Goal: Task Accomplishment & Management: Manage account settings

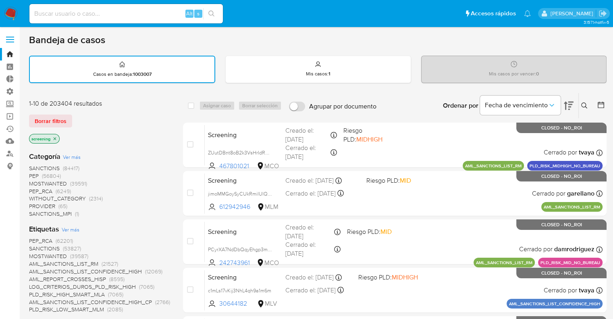
click at [8, 9] on img at bounding box center [11, 14] width 14 height 14
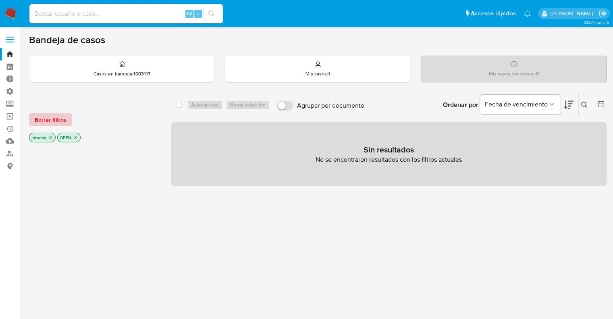
click at [64, 117] on span "Borrar filtros" at bounding box center [51, 119] width 32 height 11
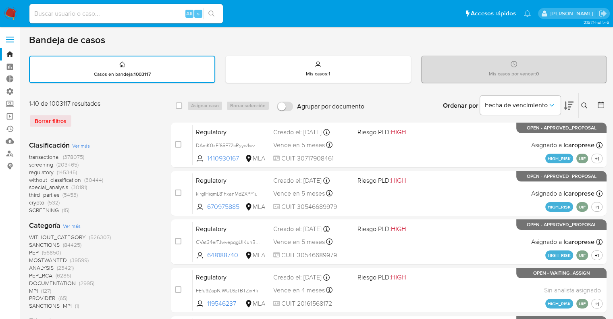
click at [33, 163] on span "screening" at bounding box center [41, 165] width 24 height 8
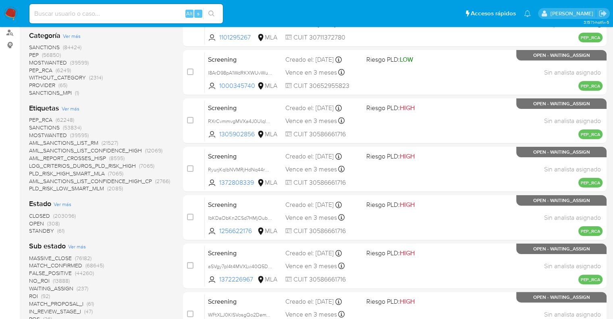
scroll to position [132, 0]
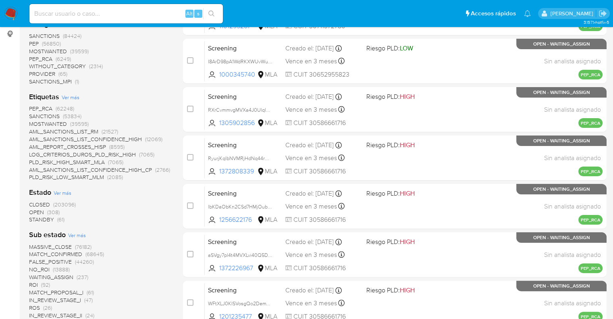
click at [32, 209] on span "OPEN" at bounding box center [36, 212] width 15 height 8
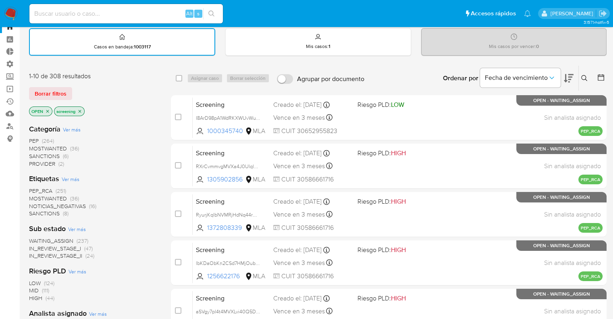
scroll to position [27, 0]
click at [33, 196] on span "MOSTWANTED" at bounding box center [48, 199] width 38 height 8
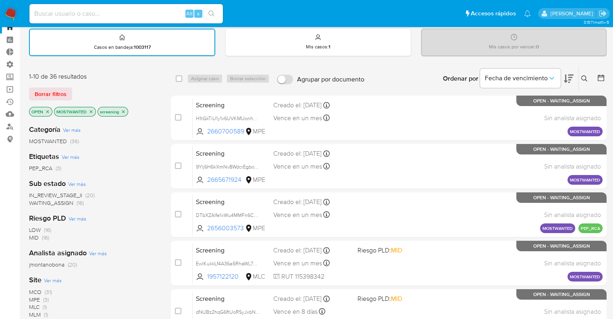
click at [37, 200] on span "WAITING_ASSIGN" at bounding box center [51, 203] width 44 height 8
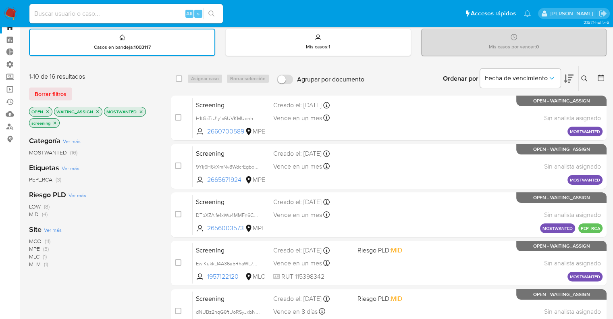
click at [566, 74] on icon at bounding box center [569, 79] width 10 height 10
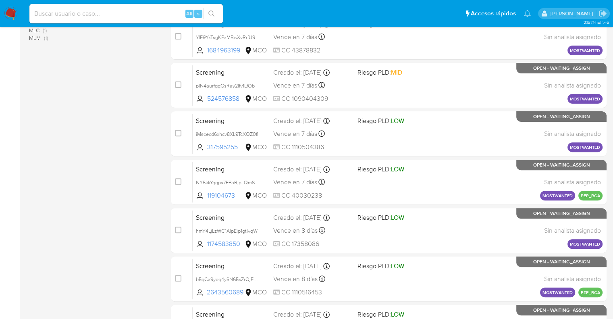
scroll to position [318, 0]
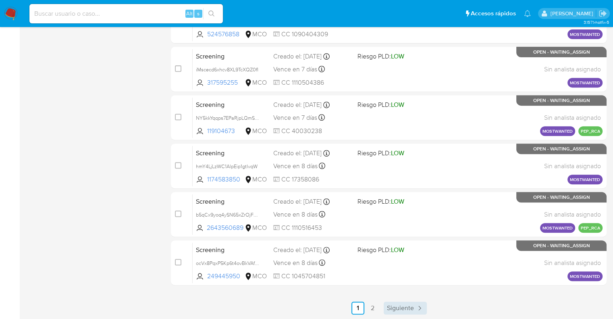
click at [389, 313] on link "Siguiente" at bounding box center [405, 308] width 43 height 13
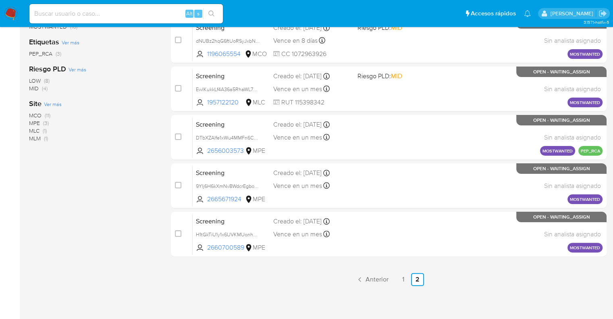
scroll to position [154, 0]
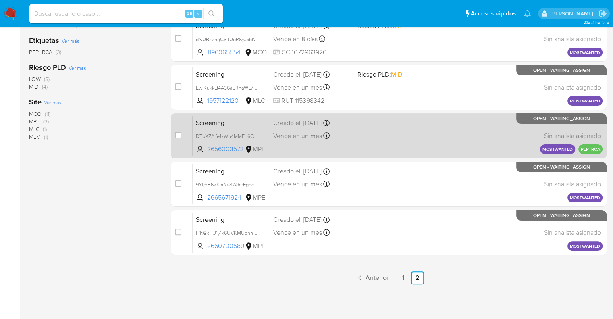
click at [404, 275] on link "1" at bounding box center [403, 277] width 13 height 13
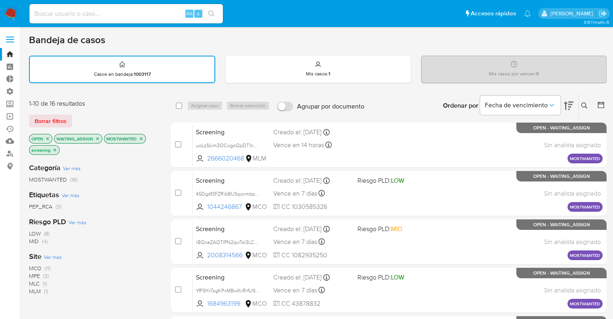
click at [95, 138] on icon "close-filter" at bounding box center [97, 138] width 5 height 5
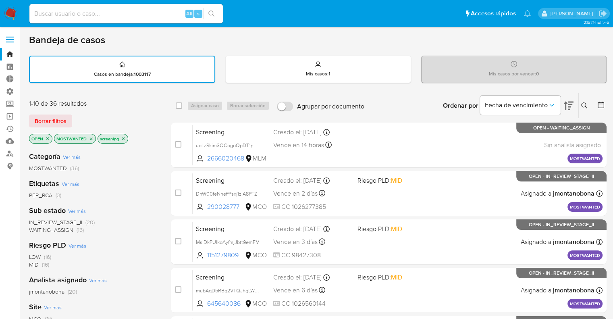
click at [92, 138] on icon "close-filter" at bounding box center [91, 138] width 3 height 3
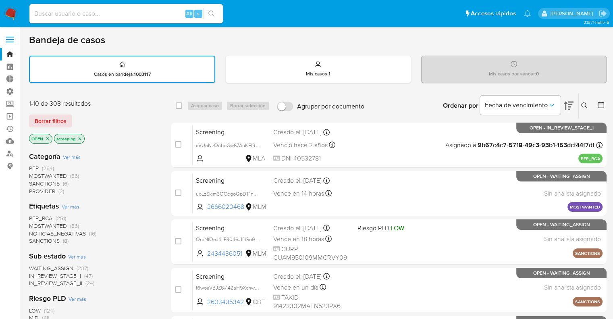
click at [77, 117] on div "Borrar filtros" at bounding box center [93, 121] width 129 height 13
click at [37, 239] on span "SANCTIONS" at bounding box center [44, 241] width 31 height 8
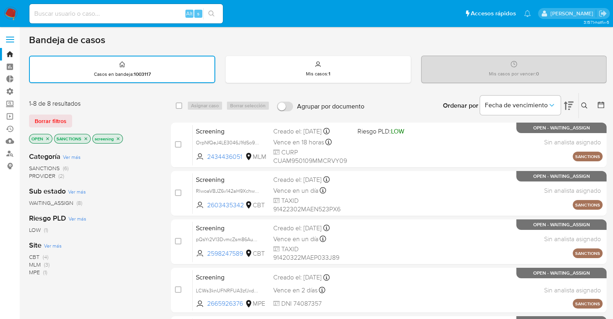
click at [35, 262] on span "MLM" at bounding box center [35, 265] width 12 height 8
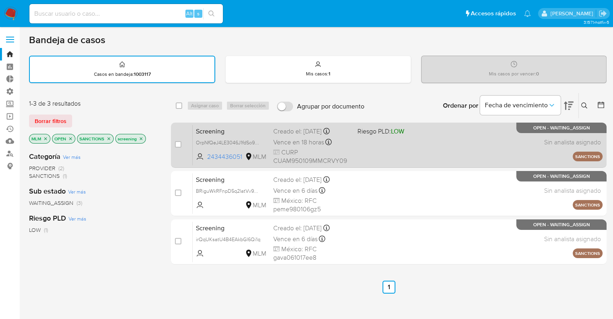
click at [237, 129] on span "Screening" at bounding box center [231, 130] width 71 height 10
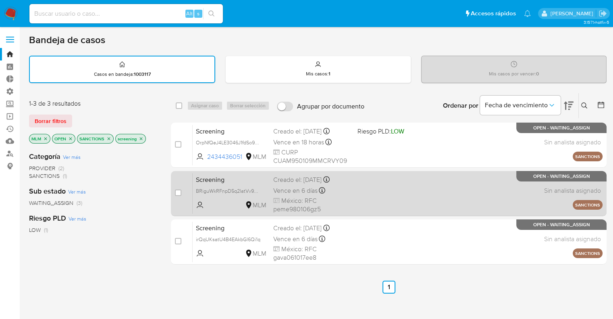
click at [242, 180] on span "Screening" at bounding box center [231, 179] width 71 height 10
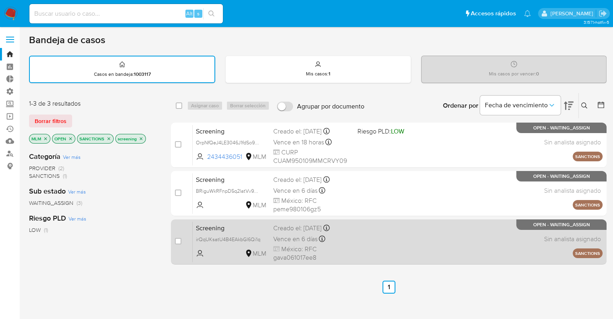
click at [231, 225] on span "Screening" at bounding box center [231, 227] width 71 height 10
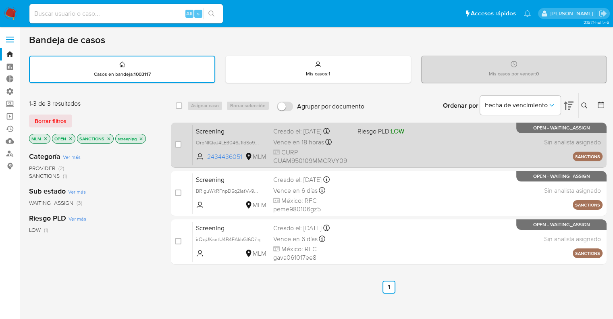
click at [243, 128] on span "Screening" at bounding box center [231, 130] width 71 height 10
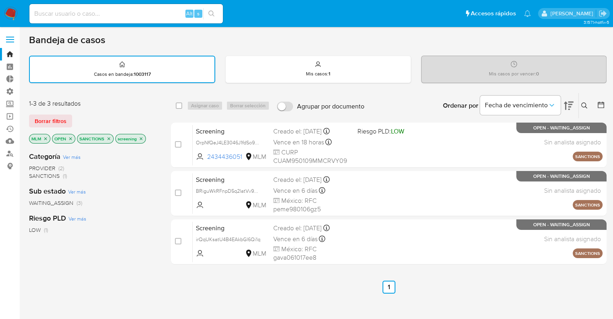
click at [46, 140] on icon "close-filter" at bounding box center [45, 138] width 5 height 5
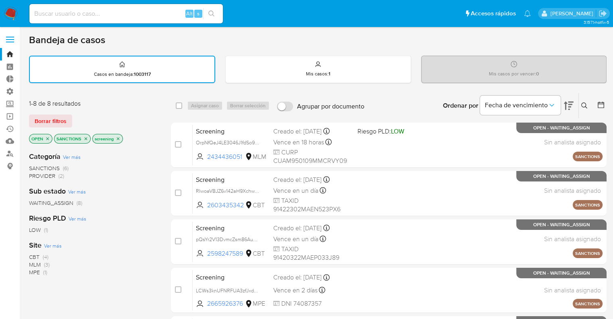
click at [34, 257] on span "CBT" at bounding box center [34, 257] width 10 height 8
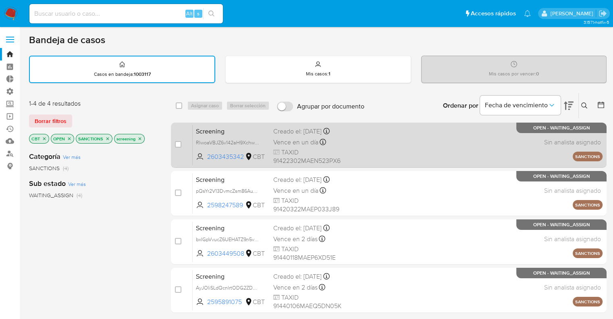
click at [238, 128] on span "Screening" at bounding box center [231, 130] width 71 height 10
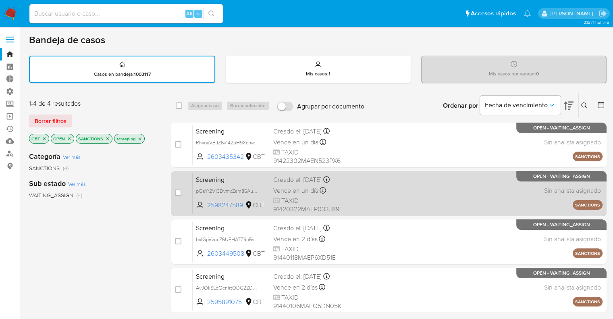
click at [227, 184] on div "Screening pQsYr2V13DvmcZsm86AuA5R1 2598247589 CBT Creado el: 01/09/2025 Creado …" at bounding box center [398, 193] width 410 height 41
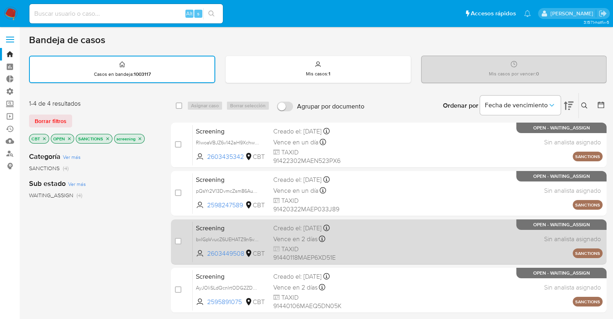
click at [246, 228] on span "Screening" at bounding box center [231, 227] width 71 height 10
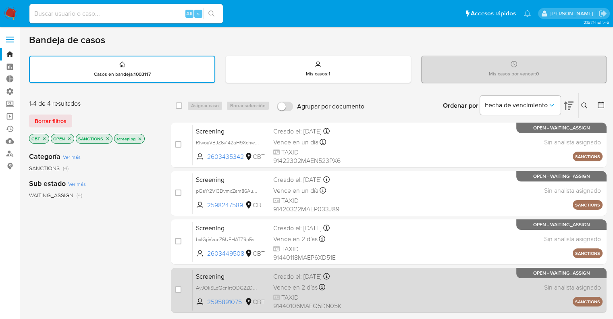
click at [262, 273] on span "Screening" at bounding box center [231, 276] width 71 height 10
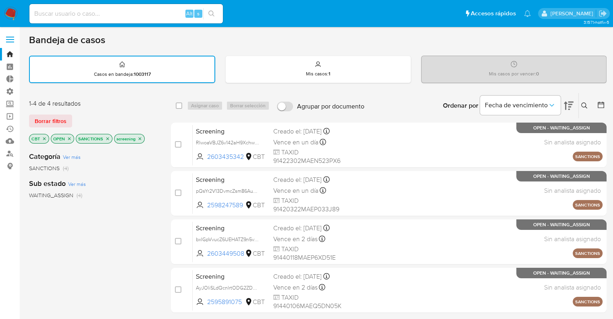
click at [45, 138] on icon "close-filter" at bounding box center [44, 138] width 5 height 5
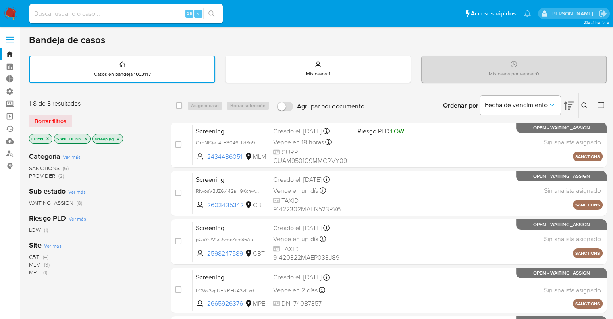
click at [48, 245] on span "Ver más" at bounding box center [53, 245] width 18 height 7
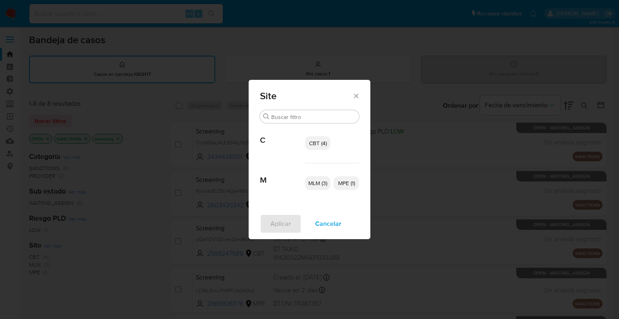
click at [311, 145] on span "CBT (4)" at bounding box center [318, 143] width 18 height 8
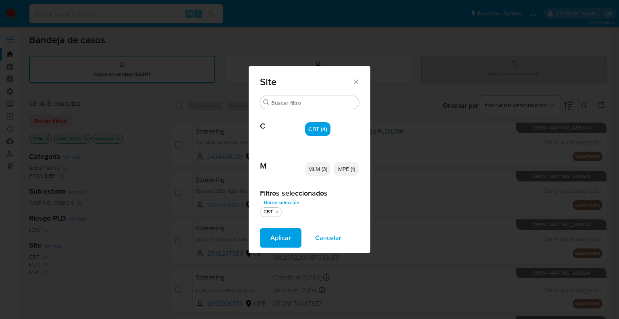
click at [344, 167] on span "MPE (1)" at bounding box center [346, 169] width 17 height 8
click at [297, 242] on button "Aplicar" at bounding box center [281, 237] width 42 height 19
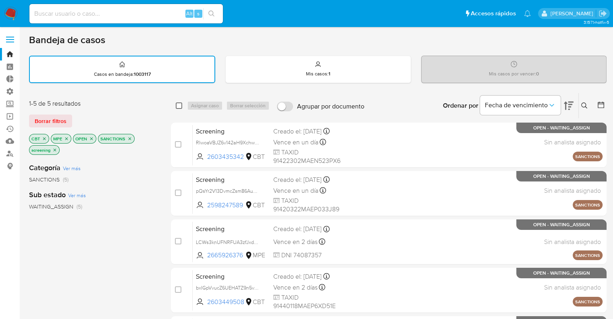
click at [181, 105] on input "checkbox" at bounding box center [179, 105] width 6 height 6
checkbox input "true"
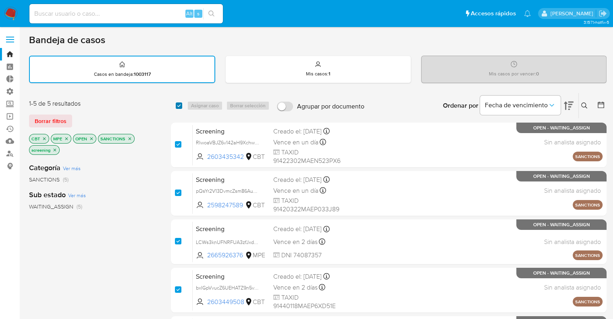
checkbox input "true"
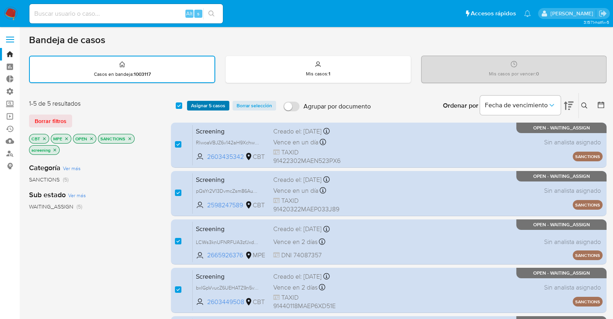
click at [193, 105] on span "Asignar 5 casos" at bounding box center [208, 106] width 34 height 8
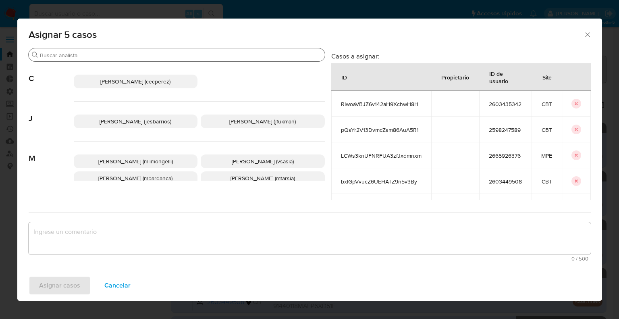
click at [158, 52] on input "Buscar" at bounding box center [181, 55] width 282 height 7
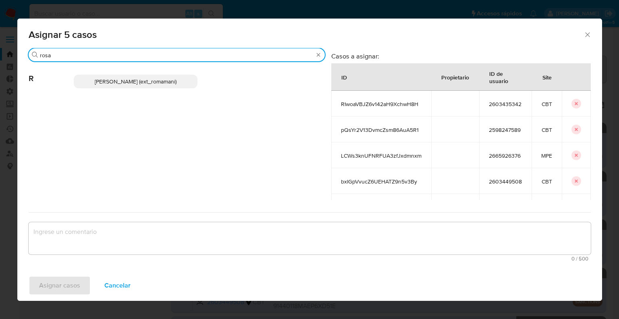
type input "rosa"
click at [192, 83] on p "Rosalia Mamani (ext_romamani)" at bounding box center [136, 82] width 124 height 14
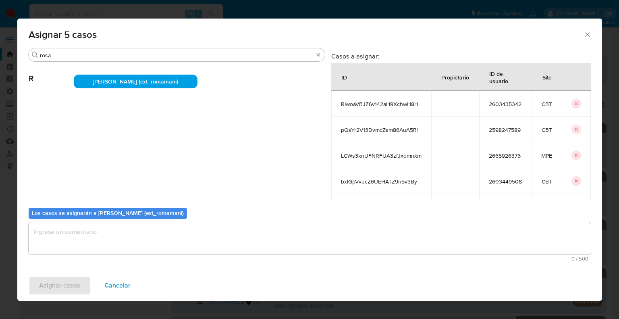
click at [153, 241] on textarea "assign-modal" at bounding box center [310, 238] width 563 height 32
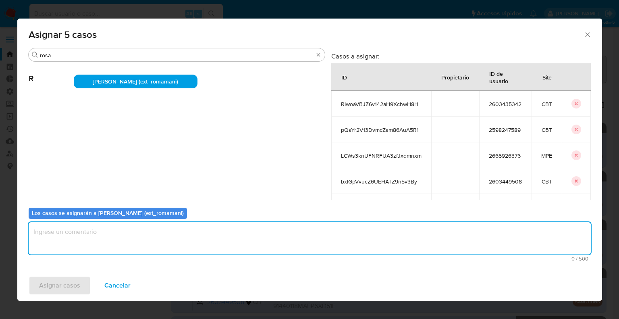
paste textarea "@Marianela Sofia Tarsia (Male) @Maria Florencia Pages The process to edit a KYC…"
type textarea "@Marianela Sofia Tarsia (Male) @Maria Florencia Pages The process to edit a KYC…"
click at [148, 244] on textarea "assign-modal" at bounding box center [310, 238] width 563 height 32
drag, startPoint x: 115, startPoint y: 230, endPoint x: 17, endPoint y: 227, distance: 98.5
click at [17, 227] on div "Asignar 5 casos Buscar rosa R Rosalia Mamani (ext_romamani) Casos a asignar: ID…" at bounding box center [309, 159] width 619 height 319
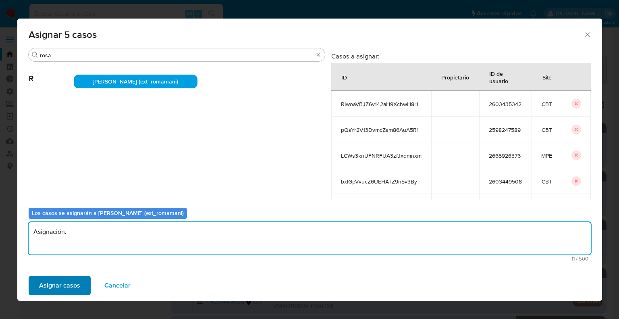
type textarea "Asignación."
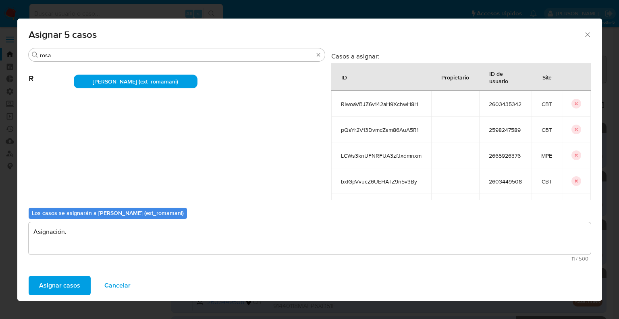
click at [76, 285] on span "Asignar casos" at bounding box center [59, 286] width 41 height 18
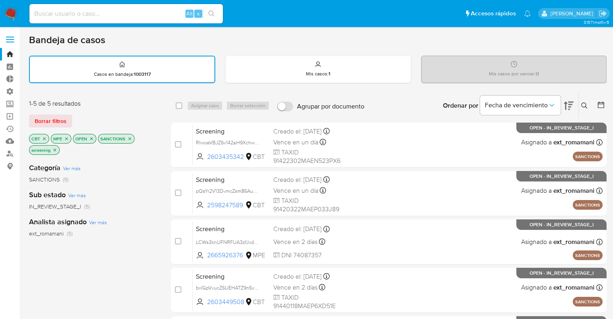
click at [69, 121] on button "Borrar filtros" at bounding box center [50, 121] width 43 height 13
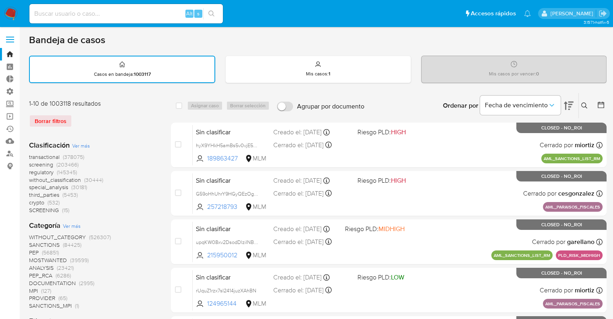
click at [34, 171] on span "regulatory" at bounding box center [41, 172] width 25 height 8
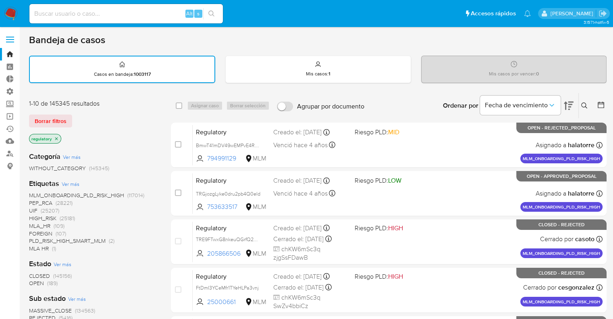
click at [32, 284] on span "OPEN" at bounding box center [36, 283] width 15 height 8
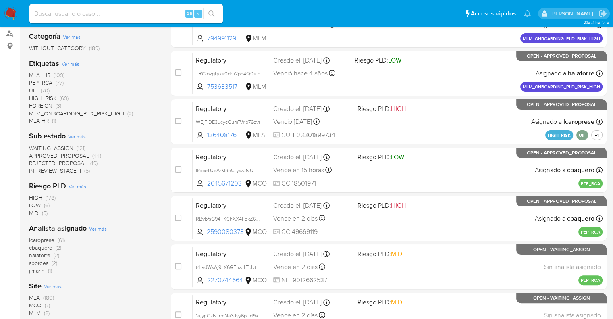
scroll to position [121, 0]
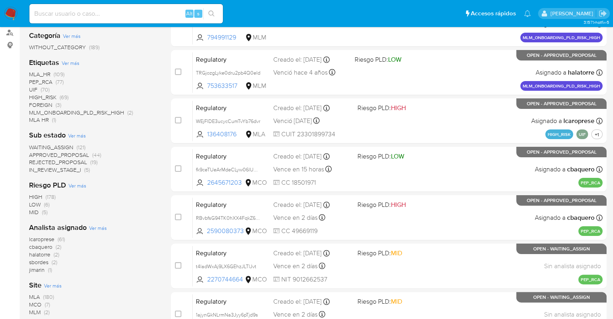
click at [33, 305] on span "MCO" at bounding box center [35, 304] width 13 height 8
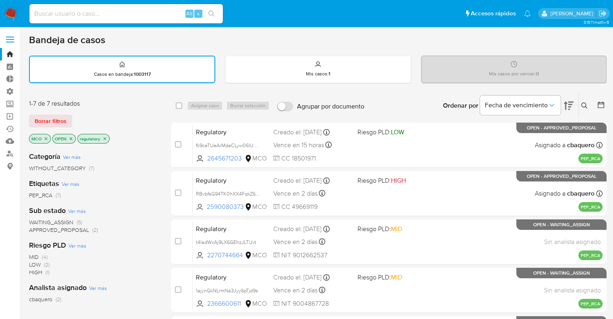
click at [37, 221] on span "WAITING_ASSIGN" at bounding box center [51, 222] width 44 height 8
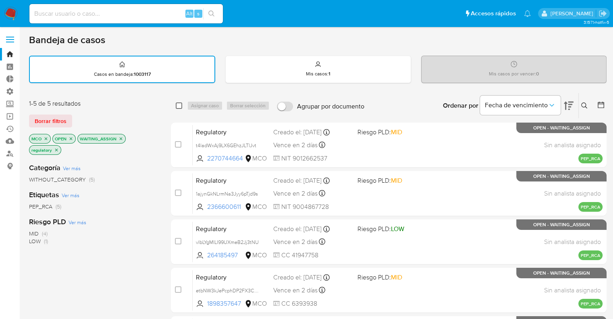
click at [179, 107] on input "checkbox" at bounding box center [179, 105] width 6 height 6
checkbox input "true"
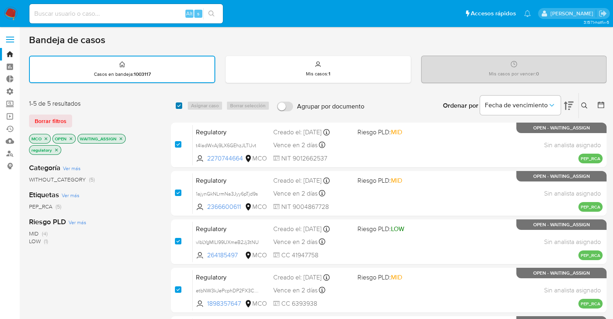
checkbox input "true"
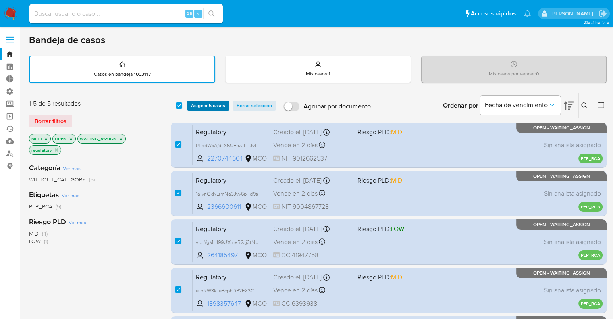
click at [192, 104] on span "Asignar 5 casos" at bounding box center [208, 106] width 34 height 8
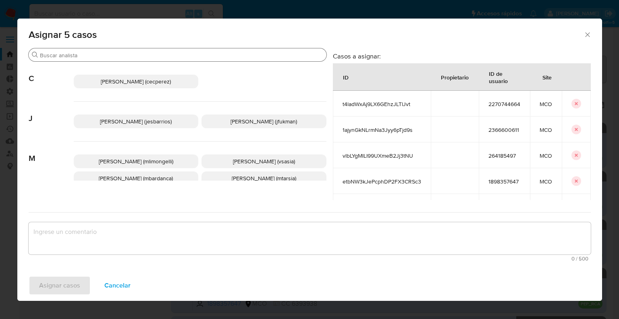
click at [156, 53] on input "Buscar" at bounding box center [182, 55] width 284 height 7
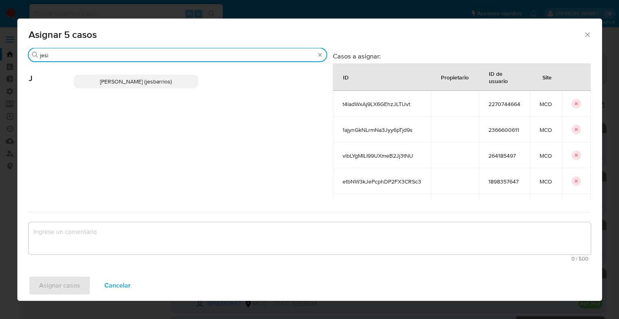
type input "jesi"
click at [177, 76] on p "Jesica Iris Barrios Leita (jesbarrios)" at bounding box center [136, 82] width 125 height 14
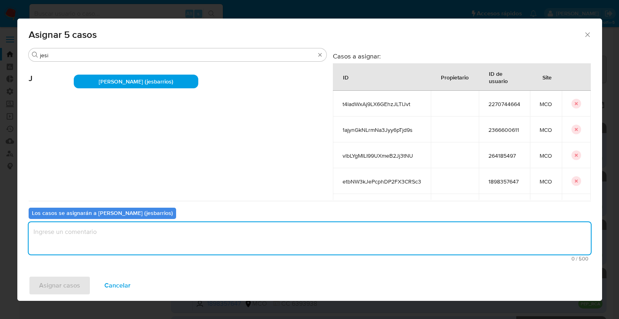
click at [153, 232] on textarea "assign-modal" at bounding box center [310, 238] width 563 height 32
paste textarea "Asignación."
type textarea "Asignación."
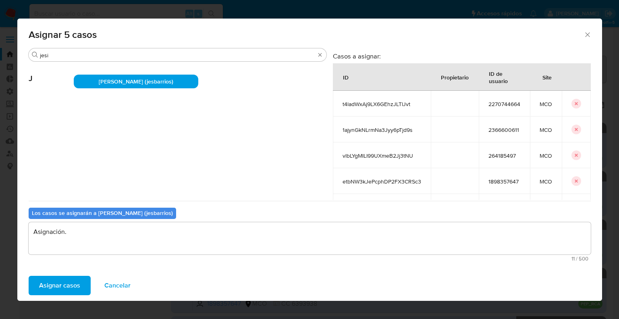
click at [89, 284] on button "Asignar casos" at bounding box center [60, 285] width 62 height 19
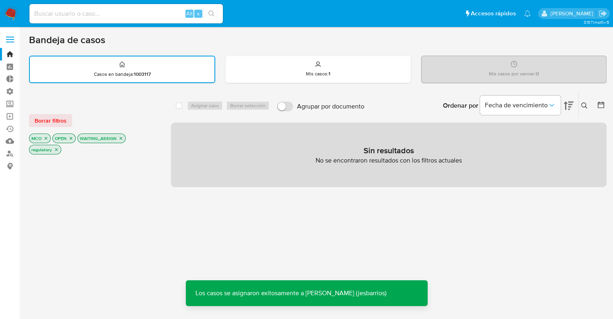
click at [66, 121] on button "Borrar filtros" at bounding box center [50, 120] width 43 height 13
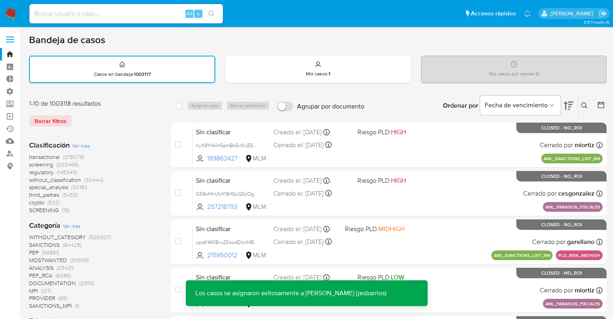
click at [33, 164] on span "screening" at bounding box center [41, 165] width 24 height 8
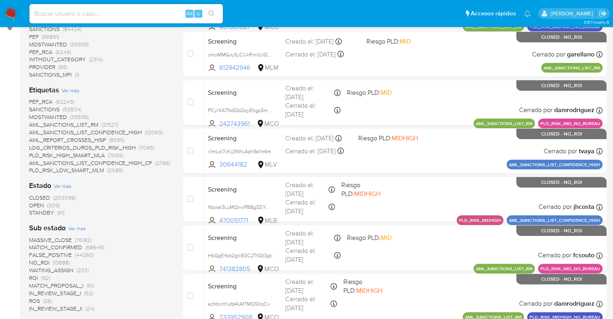
scroll to position [161, 0]
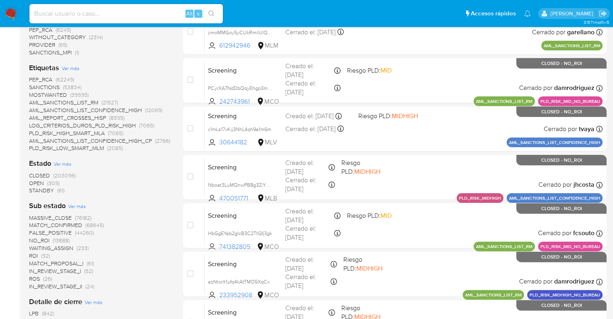
click at [35, 182] on span "OPEN" at bounding box center [36, 183] width 15 height 8
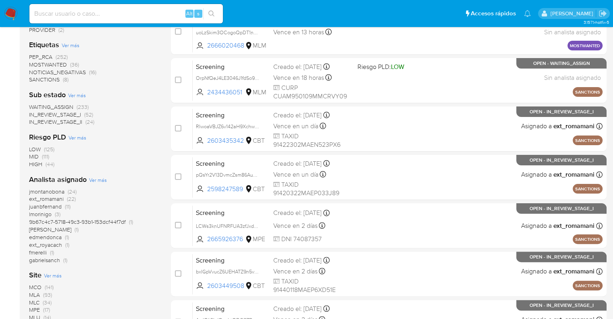
click at [59, 245] on span "ext_royacach" at bounding box center [45, 245] width 33 height 8
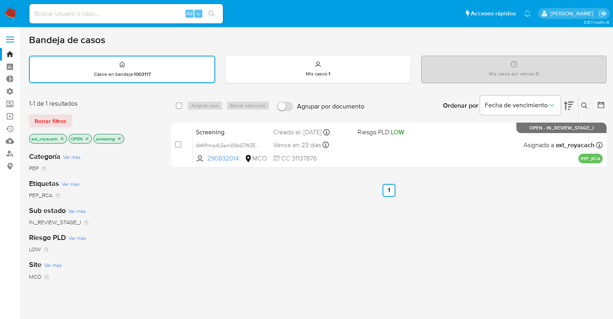
click at [63, 140] on p "ext_royacach" at bounding box center [47, 138] width 37 height 9
click at [63, 138] on icon "close-filter" at bounding box center [62, 138] width 3 height 3
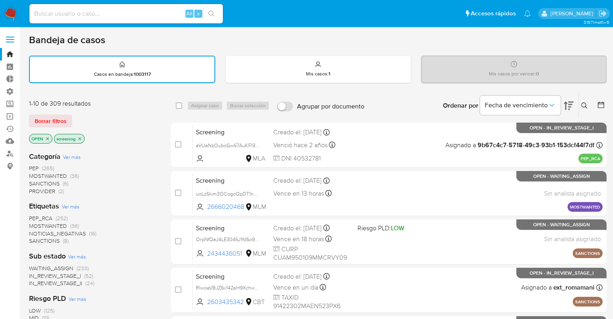
click at [33, 223] on span "MOSTWANTED" at bounding box center [48, 226] width 38 height 8
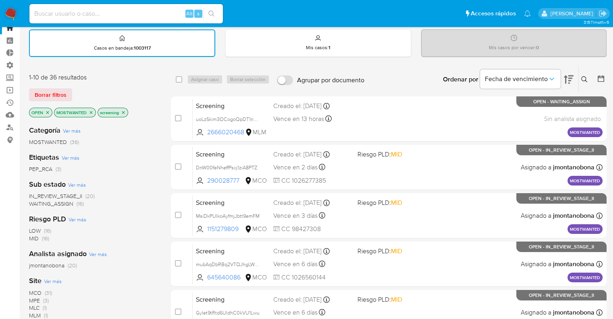
scroll to position [40, 0]
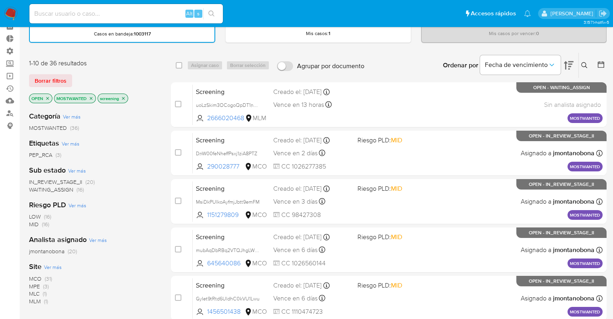
click at [38, 188] on span "WAITING_ASSIGN" at bounding box center [51, 190] width 44 height 8
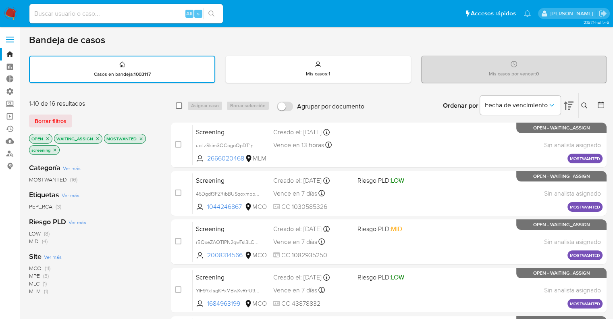
click at [178, 106] on input "checkbox" at bounding box center [179, 105] width 6 height 6
checkbox input "true"
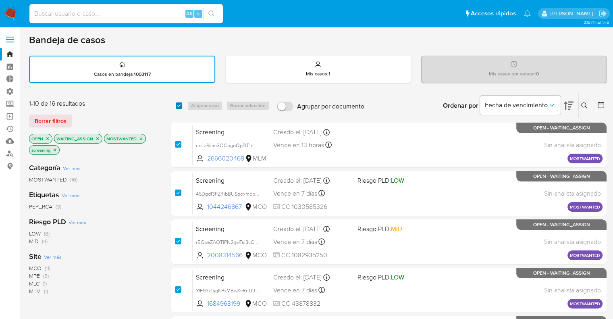
checkbox input "true"
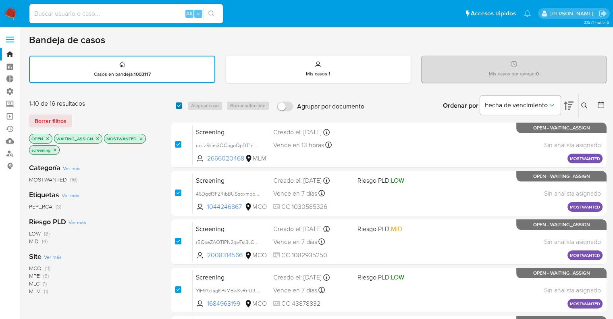
checkbox input "true"
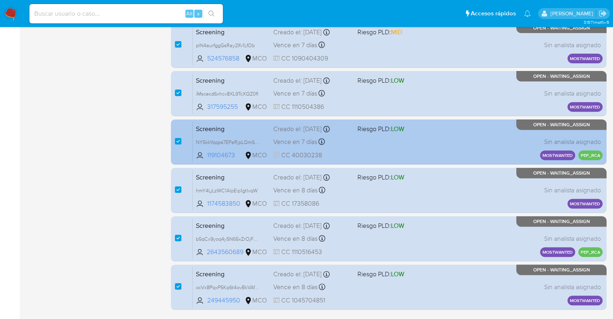
scroll to position [318, 0]
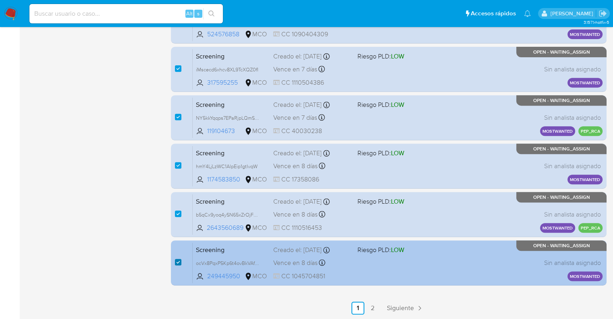
click at [179, 259] on input "checkbox" at bounding box center [178, 262] width 6 height 6
checkbox input "false"
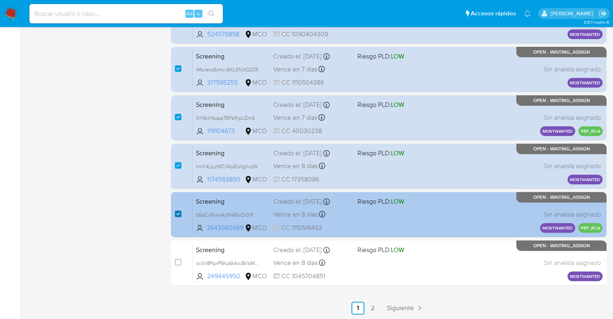
click at [178, 212] on input "checkbox" at bounding box center [178, 214] width 6 height 6
checkbox input "false"
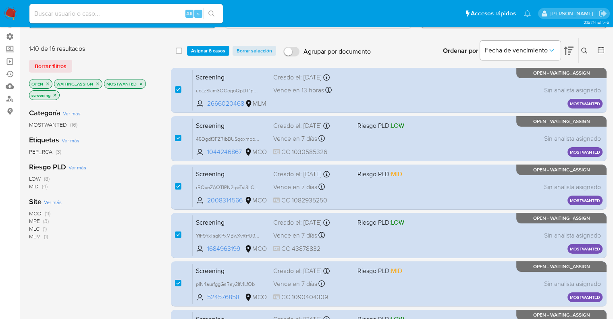
scroll to position [35, 0]
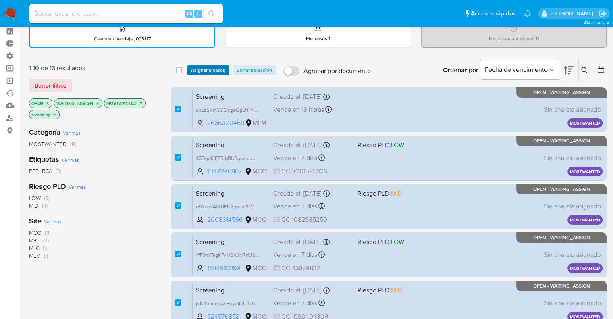
click at [221, 72] on span "Asignar 8 casos" at bounding box center [208, 70] width 34 height 8
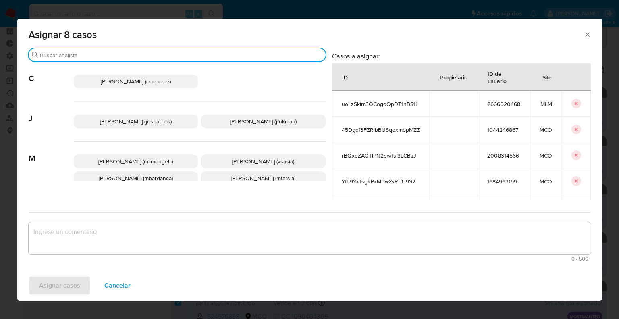
click at [192, 57] on input "Buscar" at bounding box center [181, 55] width 283 height 7
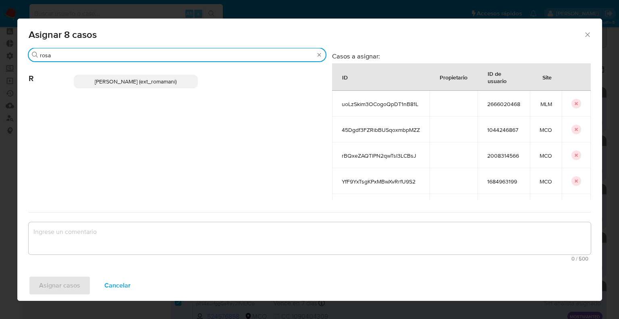
type input "rosa"
click at [182, 82] on p "Rosalia Mamani (ext_romamani)" at bounding box center [136, 82] width 125 height 14
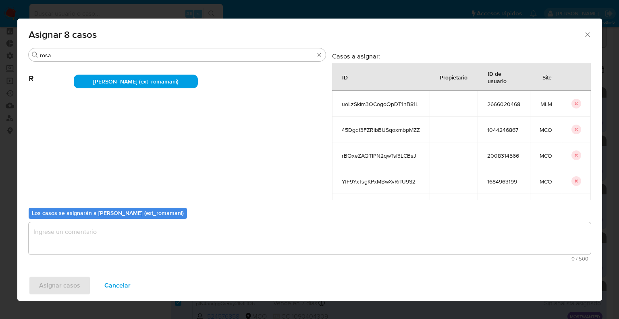
click at [123, 245] on textarea "assign-modal" at bounding box center [310, 238] width 563 height 32
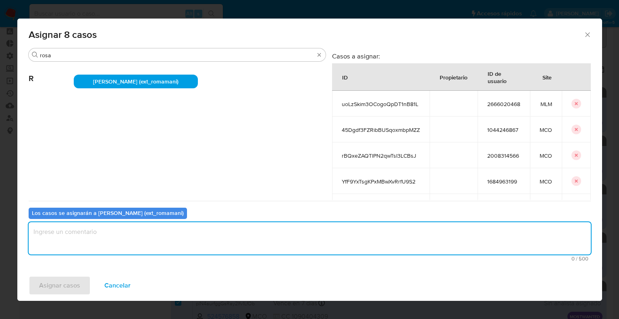
paste textarea "Asignación."
type textarea "Asignación."
click at [86, 285] on button "Asignar casos" at bounding box center [60, 285] width 62 height 19
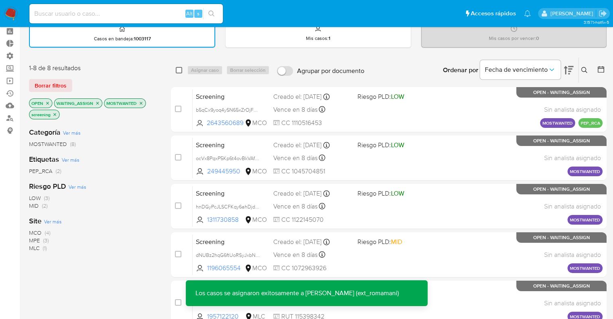
click at [178, 69] on input "checkbox" at bounding box center [179, 70] width 6 height 6
checkbox input "true"
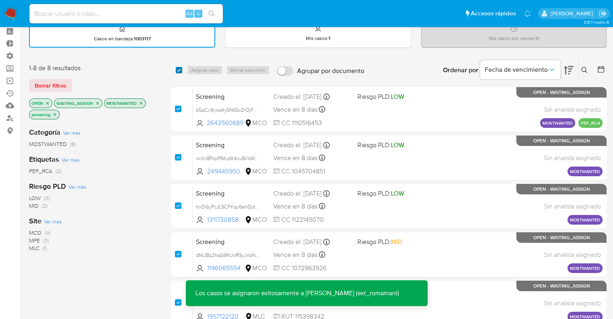
checkbox input "true"
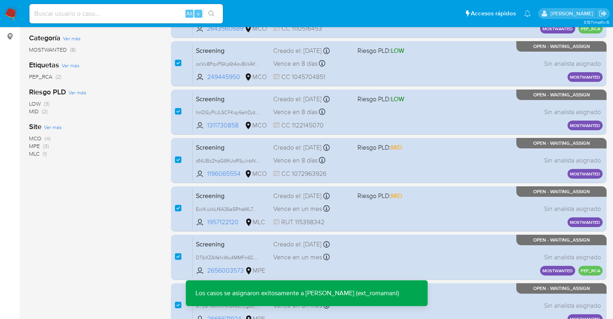
scroll to position [221, 0]
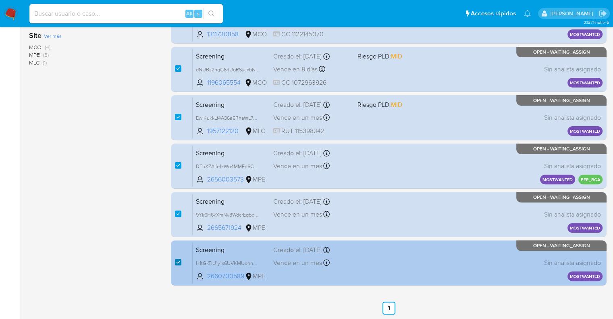
click at [176, 264] on input "checkbox" at bounding box center [178, 262] width 6 height 6
checkbox input "false"
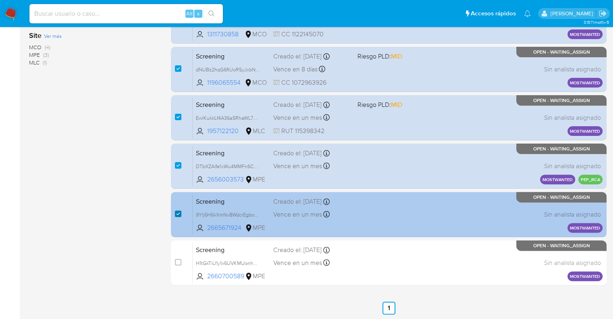
click at [177, 213] on input "checkbox" at bounding box center [178, 214] width 6 height 6
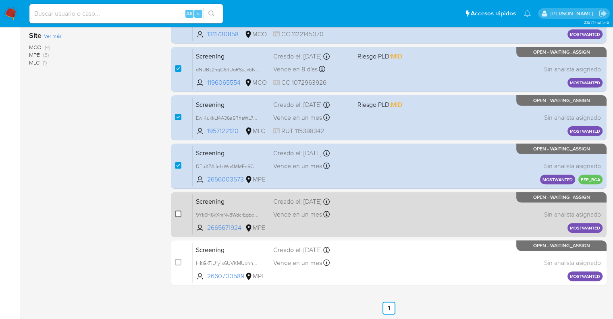
click at [179, 214] on input "checkbox" at bounding box center [178, 214] width 6 height 6
checkbox input "true"
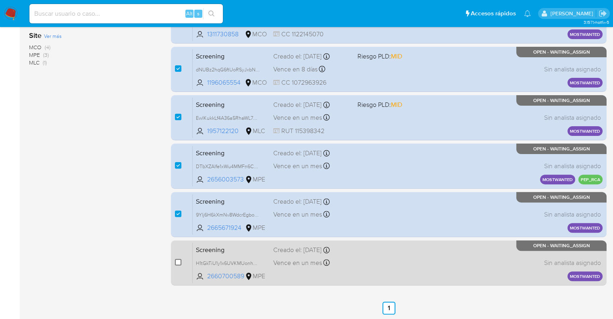
click at [179, 261] on input "checkbox" at bounding box center [178, 262] width 6 height 6
checkbox input "true"
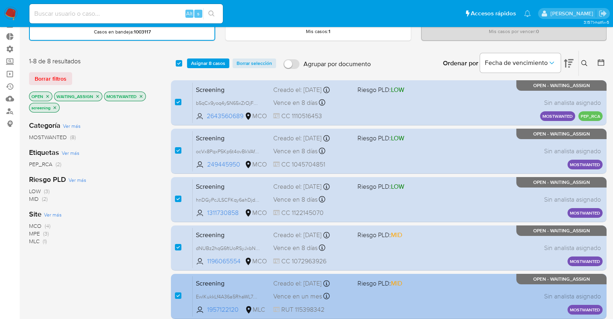
scroll to position [19, 0]
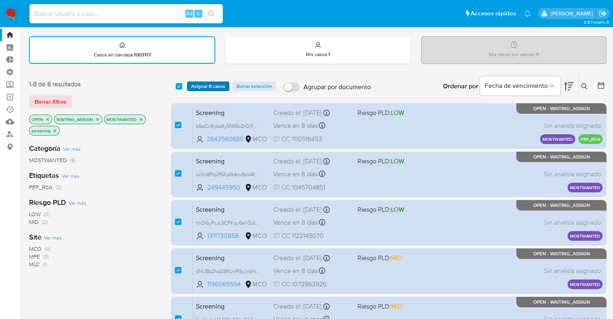
click at [226, 88] on button "Asignar 8 casos" at bounding box center [208, 86] width 42 height 10
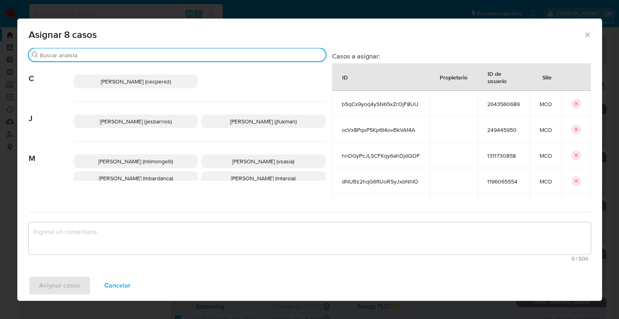
click at [216, 58] on input "Buscar" at bounding box center [181, 55] width 283 height 7
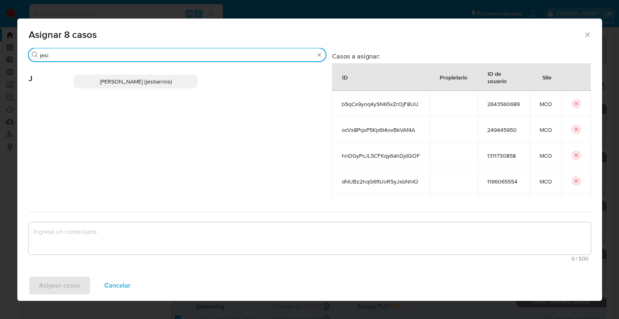
type input "jesi"
click at [190, 79] on p "Jesica Iris Barrios Leita (jesbarrios)" at bounding box center [136, 82] width 125 height 14
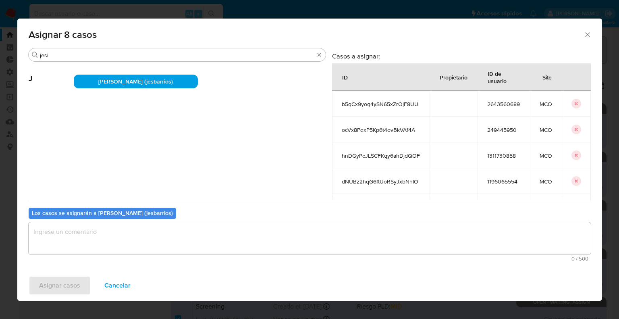
click at [155, 238] on textarea "assign-modal" at bounding box center [310, 238] width 563 height 32
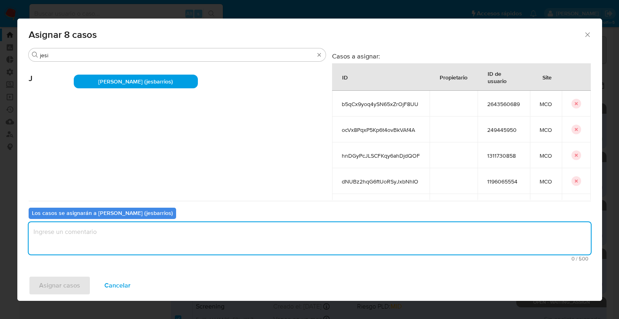
paste textarea "Asignación."
type textarea "Asignación."
click at [85, 282] on button "Asignar casos" at bounding box center [60, 285] width 62 height 19
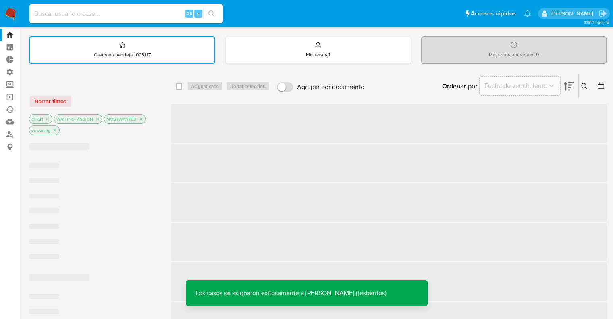
click at [101, 89] on div "Borrar filtros OPEN WAITING_ASSIGN MOSTWANTED screening" at bounding box center [93, 108] width 129 height 57
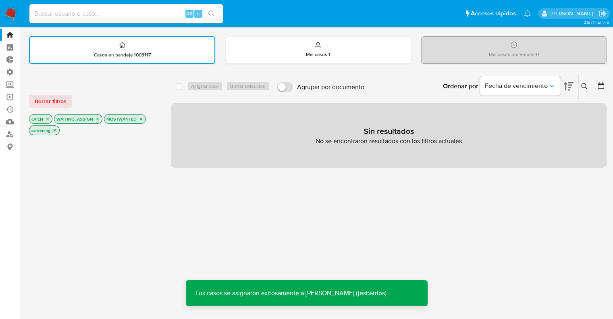
click at [96, 119] on icon "close-filter" at bounding box center [97, 119] width 5 height 5
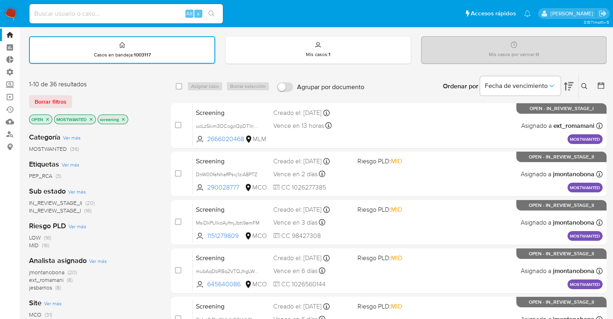
click at [92, 118] on icon "close-filter" at bounding box center [91, 119] width 3 height 3
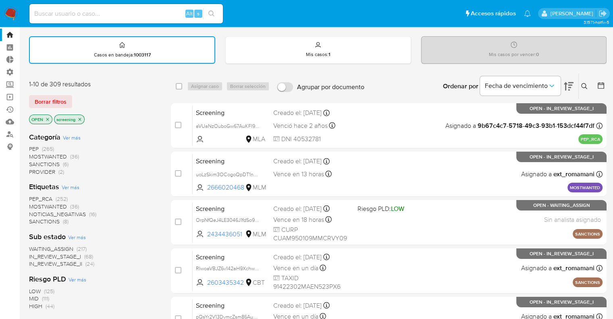
click at [33, 195] on span "PEP_RCA" at bounding box center [40, 199] width 23 height 8
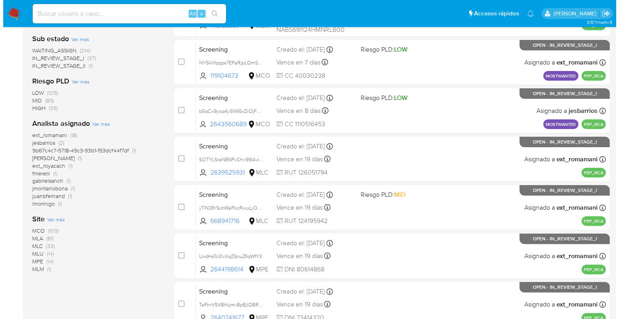
scroll to position [181, 0]
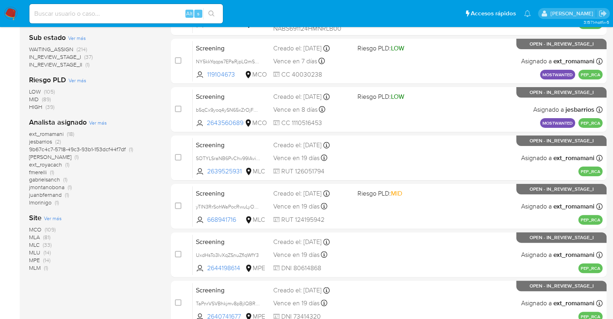
click at [50, 217] on span "Ver más" at bounding box center [53, 218] width 18 height 7
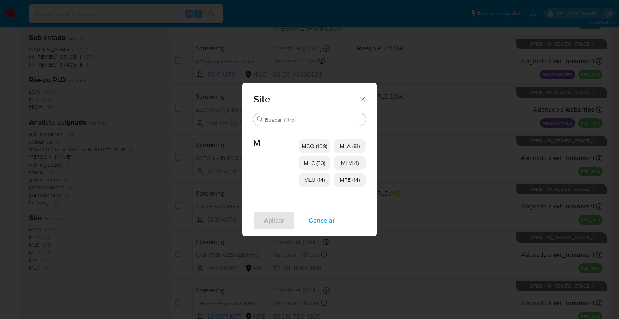
click at [299, 142] on p "MCO (109)" at bounding box center [315, 146] width 32 height 14
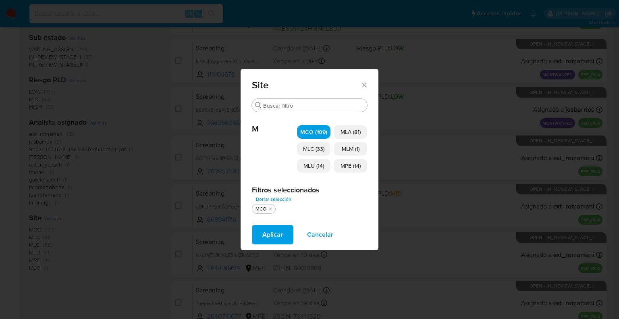
click at [300, 146] on p "MLC (33)" at bounding box center [313, 149] width 33 height 14
click at [300, 166] on p "MLU (14)" at bounding box center [313, 166] width 33 height 14
click at [363, 151] on p "MLM (1)" at bounding box center [350, 149] width 33 height 14
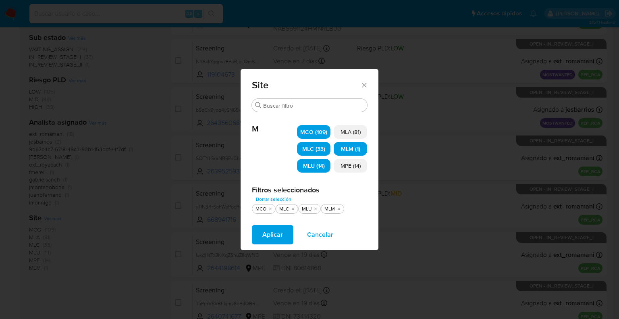
click at [363, 166] on p "MPE (14)" at bounding box center [350, 166] width 33 height 14
click at [274, 240] on span "Aplicar" at bounding box center [273, 235] width 21 height 18
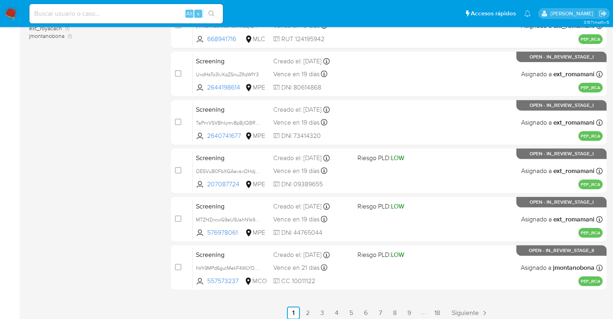
scroll to position [318, 0]
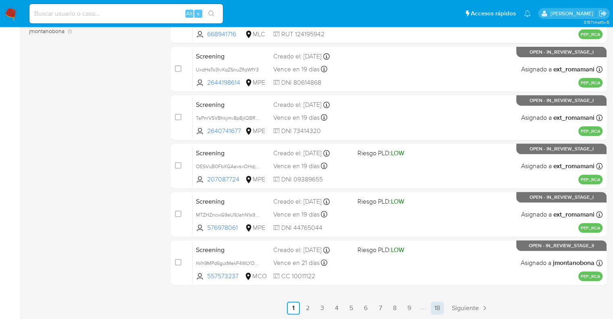
click at [441, 304] on link "18" at bounding box center [437, 308] width 13 height 13
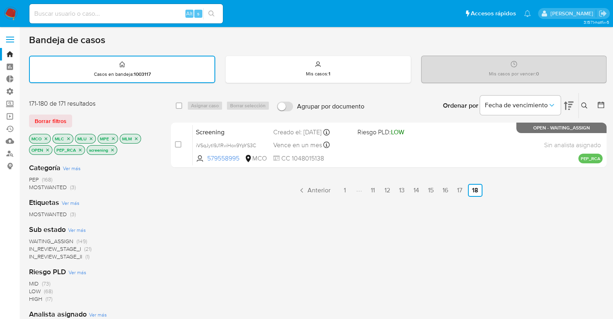
click at [459, 191] on link "17" at bounding box center [460, 190] width 13 height 13
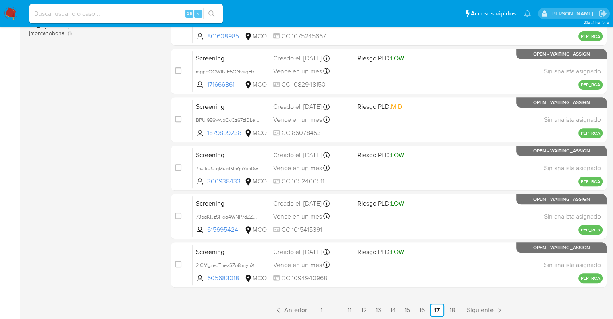
scroll to position [318, 0]
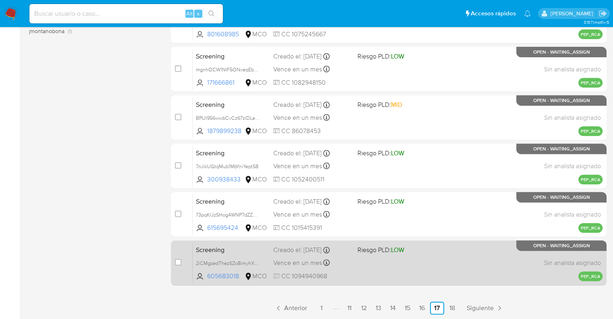
click at [230, 250] on span "Screening" at bounding box center [231, 249] width 71 height 10
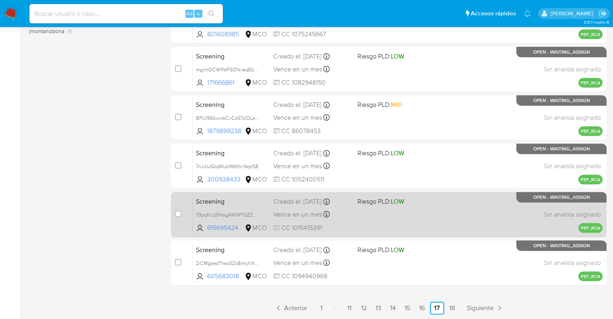
click at [250, 198] on span "Screening" at bounding box center [231, 201] width 71 height 10
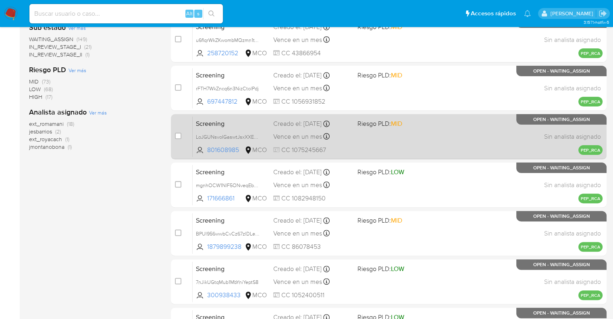
scroll to position [197, 0]
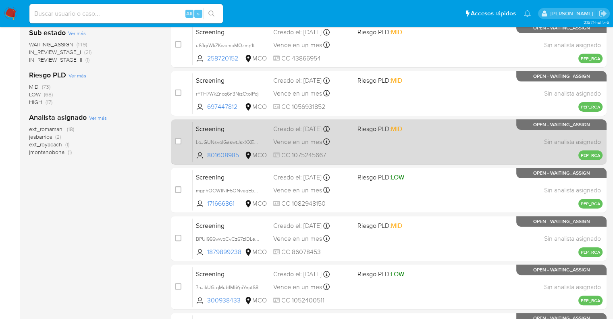
click at [234, 126] on span "Screening" at bounding box center [231, 128] width 71 height 10
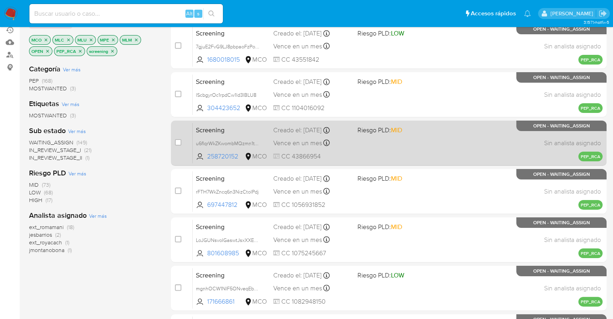
scroll to position [76, 0]
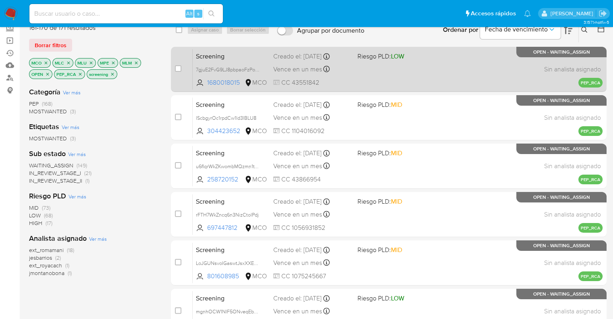
click at [234, 63] on div "Screening 7gjuE2FvG9LJ8pbpaoFzPoXn 1680018015 MCO Riesgo PLD: LOW Creado el: 02…" at bounding box center [398, 69] width 410 height 41
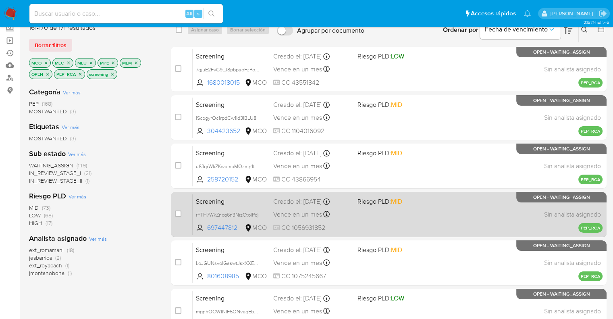
scroll to position [318, 0]
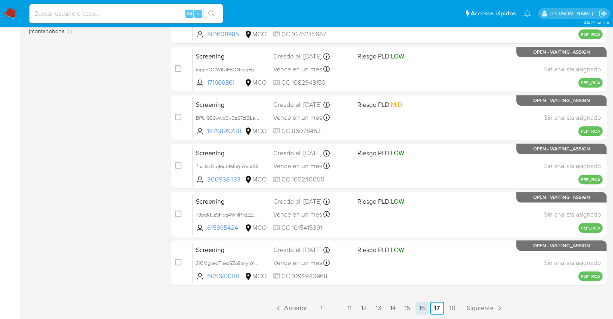
click at [423, 310] on link "16" at bounding box center [422, 308] width 13 height 13
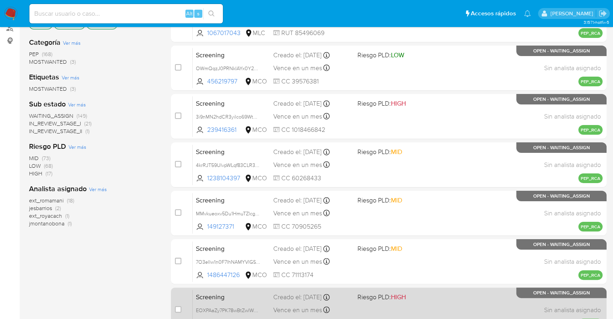
scroll to position [318, 0]
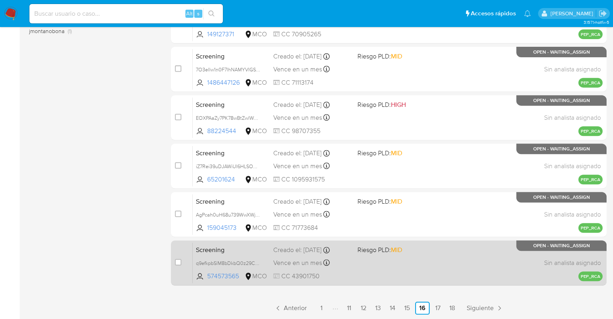
click at [257, 250] on span "Screening" at bounding box center [231, 249] width 71 height 10
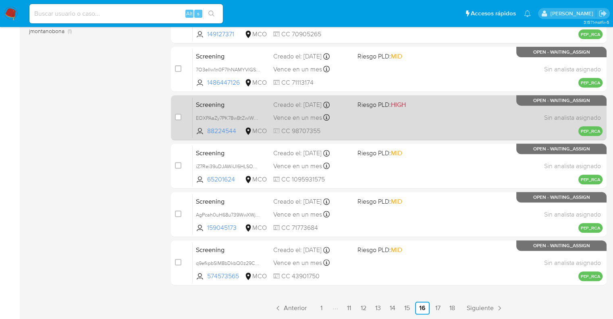
click at [240, 99] on span "Screening" at bounding box center [231, 104] width 71 height 10
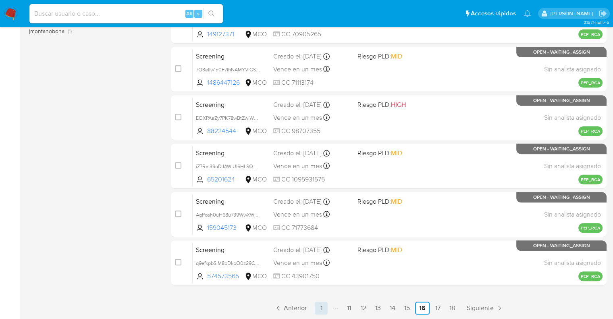
click at [321, 302] on link "1" at bounding box center [321, 308] width 13 height 13
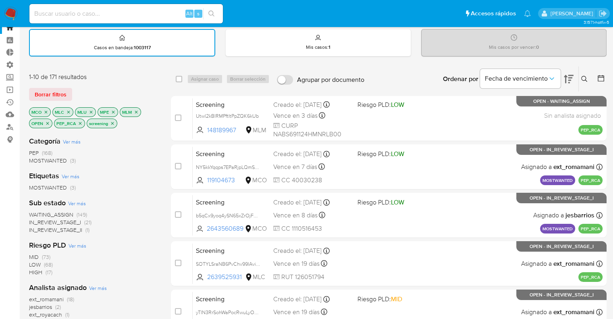
scroll to position [81, 0]
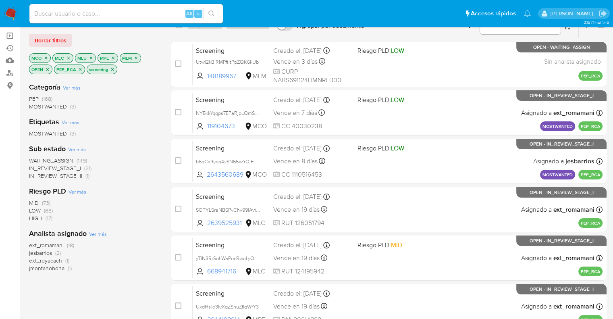
click at [34, 158] on span "WAITING_ASSIGN" at bounding box center [51, 160] width 44 height 8
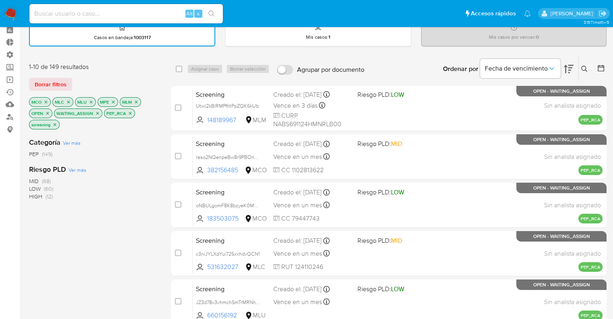
scroll to position [35, 0]
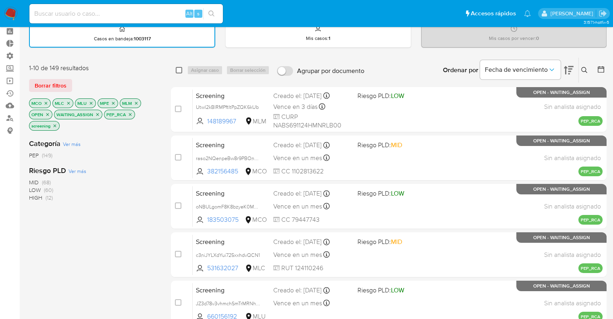
click at [177, 70] on input "checkbox" at bounding box center [179, 70] width 6 height 6
checkbox input "true"
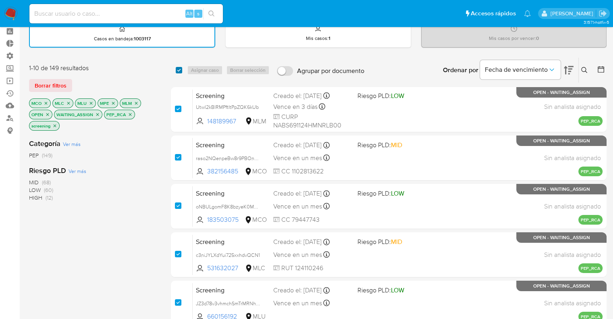
checkbox input "true"
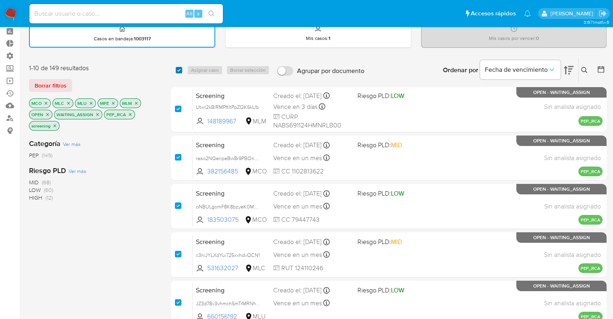
checkbox input "true"
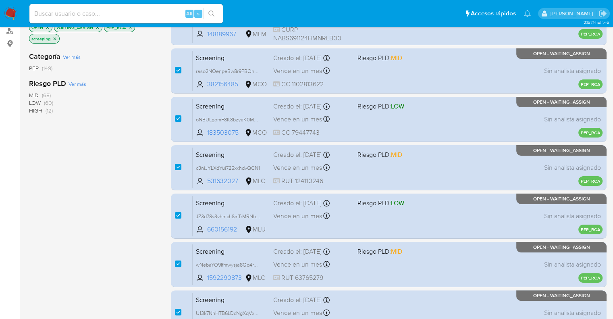
scroll to position [318, 0]
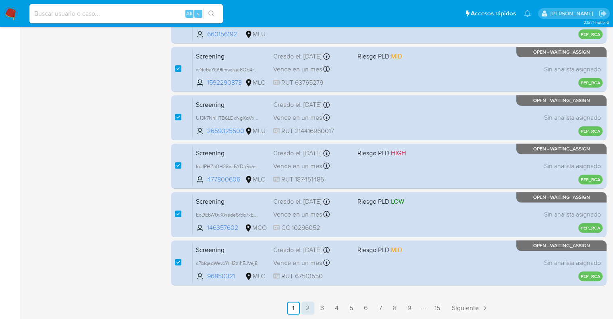
click at [309, 310] on link "2" at bounding box center [308, 308] width 13 height 13
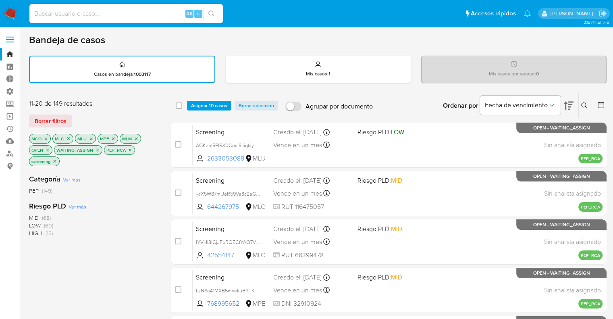
click at [181, 108] on div "select-all-cases-checkbox" at bounding box center [179, 106] width 6 height 8
click at [179, 103] on input "checkbox" at bounding box center [179, 105] width 6 height 6
checkbox input "true"
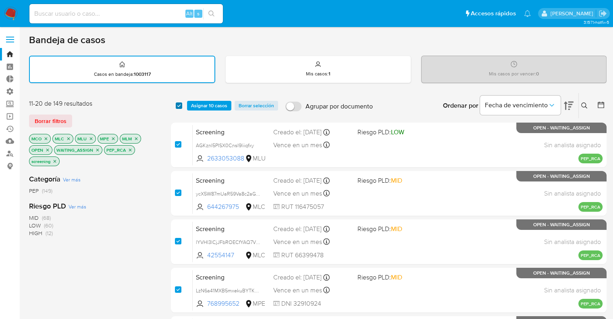
checkbox input "true"
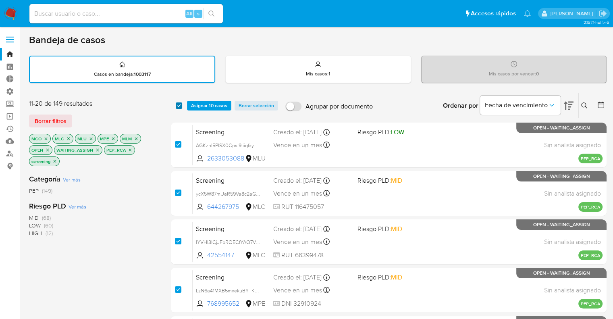
checkbox input "true"
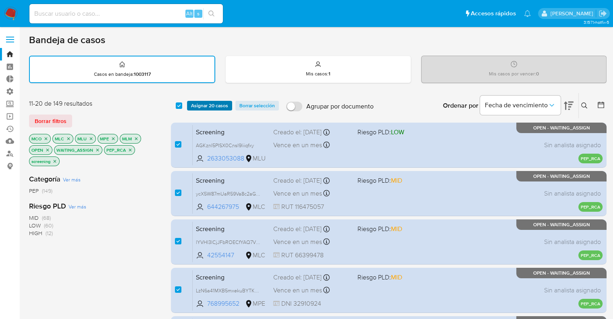
click at [197, 104] on span "Asignar 20 casos" at bounding box center [209, 106] width 37 height 8
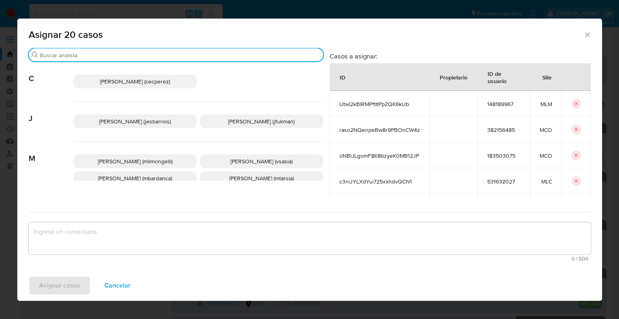
click at [152, 54] on input "Buscar" at bounding box center [180, 55] width 280 height 7
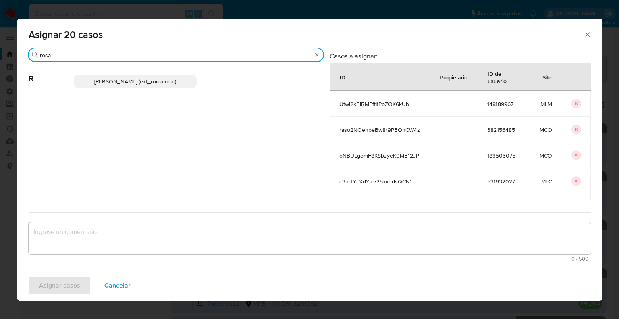
type input "rosa"
click at [169, 78] on span "Rosalia Mamani (ext_romamani)" at bounding box center [135, 81] width 82 height 8
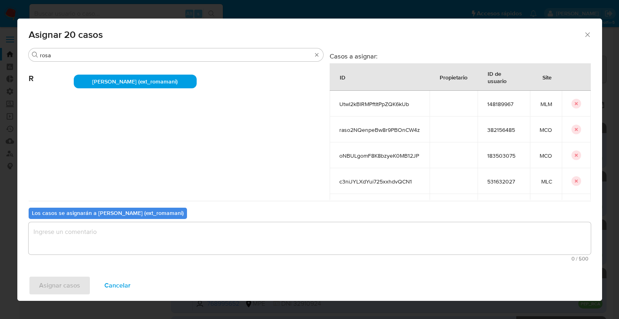
click at [144, 243] on textarea "assign-modal" at bounding box center [310, 238] width 563 height 32
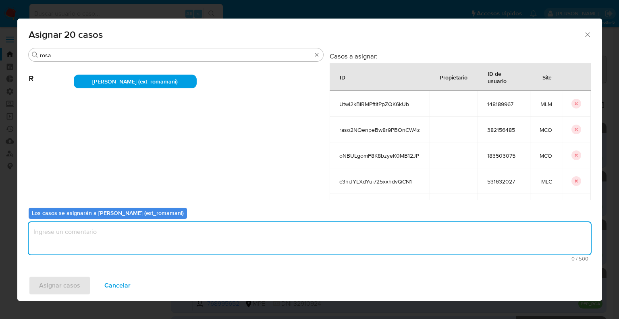
paste textarea "Asignación."
type textarea "Asignación."
click at [85, 280] on button "Asignar casos" at bounding box center [60, 285] width 62 height 19
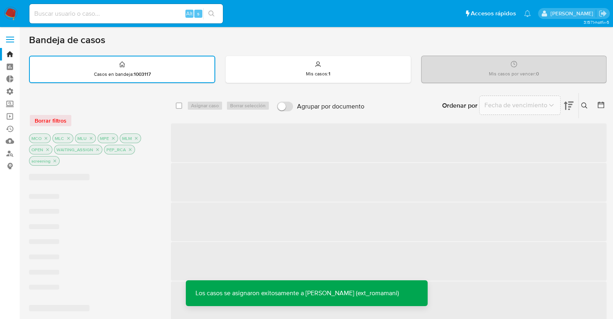
click at [189, 39] on div "Bandeja de casos" at bounding box center [318, 40] width 578 height 12
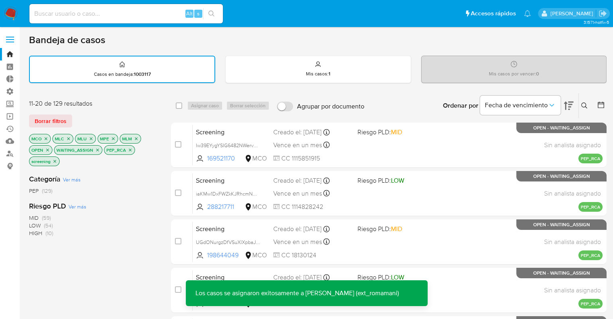
scroll to position [318, 0]
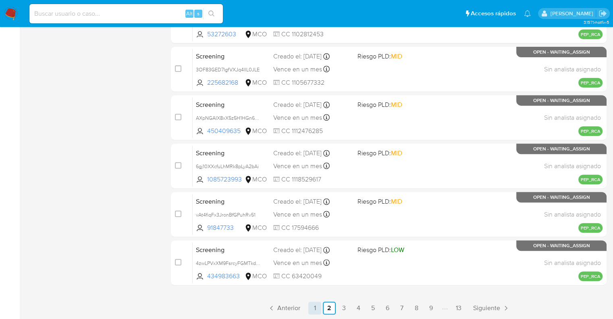
click at [314, 306] on link "1" at bounding box center [315, 308] width 13 height 13
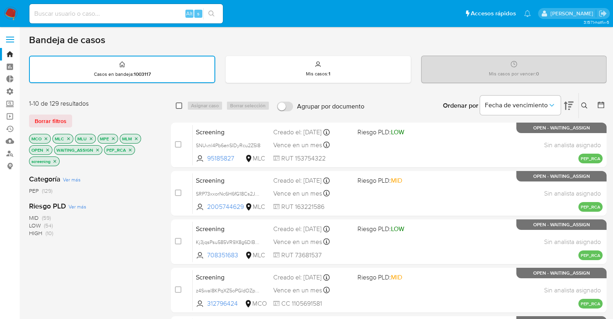
click at [179, 107] on input "checkbox" at bounding box center [179, 105] width 6 height 6
checkbox input "true"
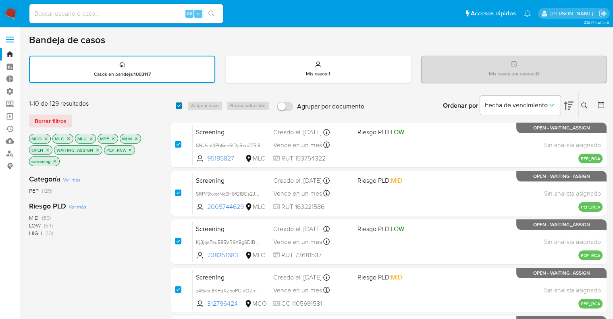
checkbox input "true"
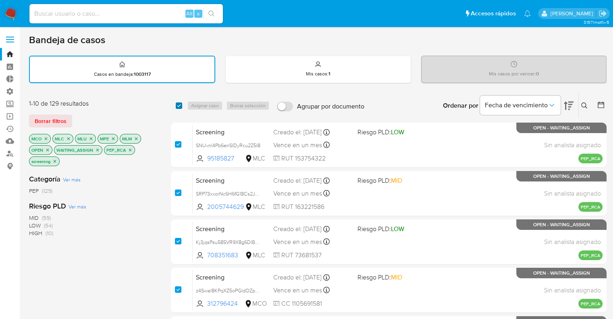
checkbox input "true"
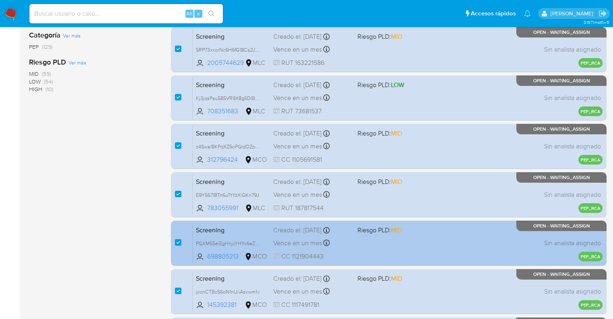
scroll to position [318, 0]
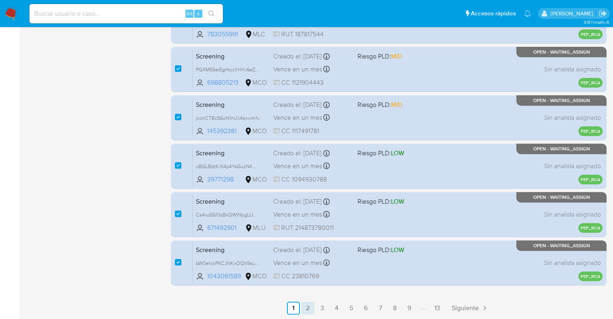
click at [309, 305] on link "2" at bounding box center [308, 308] width 13 height 13
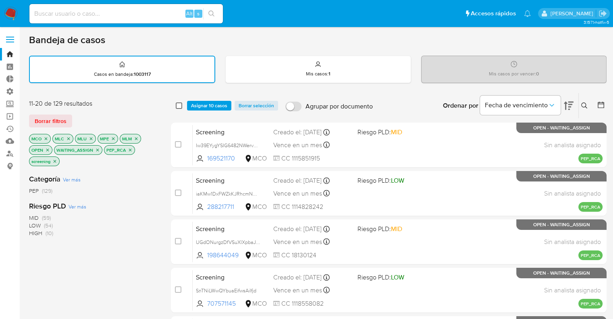
click at [178, 106] on input "checkbox" at bounding box center [179, 105] width 6 height 6
checkbox input "true"
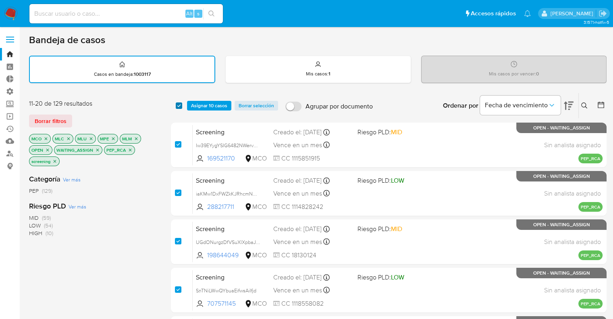
checkbox input "true"
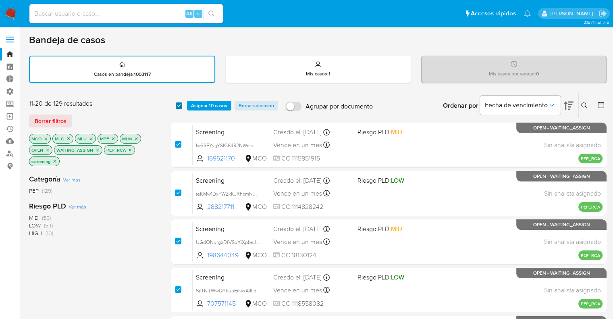
checkbox input "true"
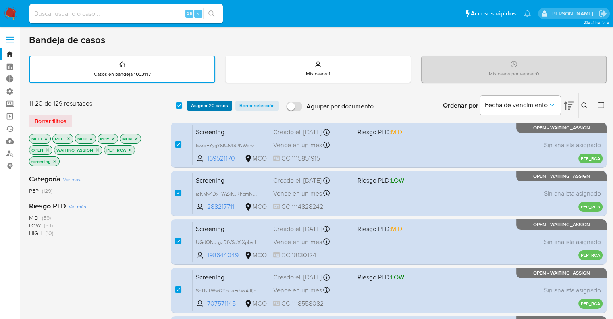
click at [192, 107] on span "Asignar 20 casos" at bounding box center [209, 106] width 37 height 8
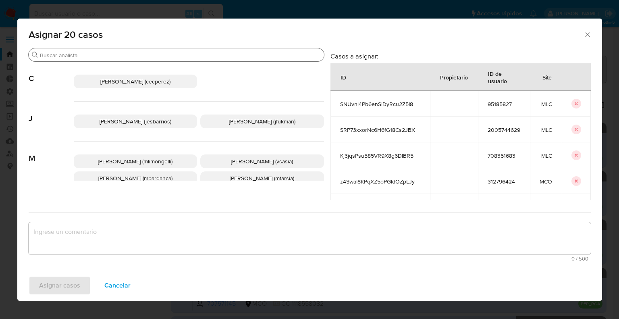
click at [181, 56] on input "Buscar" at bounding box center [180, 55] width 281 height 7
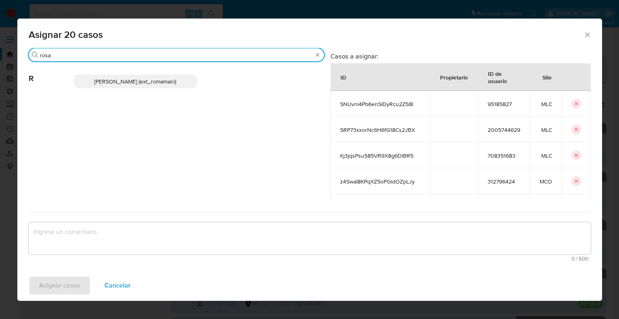
type input "rosa"
click at [187, 83] on p "Rosalia Mamani (ext_romamani)" at bounding box center [136, 82] width 124 height 14
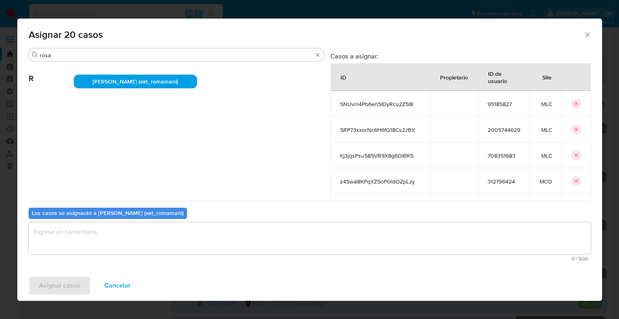
click at [187, 83] on p "Rosalia Mamani (ext_romamani)" at bounding box center [136, 82] width 124 height 14
click at [132, 286] on button "Cancelar" at bounding box center [117, 285] width 47 height 19
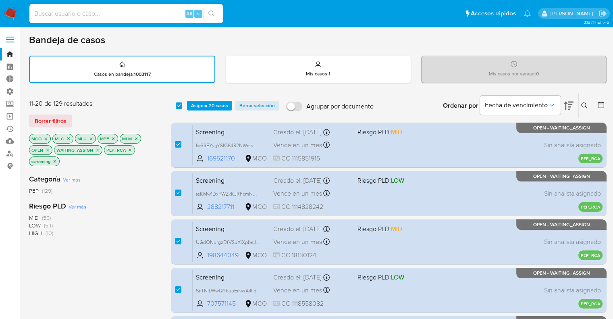
click at [190, 106] on button "Asignar 20 casos" at bounding box center [209, 106] width 45 height 10
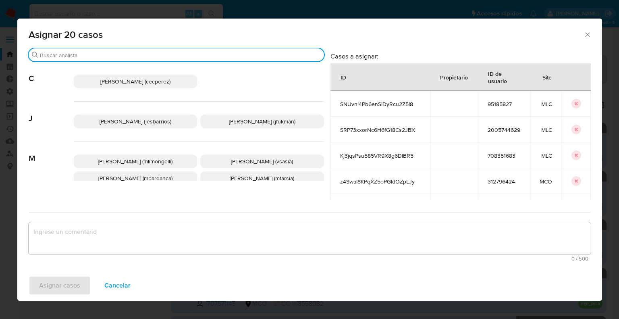
click at [178, 55] on input "Buscar" at bounding box center [180, 55] width 281 height 7
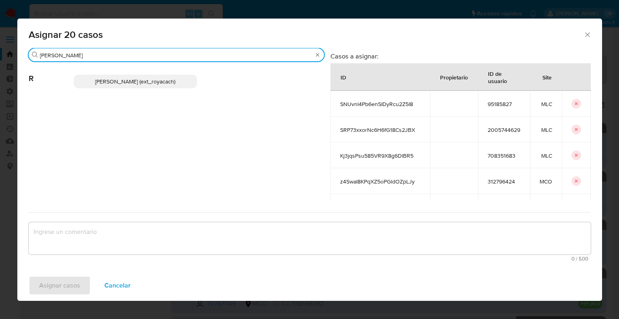
type input "romi"
click at [182, 87] on p "Romina Isabel Yacachury (ext_royacach)" at bounding box center [136, 82] width 124 height 14
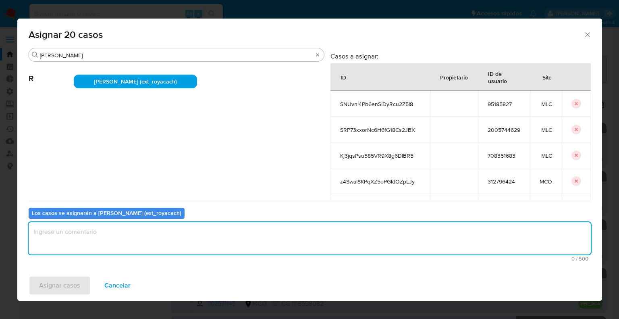
click at [117, 238] on textarea "assign-modal" at bounding box center [310, 238] width 563 height 32
paste textarea "Asignación."
type textarea "Asignación."
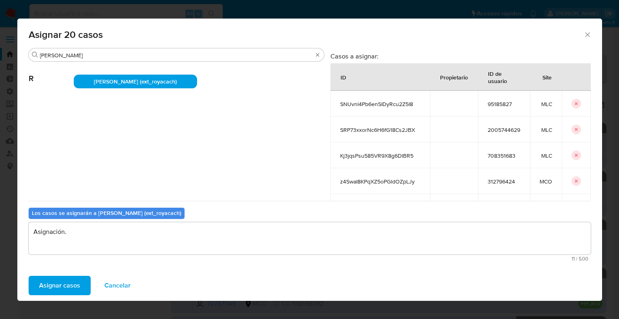
click at [85, 280] on button "Asignar casos" at bounding box center [60, 285] width 62 height 19
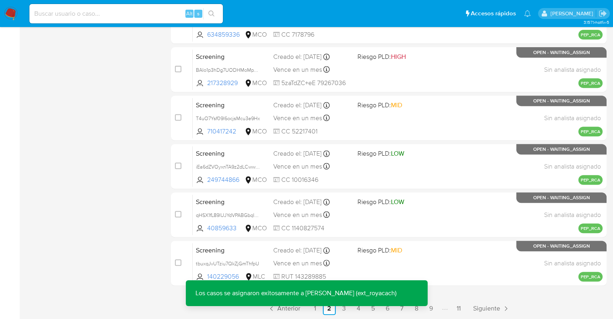
scroll to position [318, 0]
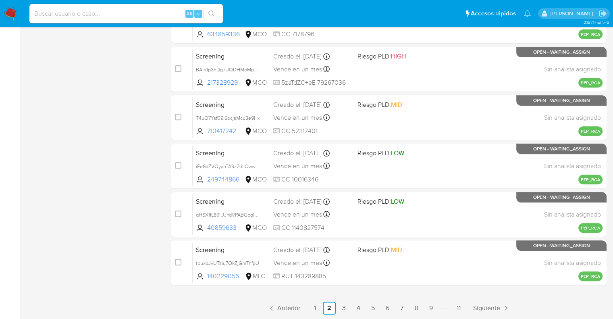
click at [315, 311] on p "Los casos se asignaron exitosamente a Romina Isabel Yacachury (ext_royacach)" at bounding box center [296, 319] width 221 height 26
click at [316, 304] on link "1" at bounding box center [315, 308] width 13 height 13
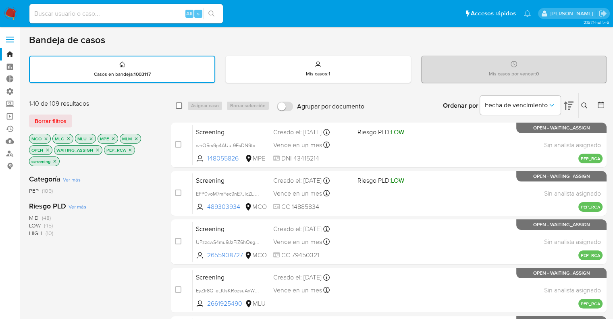
click at [181, 105] on input "checkbox" at bounding box center [179, 105] width 6 height 6
checkbox input "true"
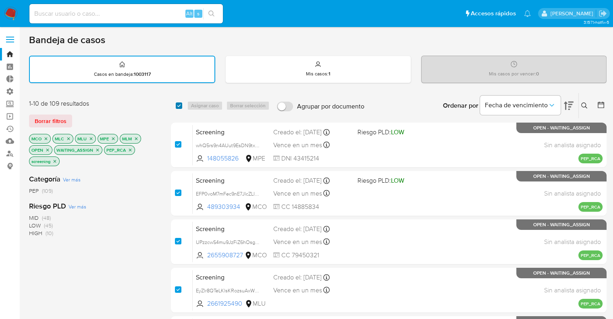
checkbox input "true"
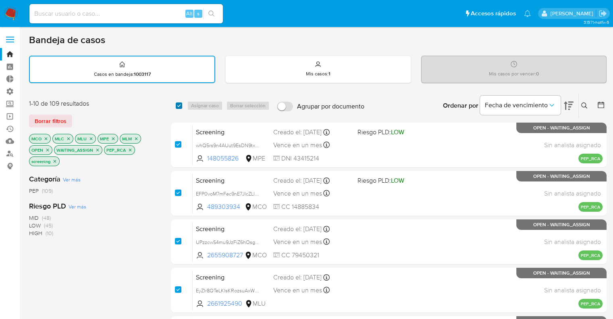
checkbox input "true"
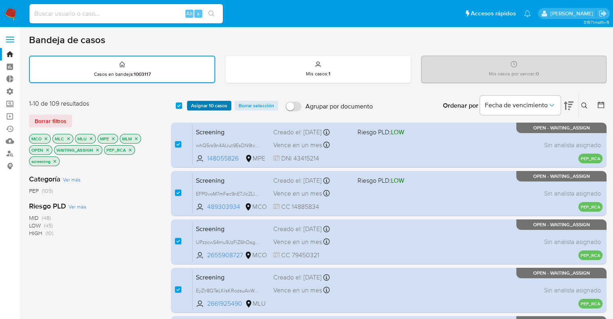
click at [192, 105] on span "Asignar 10 casos" at bounding box center [209, 106] width 36 height 8
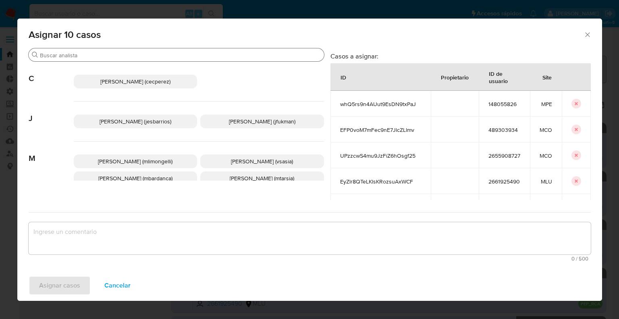
click at [160, 55] on input "Buscar" at bounding box center [180, 55] width 281 height 7
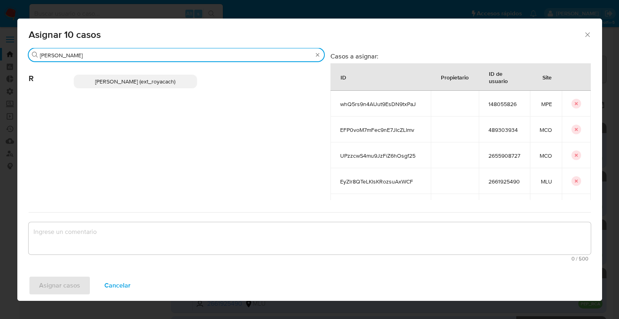
type input "romi"
click at [175, 82] on span "Romina Isabel Yacachury (ext_royacach)" at bounding box center [135, 81] width 80 height 8
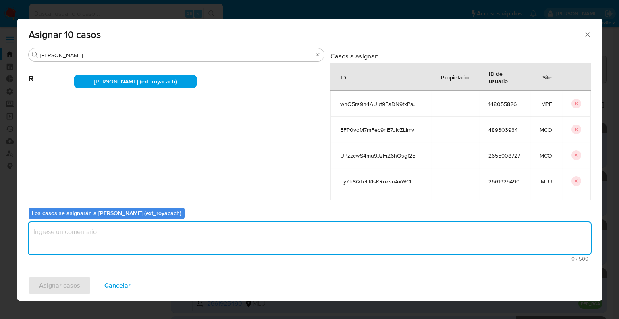
click at [128, 237] on textarea "assign-modal" at bounding box center [310, 238] width 563 height 32
paste textarea "Asignación."
type textarea "Asignación."
click at [81, 285] on button "Asignar casos" at bounding box center [60, 285] width 62 height 19
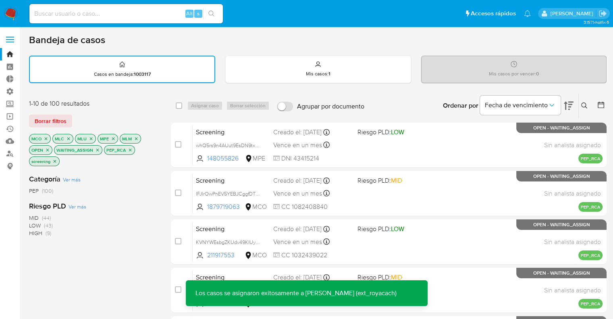
click at [124, 260] on div "Categoría Ver más PEP (100) Riesgo PLD Ver más MID (44) LOW (43) HIGH (9)" at bounding box center [93, 305] width 129 height 274
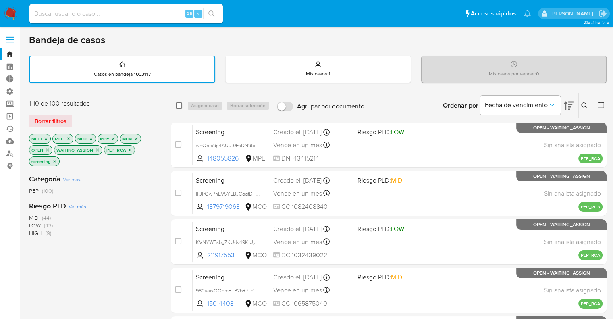
click at [177, 104] on input "checkbox" at bounding box center [179, 105] width 6 height 6
checkbox input "true"
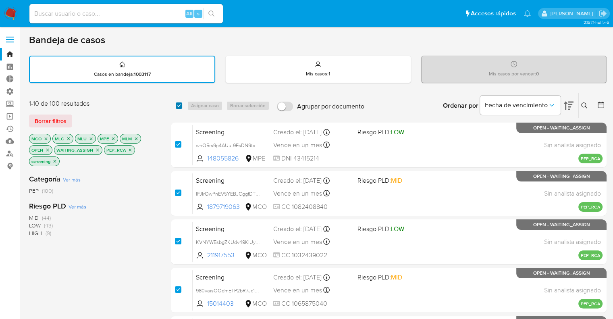
checkbox input "true"
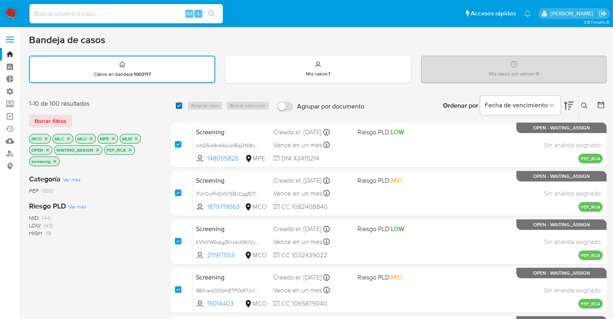
checkbox input "true"
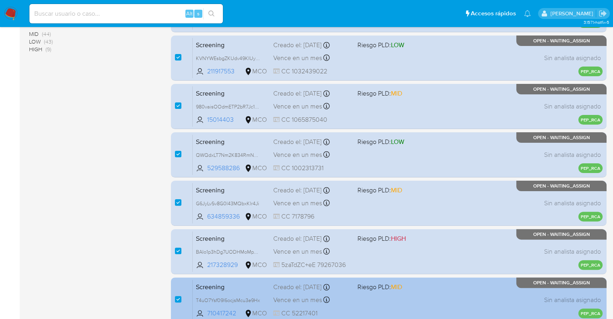
scroll to position [318, 0]
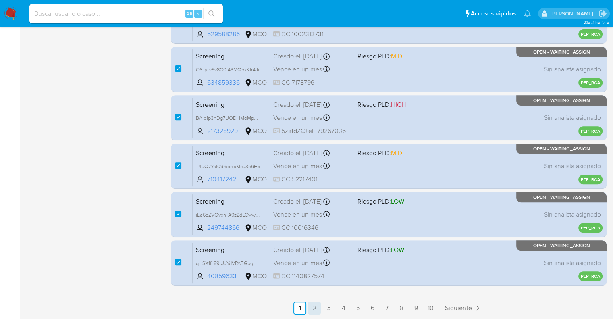
click at [316, 306] on link "2" at bounding box center [314, 308] width 13 height 13
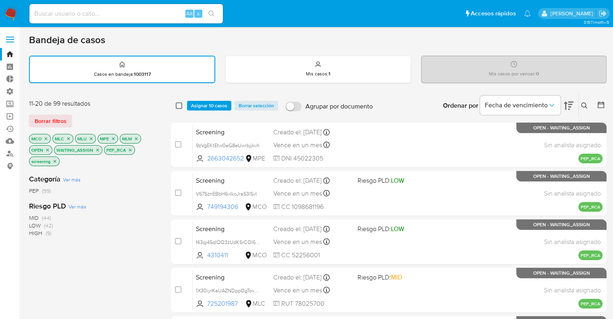
click at [177, 103] on input "checkbox" at bounding box center [179, 105] width 6 height 6
checkbox input "true"
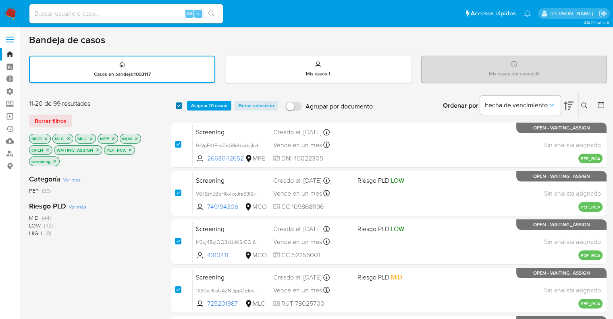
checkbox input "true"
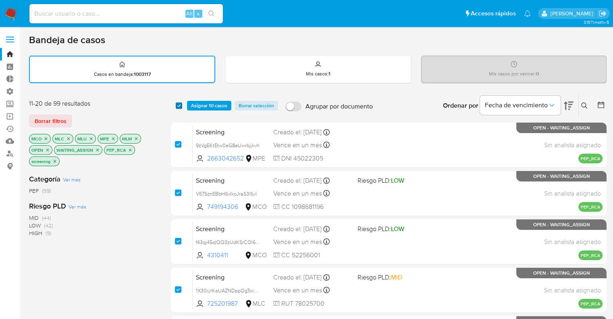
checkbox input "true"
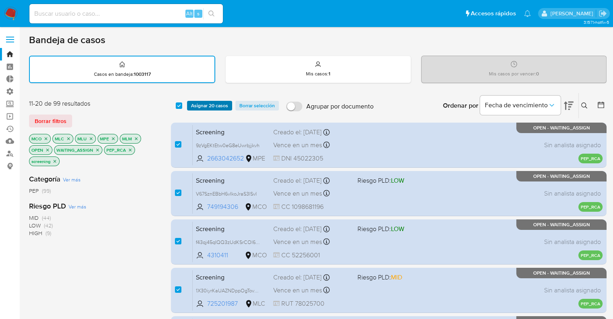
click at [194, 103] on span "Asignar 20 casos" at bounding box center [209, 106] width 37 height 8
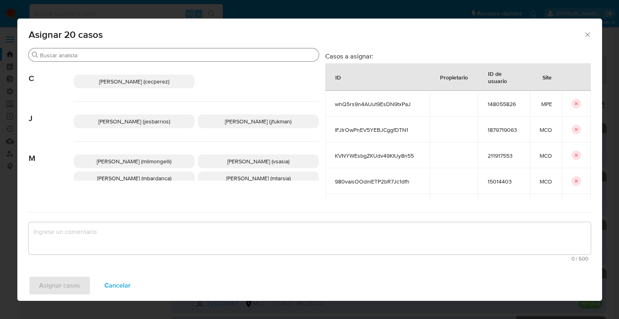
click at [159, 58] on input "Buscar" at bounding box center [178, 55] width 276 height 7
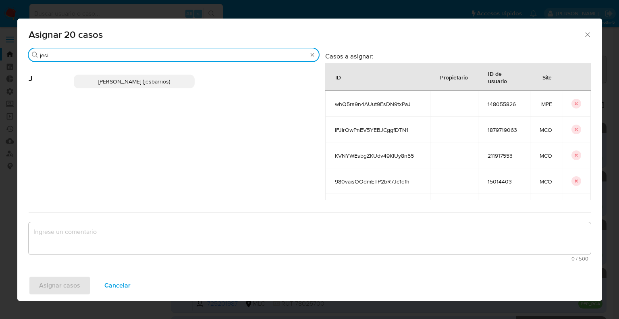
type input "jesi"
click at [180, 77] on p "Jesica Iris Barrios Leita (jesbarrios)" at bounding box center [134, 82] width 121 height 14
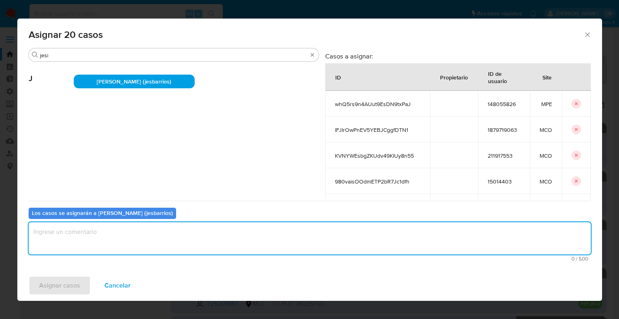
click at [145, 248] on textarea "assign-modal" at bounding box center [310, 238] width 563 height 32
paste textarea "Asignación."
type textarea "Asignación."
click at [81, 287] on button "Asignar casos" at bounding box center [60, 285] width 62 height 19
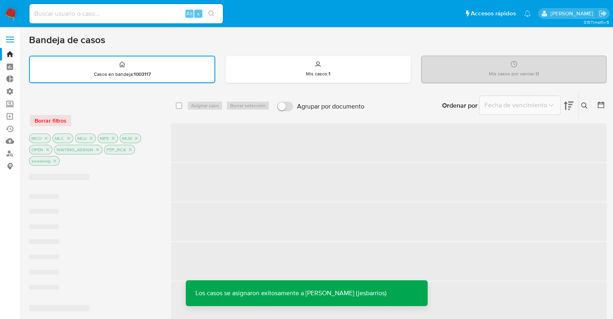
click at [102, 119] on div "Borrar filtros" at bounding box center [93, 120] width 129 height 13
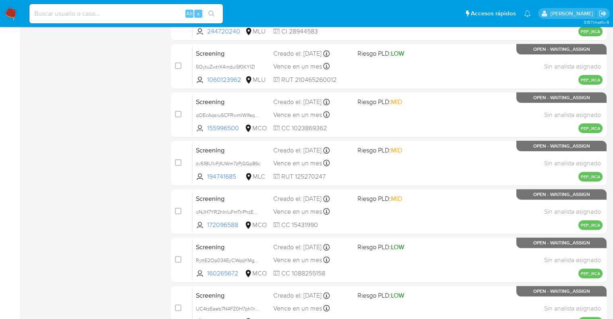
scroll to position [318, 0]
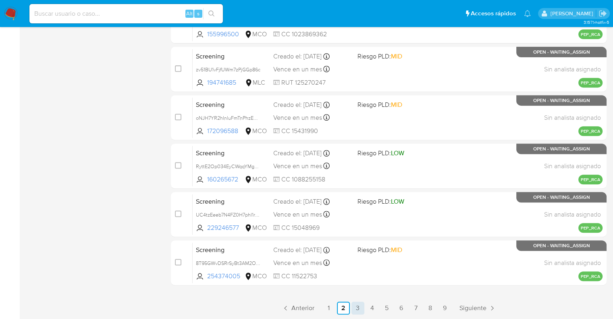
click at [358, 309] on link "3" at bounding box center [358, 308] width 13 height 13
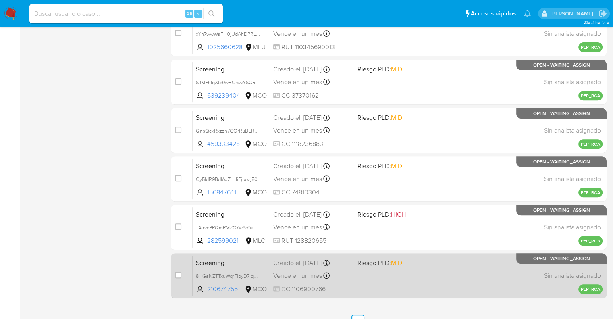
scroll to position [318, 0]
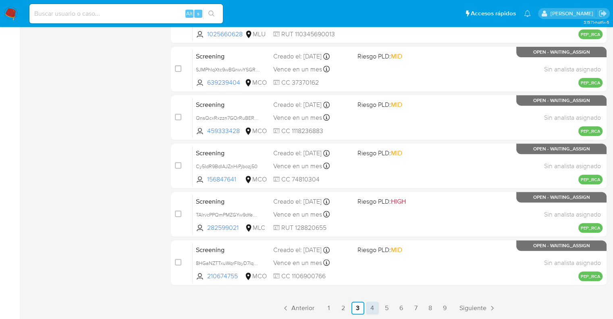
click at [375, 308] on link "4" at bounding box center [372, 308] width 13 height 13
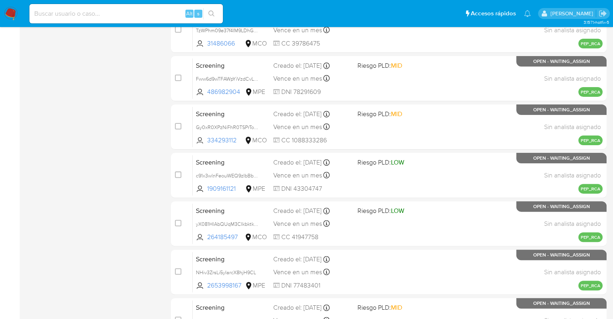
scroll to position [35, 0]
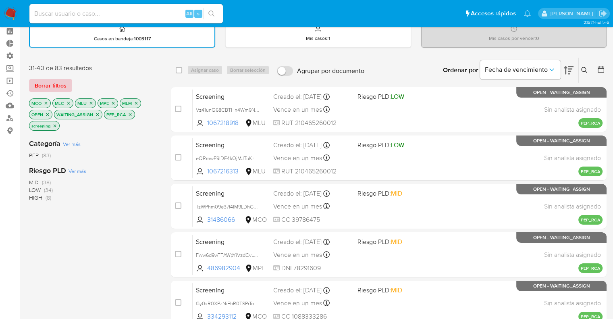
click at [67, 86] on button "Borrar filtros" at bounding box center [50, 85] width 43 height 13
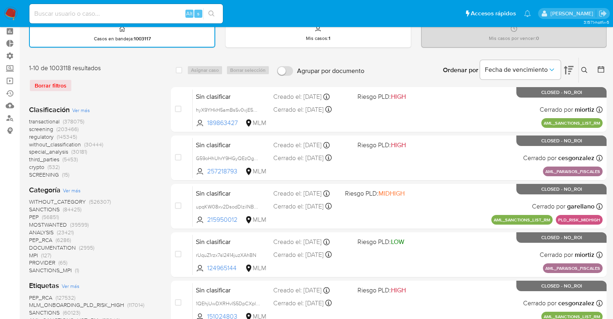
click at [32, 128] on span "screening" at bounding box center [41, 129] width 24 height 8
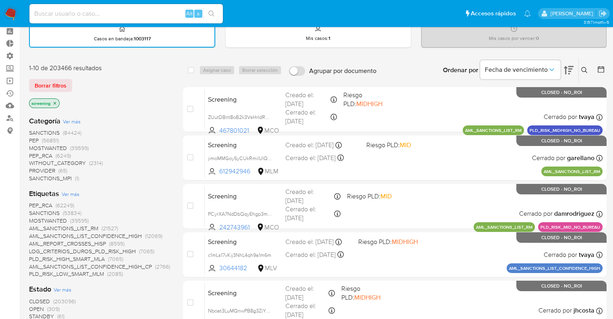
click at [119, 79] on div "Borrar filtros" at bounding box center [93, 85] width 129 height 13
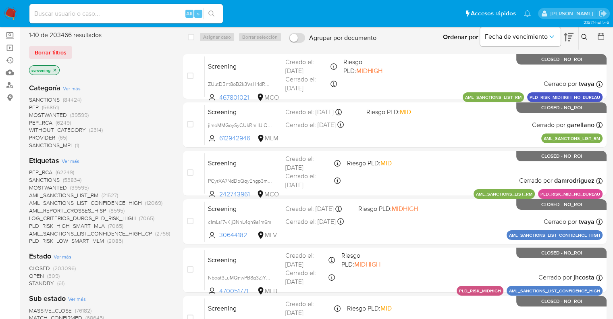
scroll to position [116, 0]
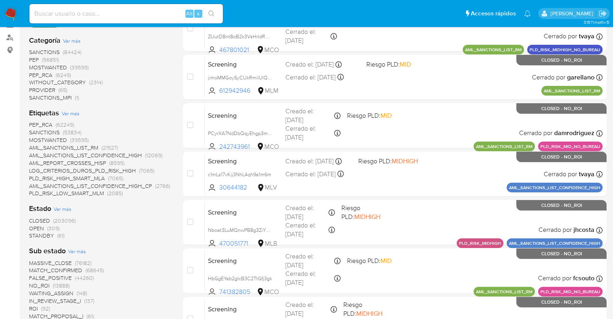
click at [31, 227] on span "OPEN" at bounding box center [36, 228] width 15 height 8
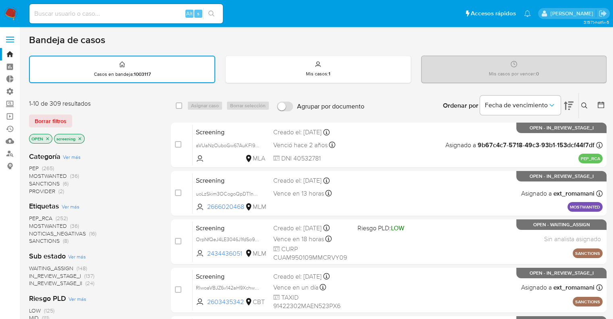
click at [31, 215] on span "PEP_RCA" at bounding box center [40, 218] width 23 height 8
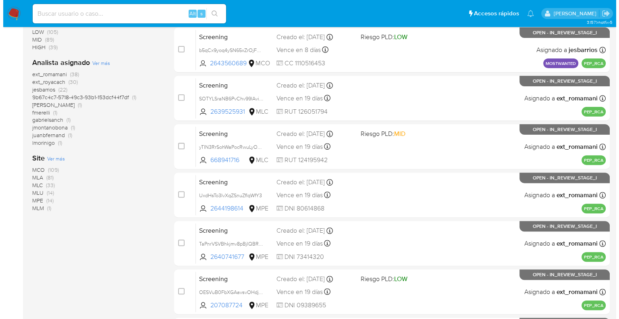
scroll to position [242, 0]
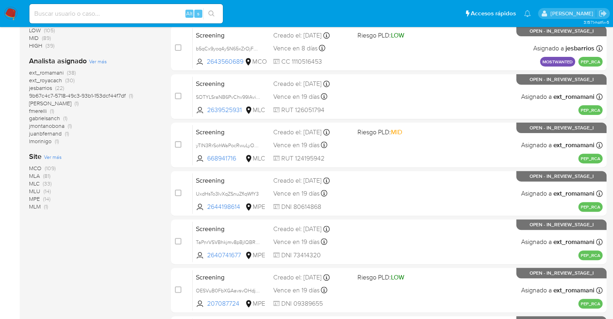
click at [49, 154] on span "Ver más" at bounding box center [53, 156] width 18 height 7
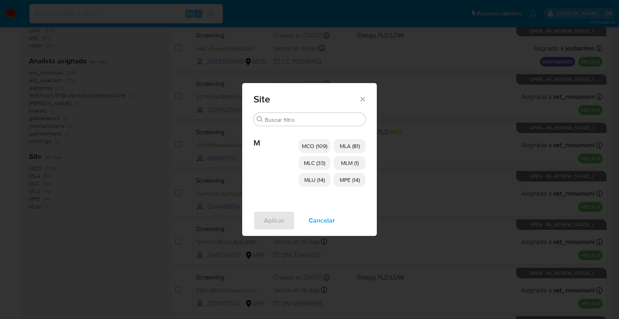
click at [315, 142] on span "MCO (109)" at bounding box center [314, 146] width 25 height 8
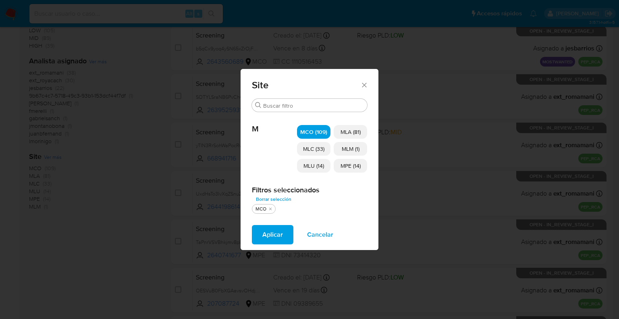
click at [320, 148] on span "MLC (33)" at bounding box center [313, 149] width 21 height 8
click at [321, 163] on span "MLU (14)" at bounding box center [314, 166] width 21 height 8
click at [363, 166] on p "MPE (14)" at bounding box center [350, 166] width 33 height 14
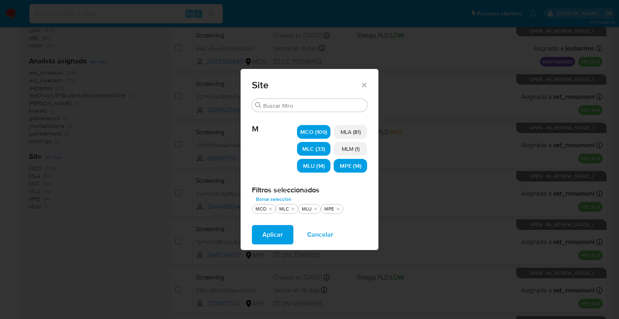
click at [363, 152] on p "MLM (1)" at bounding box center [350, 149] width 33 height 14
click at [286, 237] on button "Aplicar" at bounding box center [273, 234] width 42 height 19
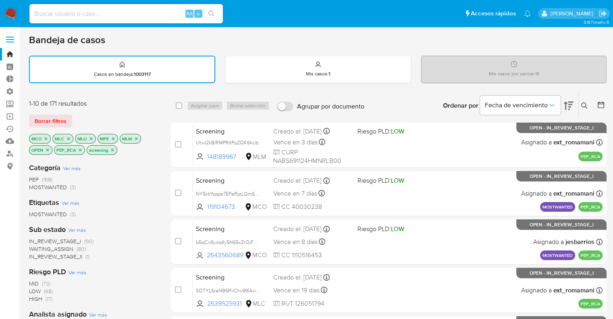
click at [36, 247] on span "WAITING_ASSIGN" at bounding box center [51, 249] width 44 height 8
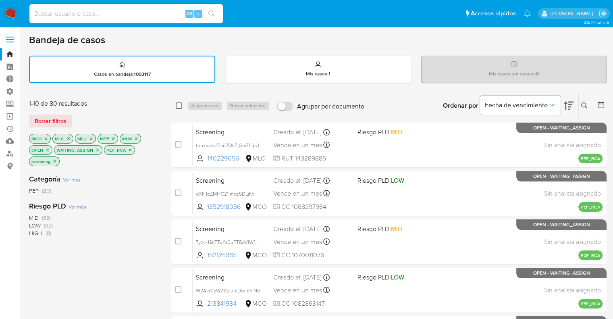
click at [178, 104] on input "checkbox" at bounding box center [179, 105] width 6 height 6
checkbox input "true"
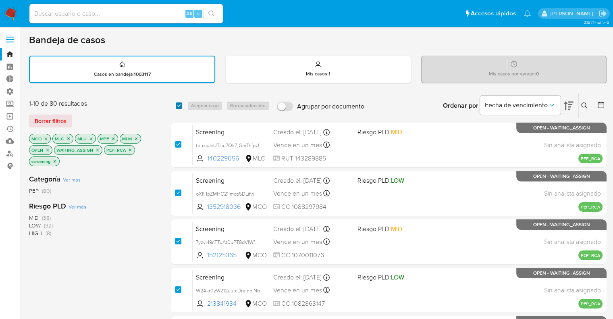
checkbox input "true"
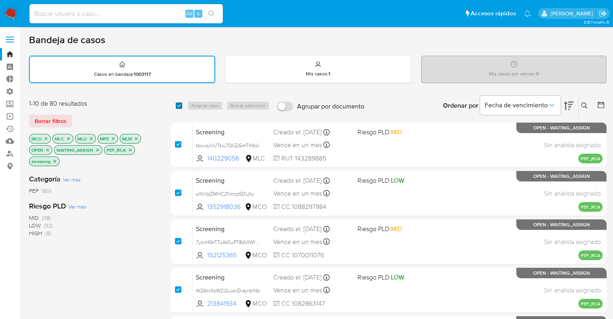
checkbox input "true"
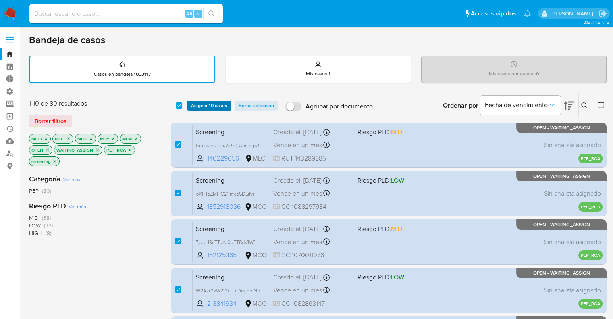
click at [194, 105] on span "Asignar 10 casos" at bounding box center [209, 106] width 36 height 8
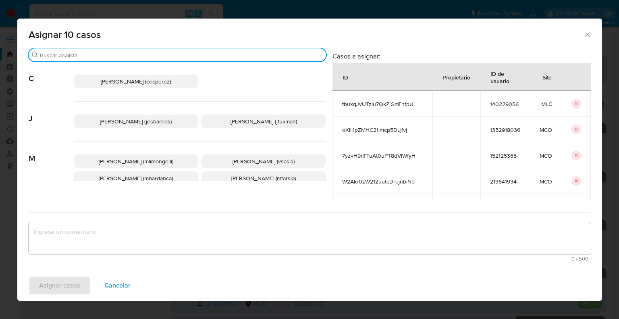
click at [165, 52] on input "Buscar" at bounding box center [181, 55] width 283 height 7
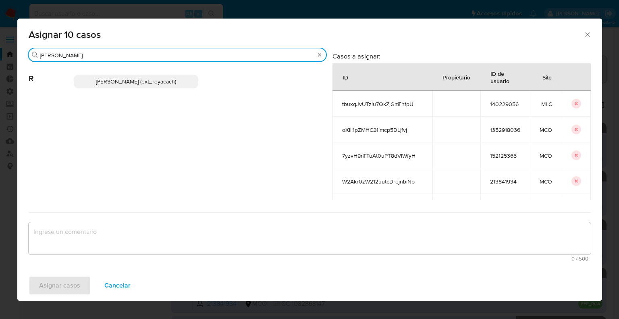
type input "romi"
click at [190, 82] on p "Romina Isabel Yacachury (ext_royacach)" at bounding box center [136, 82] width 125 height 14
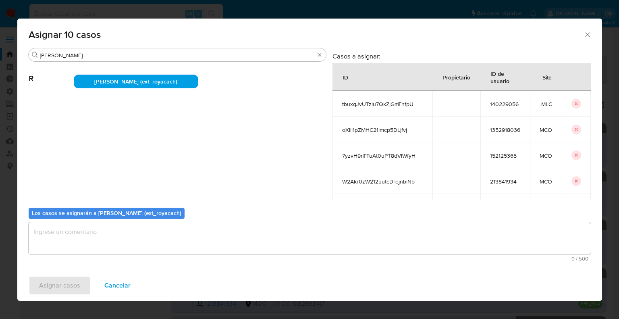
click at [113, 239] on textarea "assign-modal" at bounding box center [310, 238] width 563 height 32
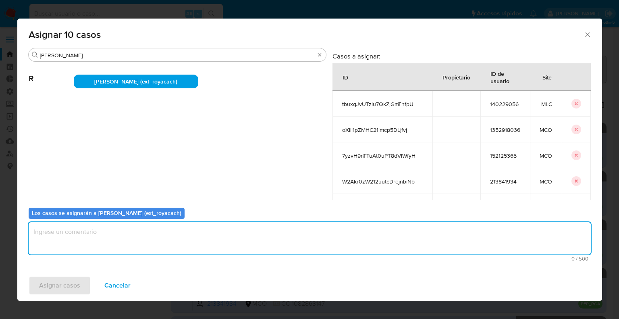
paste textarea "Asignación."
type textarea "Asignación."
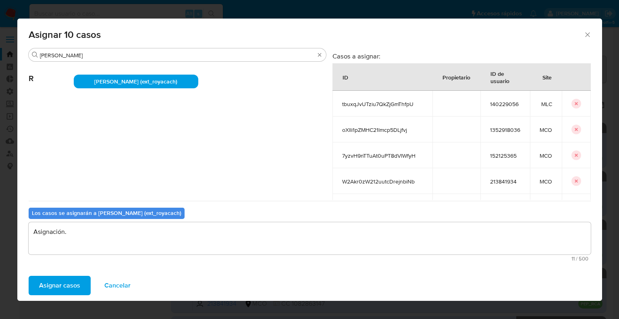
click at [85, 284] on button "Asignar casos" at bounding box center [60, 285] width 62 height 19
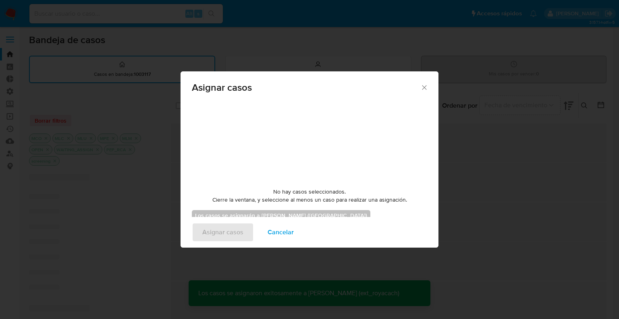
checkbox input "false"
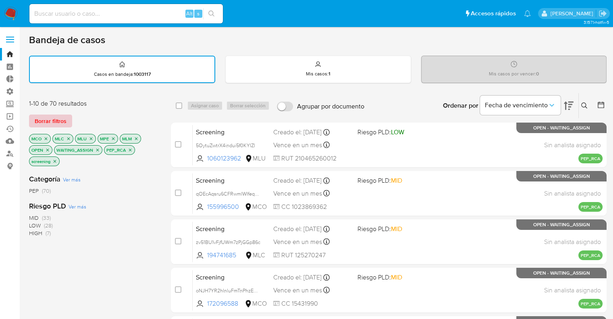
click at [66, 121] on button "Borrar filtros" at bounding box center [50, 121] width 43 height 13
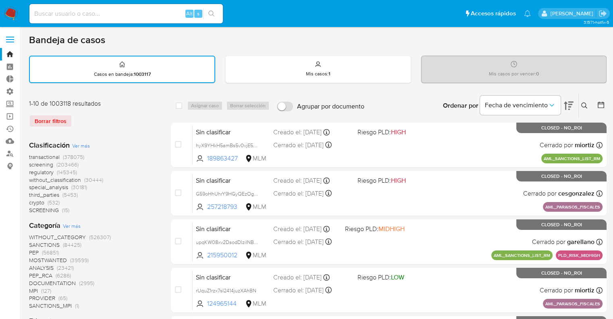
click at [32, 163] on span "screening" at bounding box center [41, 165] width 24 height 8
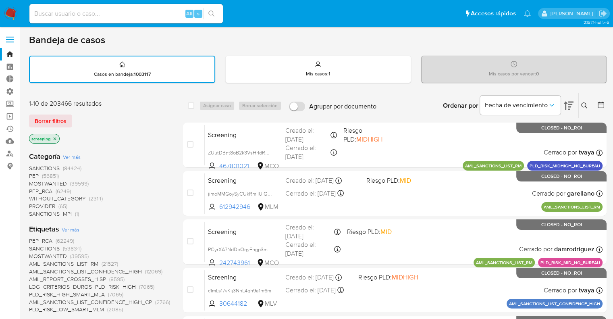
click at [87, 119] on div "Borrar filtros" at bounding box center [93, 121] width 129 height 13
click at [79, 120] on div "Borrar filtros" at bounding box center [93, 121] width 129 height 13
click at [129, 119] on div "Borrar filtros" at bounding box center [93, 121] width 129 height 13
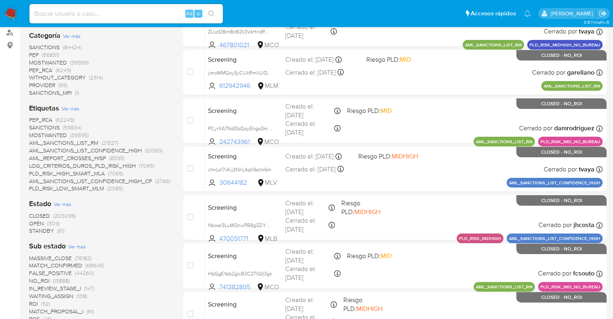
click at [37, 223] on span "OPEN" at bounding box center [36, 223] width 15 height 8
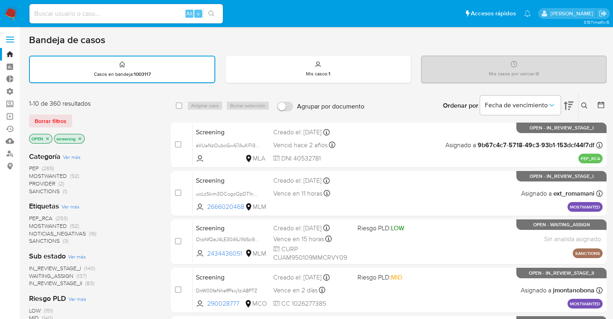
click at [33, 237] on span "SANCTIONS" at bounding box center [44, 241] width 31 height 8
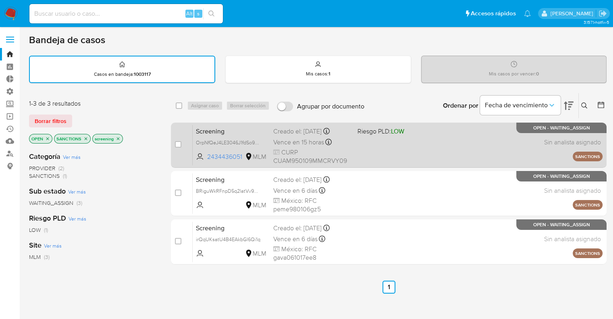
click at [231, 129] on span "Screening" at bounding box center [231, 130] width 71 height 10
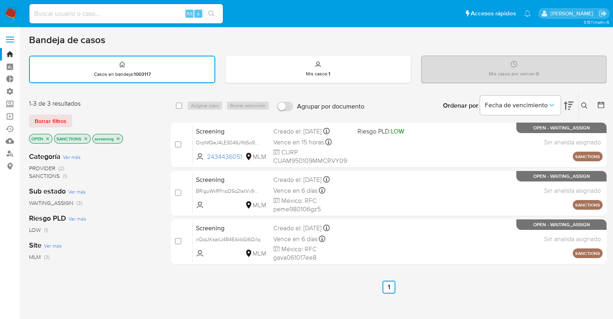
click at [84, 138] on icon "close-filter" at bounding box center [85, 138] width 5 height 5
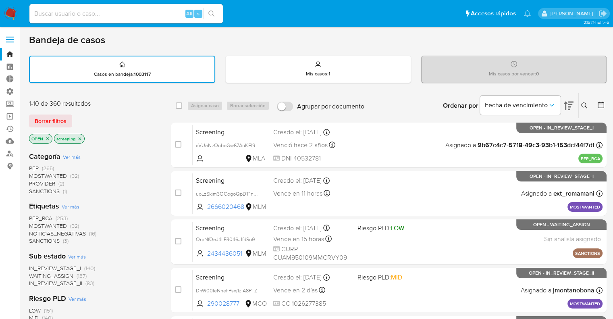
click at [32, 223] on span "MOSTWANTED" at bounding box center [48, 226] width 38 height 8
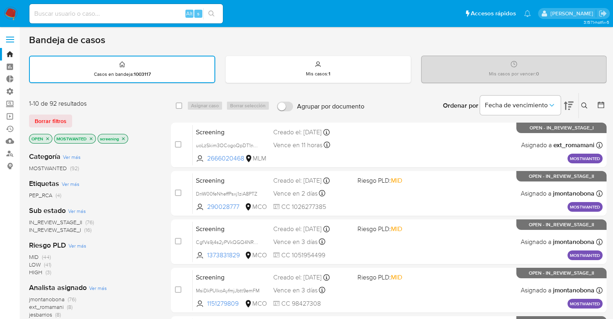
click at [104, 157] on div "Categoría Ver más MOSTWANTED (92)" at bounding box center [93, 162] width 129 height 21
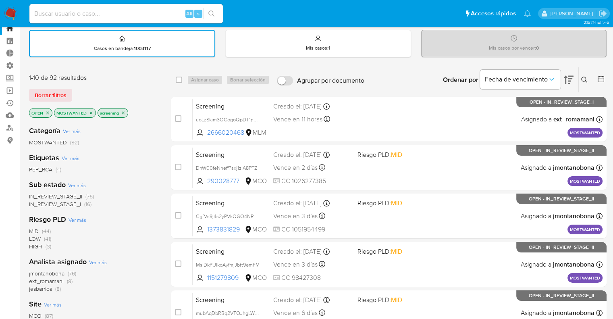
scroll to position [40, 0]
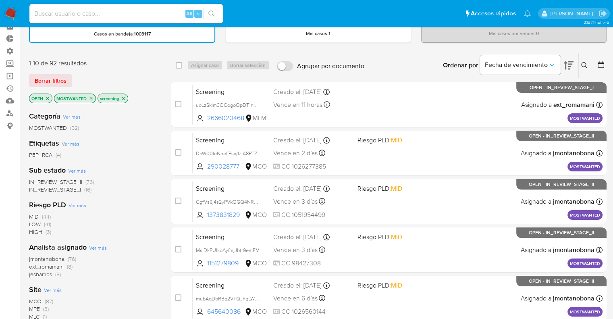
click at [90, 97] on icon "close-filter" at bounding box center [91, 98] width 3 height 3
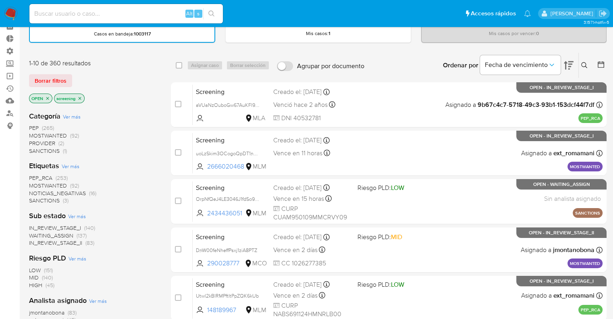
click at [35, 174] on span "PEP_RCA" at bounding box center [40, 178] width 23 height 8
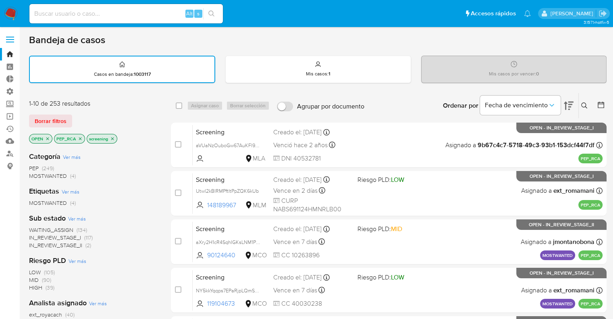
click at [81, 139] on icon "close-filter" at bounding box center [80, 138] width 5 height 5
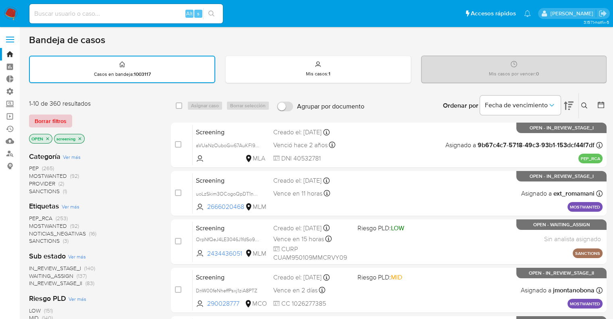
click at [62, 121] on span "Borrar filtros" at bounding box center [51, 120] width 32 height 11
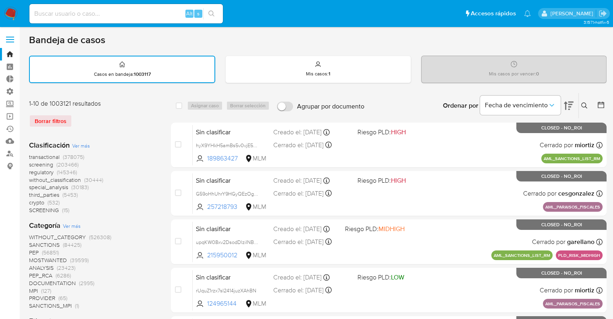
click at [31, 170] on span "regulatory" at bounding box center [41, 172] width 25 height 8
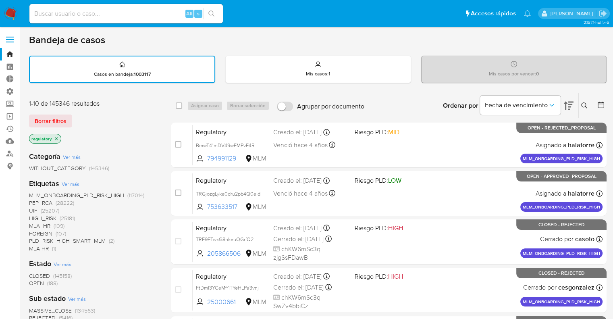
click at [31, 282] on span "OPEN" at bounding box center [36, 283] width 15 height 8
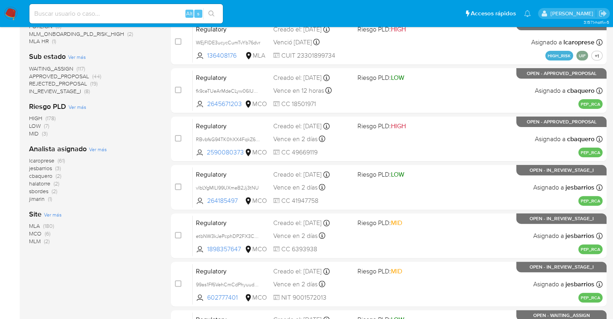
scroll to position [202, 0]
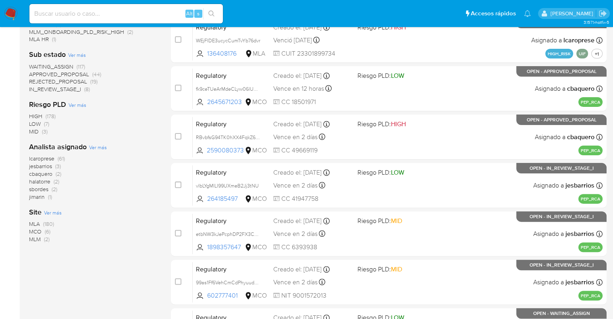
click at [37, 230] on span "MCO" at bounding box center [35, 231] width 13 height 8
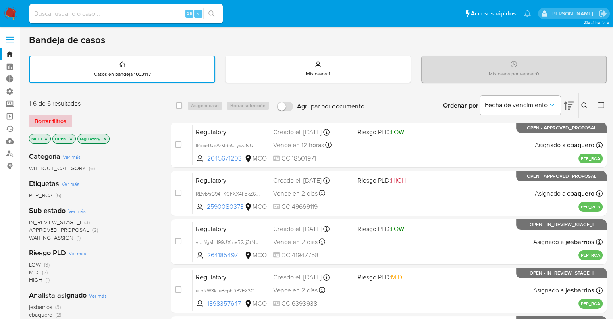
click at [67, 116] on button "Borrar filtros" at bounding box center [50, 121] width 43 height 13
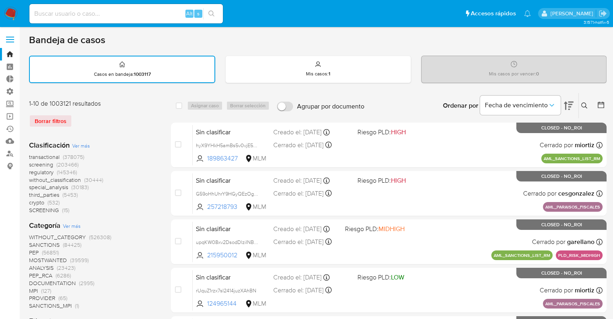
click at [31, 164] on span "screening" at bounding box center [41, 165] width 24 height 8
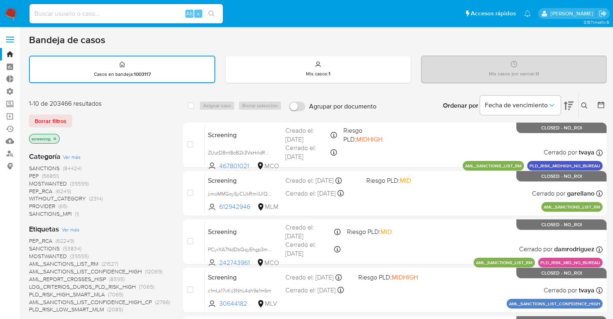
click at [442, 11] on ul "Pausado Ver notificaciones Alt s Accesos rápidos Presiona las siguientes teclas…" at bounding box center [280, 13] width 510 height 20
click at [85, 122] on div "Borrar filtros" at bounding box center [93, 121] width 129 height 13
click at [81, 115] on div "Borrar filtros" at bounding box center [93, 121] width 129 height 13
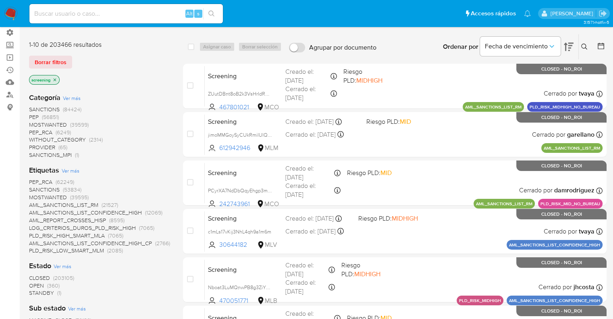
scroll to position [161, 0]
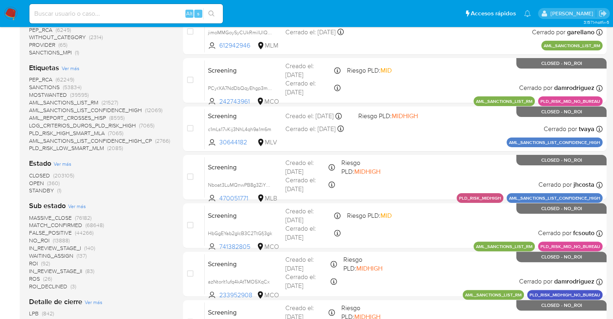
click at [34, 184] on span "OPEN" at bounding box center [36, 183] width 15 height 8
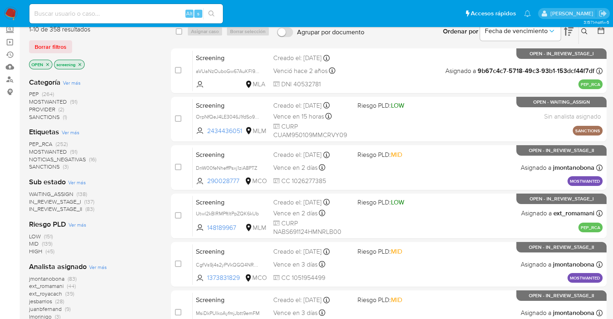
scroll to position [40, 0]
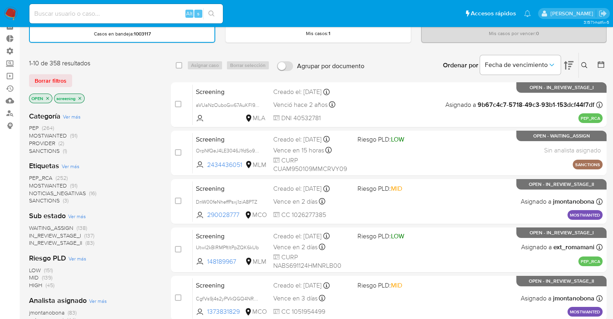
click at [36, 184] on span "MOSTWANTED" at bounding box center [48, 185] width 38 height 8
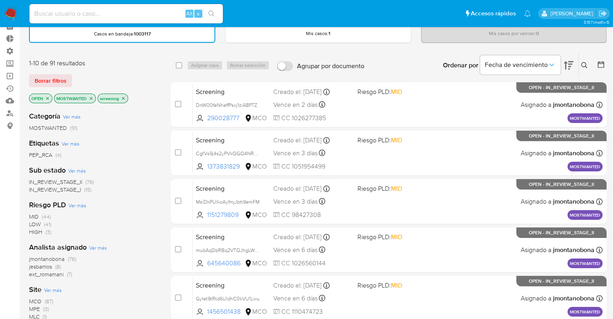
click at [91, 100] on p "MOSTWANTED" at bounding box center [74, 98] width 41 height 9
click at [90, 98] on icon "close-filter" at bounding box center [91, 98] width 5 height 5
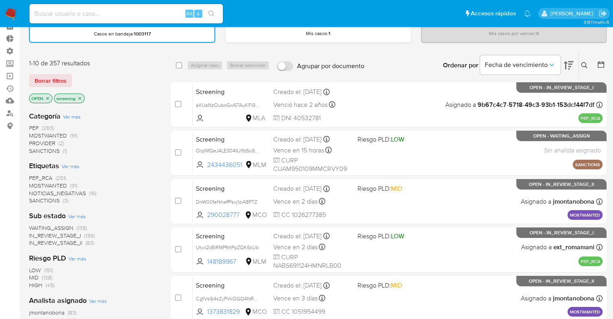
click at [33, 175] on span "PEP_RCA" at bounding box center [40, 178] width 23 height 8
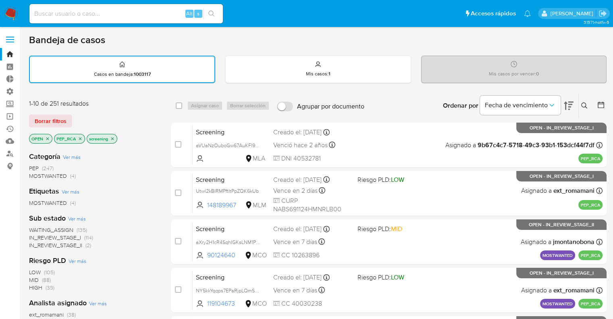
click at [82, 138] on icon "close-filter" at bounding box center [80, 138] width 5 height 5
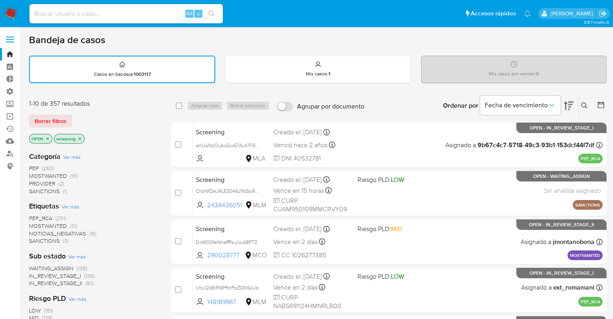
click at [89, 116] on div "Borrar filtros" at bounding box center [93, 121] width 129 height 13
click at [37, 242] on span "SANCTIONS" at bounding box center [44, 241] width 31 height 8
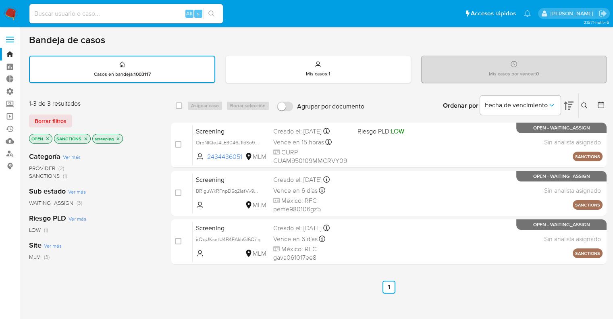
click at [86, 138] on icon "close-filter" at bounding box center [85, 138] width 5 height 5
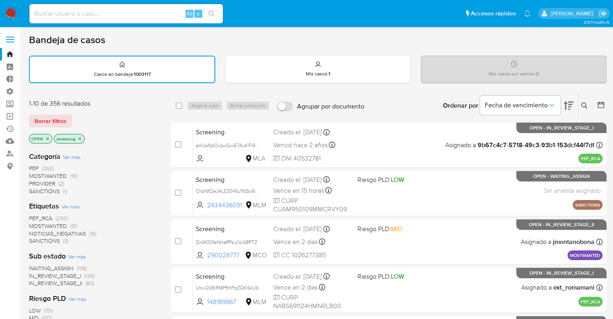
click at [33, 233] on span "NOTICIAS_NEGATIVAS" at bounding box center [57, 233] width 57 height 8
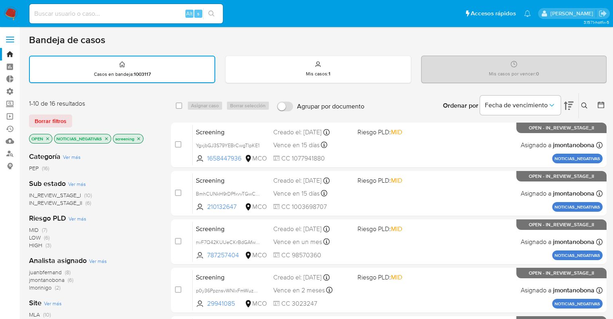
click at [106, 138] on icon "close-filter" at bounding box center [106, 138] width 3 height 3
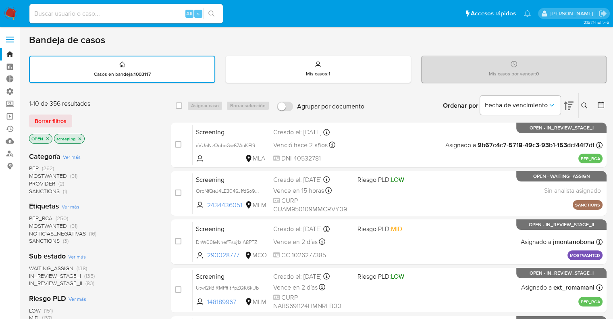
click at [31, 216] on span "PEP_RCA" at bounding box center [40, 218] width 23 height 8
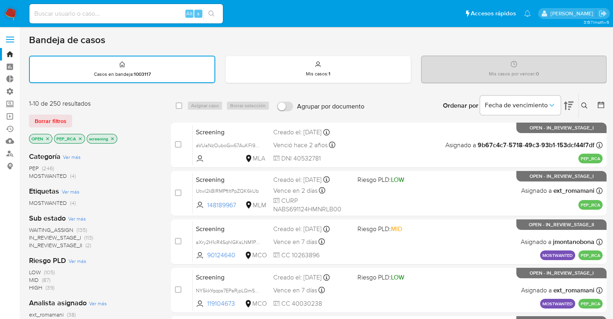
click at [37, 228] on span "WAITING_ASSIGN" at bounding box center [51, 230] width 44 height 8
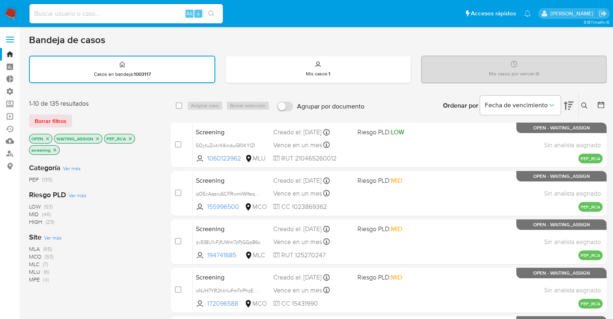
click at [47, 238] on span "Ver más" at bounding box center [53, 237] width 18 height 7
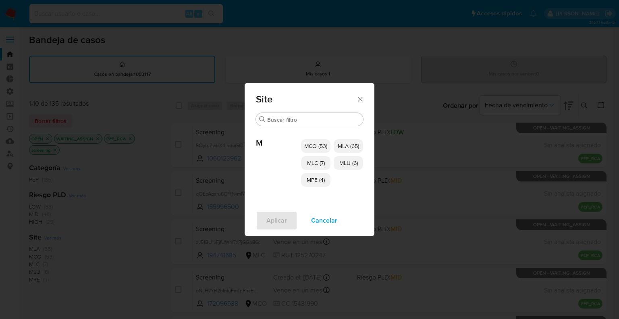
click at [310, 148] on span "MCO (53)" at bounding box center [315, 146] width 23 height 8
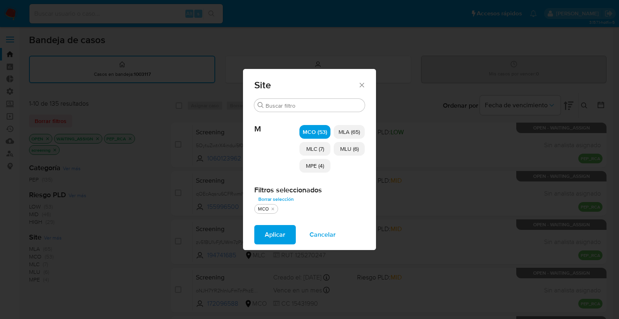
click at [310, 152] on span "MLC (7)" at bounding box center [316, 149] width 18 height 8
click at [311, 162] on span "MPE (4)" at bounding box center [315, 166] width 18 height 8
click at [341, 148] on span "MLU (6)" at bounding box center [349, 149] width 19 height 8
click at [279, 234] on span "Aplicar" at bounding box center [275, 235] width 21 height 18
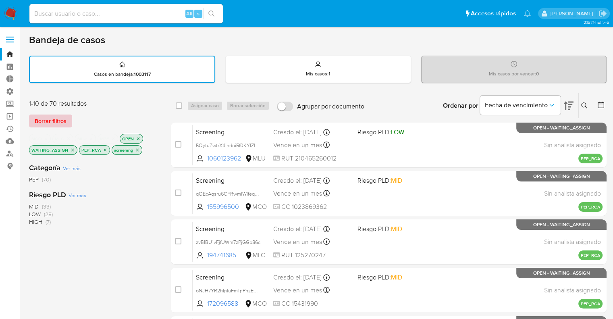
click at [66, 121] on button "Borrar filtros" at bounding box center [50, 121] width 43 height 13
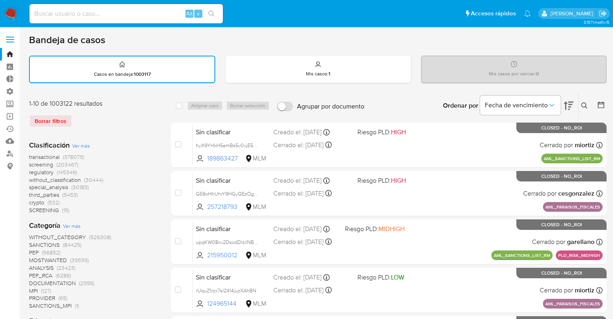
click at [30, 164] on span "screening" at bounding box center [41, 165] width 24 height 8
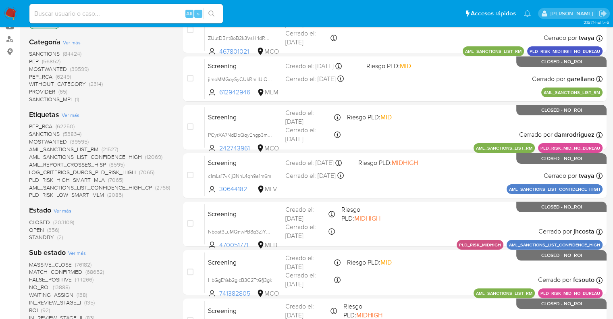
scroll to position [121, 0]
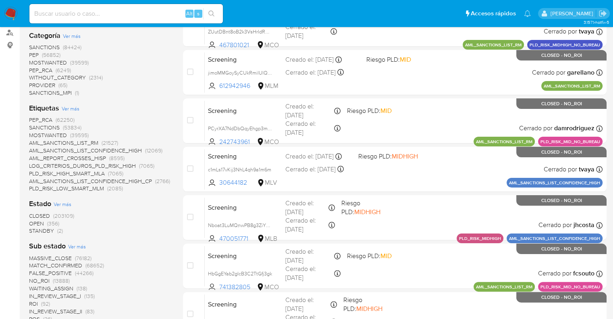
click at [35, 221] on span "OPEN" at bounding box center [36, 223] width 15 height 8
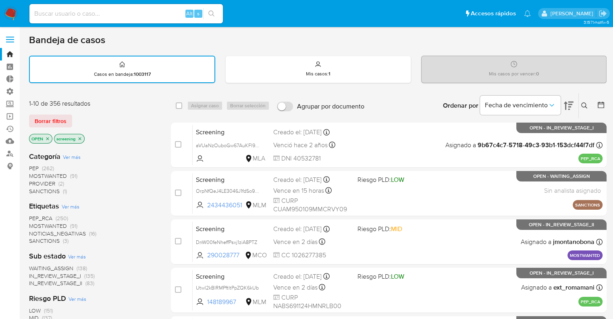
click at [35, 224] on span "MOSTWANTED" at bounding box center [48, 226] width 38 height 8
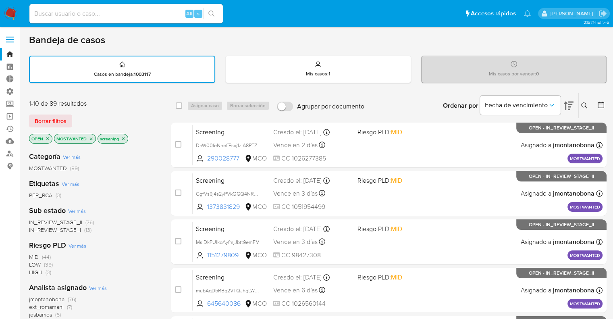
click at [137, 182] on div "Etiquetas Ver más PEP_RCA (3)" at bounding box center [93, 189] width 129 height 21
click at [90, 137] on icon "close-filter" at bounding box center [91, 138] width 3 height 3
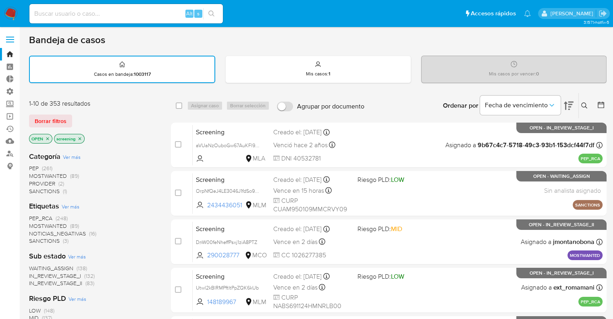
click at [34, 217] on span "PEP_RCA" at bounding box center [40, 218] width 23 height 8
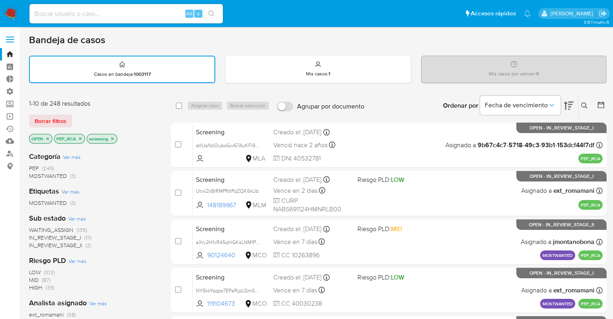
click at [77, 137] on p "PEP_RCA" at bounding box center [69, 138] width 30 height 9
click at [78, 137] on icon "close-filter" at bounding box center [80, 138] width 5 height 5
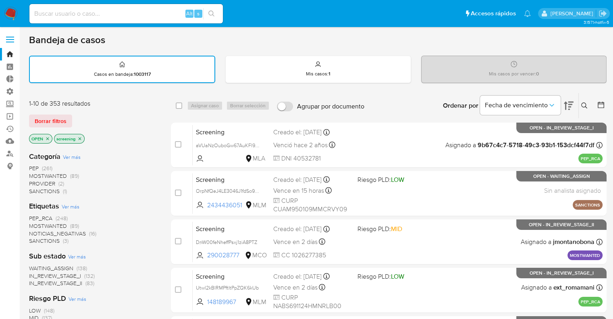
click at [76, 117] on div "Borrar filtros" at bounding box center [93, 121] width 129 height 13
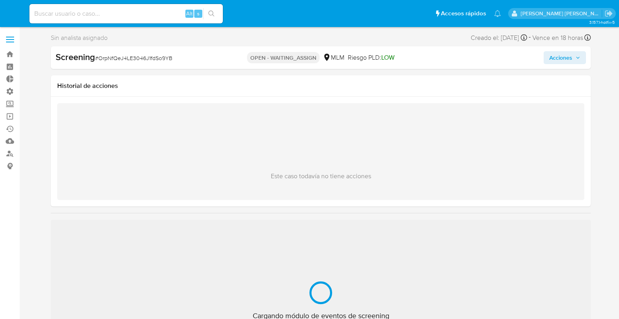
select select "10"
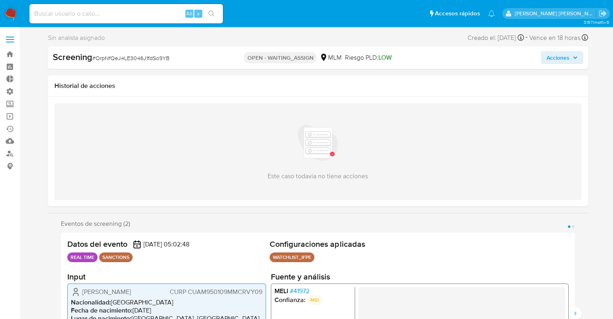
select select "10"
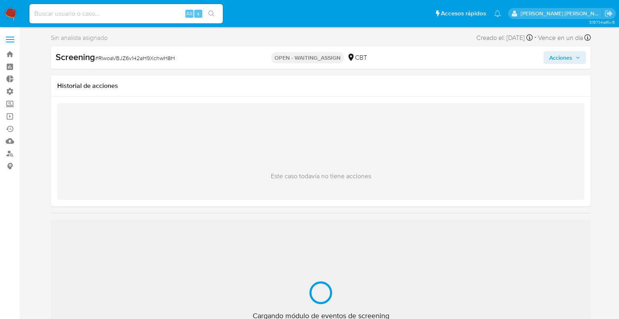
select select "10"
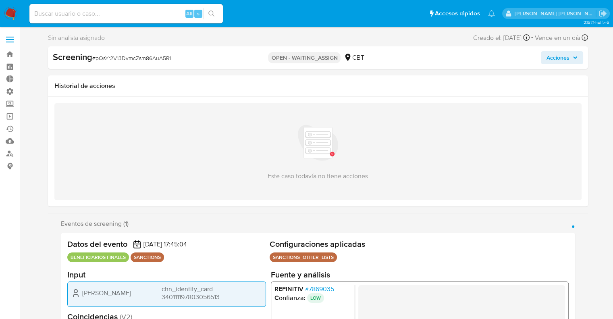
click at [309, 292] on span "# 7869035" at bounding box center [319, 289] width 29 height 8
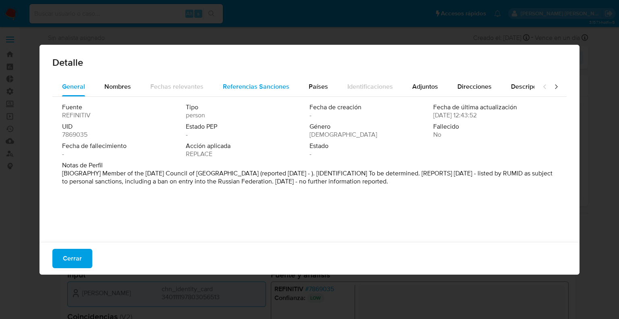
click at [271, 85] on span "Referencias Sanciones" at bounding box center [256, 86] width 67 height 9
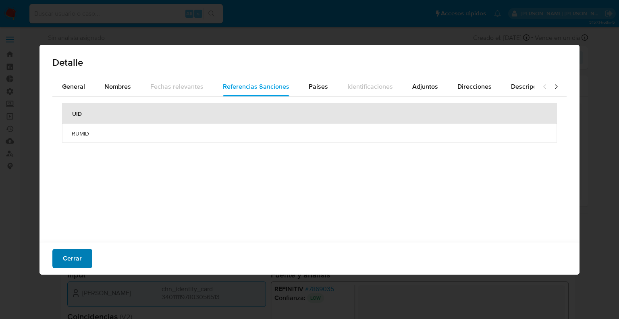
click at [73, 261] on span "Cerrar" at bounding box center [72, 259] width 19 height 18
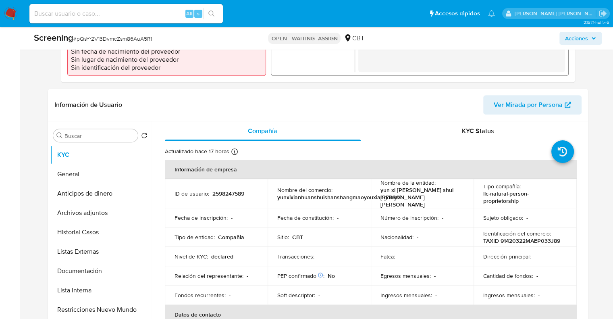
scroll to position [323, 0]
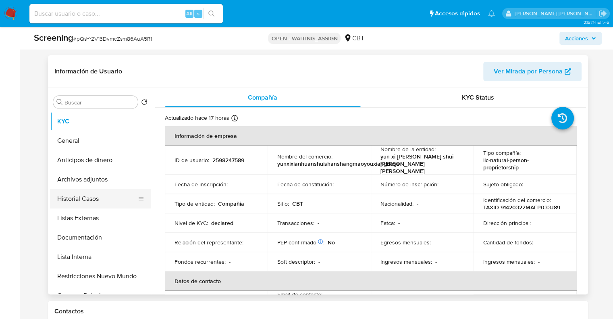
click at [109, 203] on button "Historial Casos" at bounding box center [97, 198] width 94 height 19
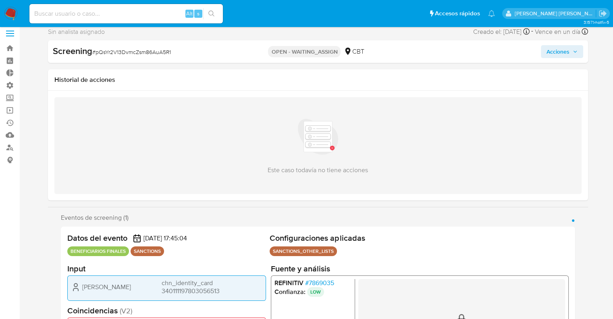
scroll to position [0, 0]
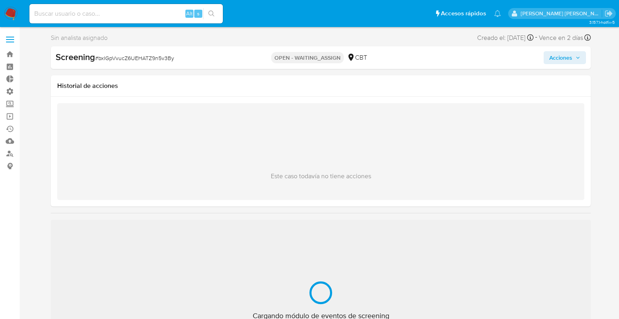
select select "10"
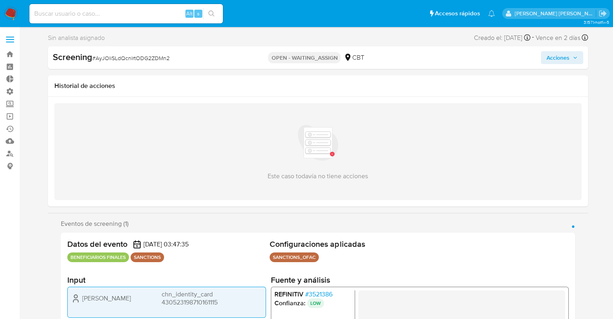
select select "10"
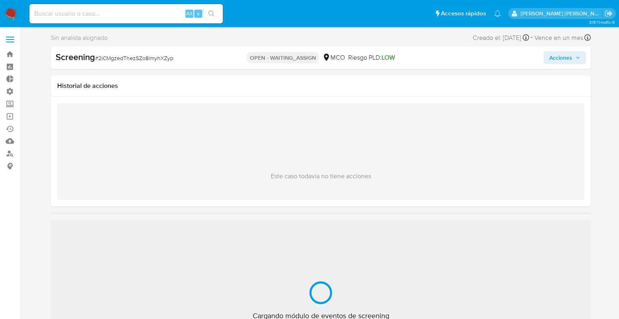
select select "10"
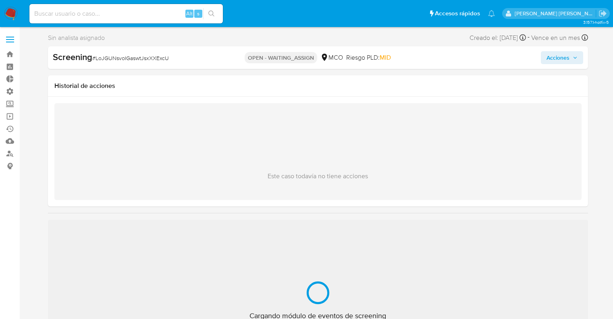
select select "10"
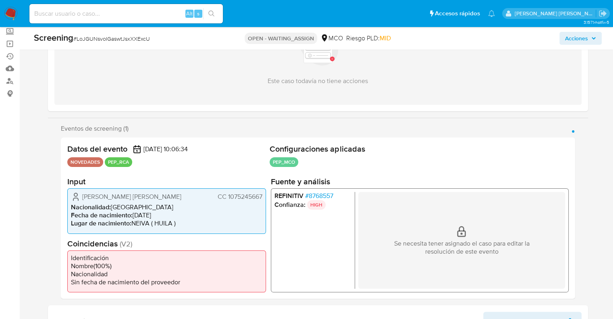
scroll to position [81, 0]
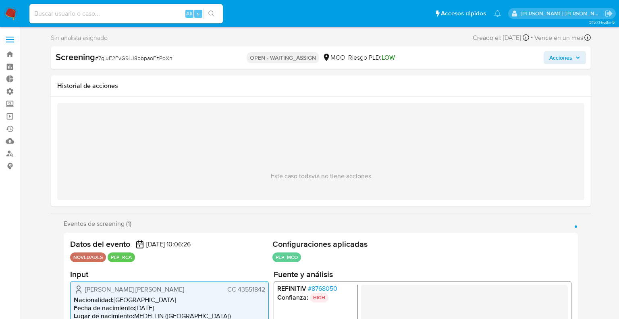
select select "10"
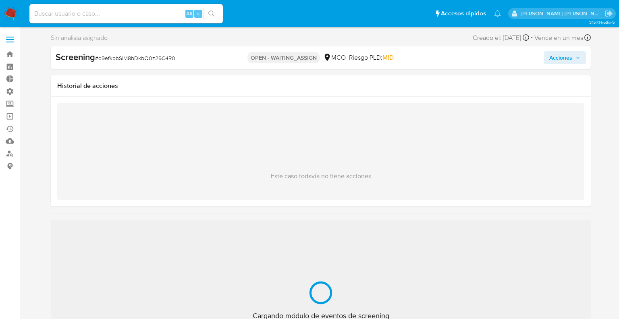
select select "10"
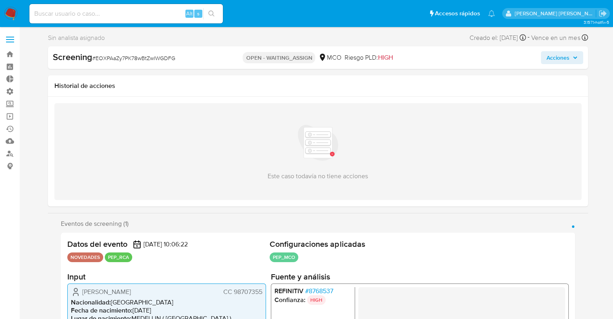
select select "10"
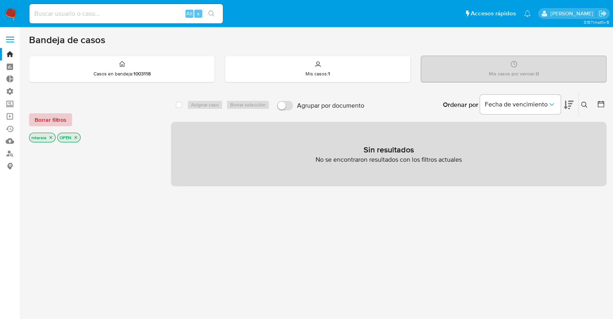
click at [70, 121] on button "Borrar filtros" at bounding box center [50, 119] width 43 height 13
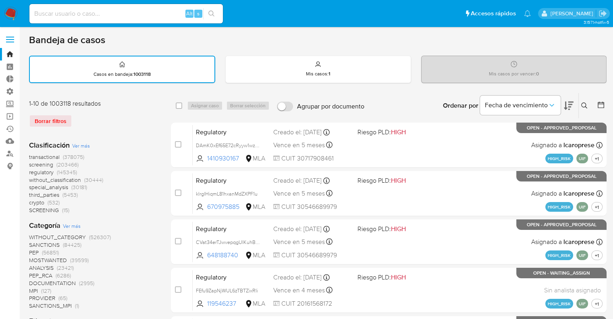
click at [601, 105] on icon at bounding box center [601, 105] width 8 height 8
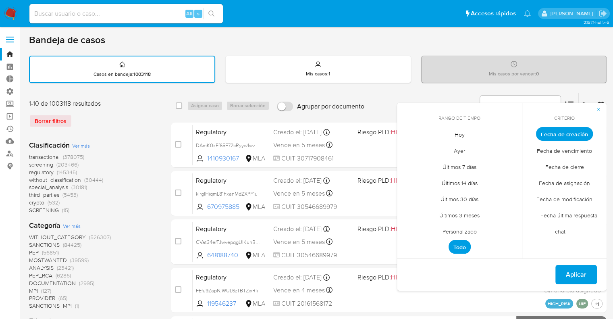
click at [457, 151] on span "Ayer" at bounding box center [460, 150] width 28 height 17
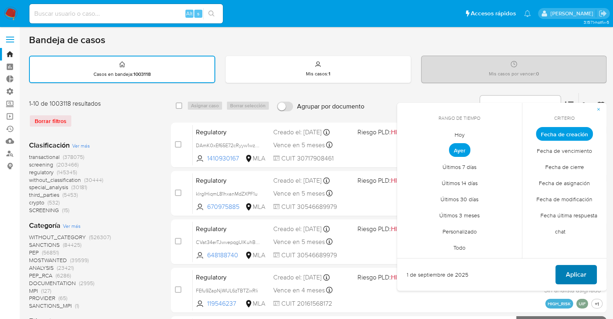
click at [593, 271] on button "Aplicar" at bounding box center [577, 274] width 42 height 19
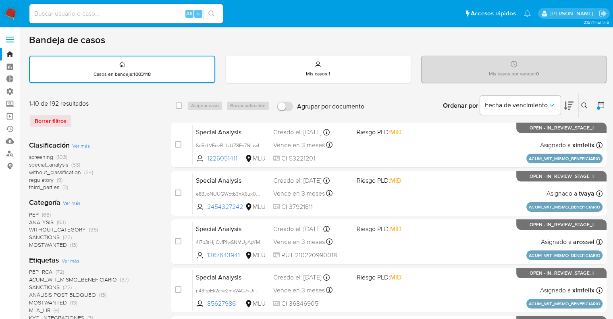
click at [33, 156] on span "screening" at bounding box center [41, 157] width 24 height 8
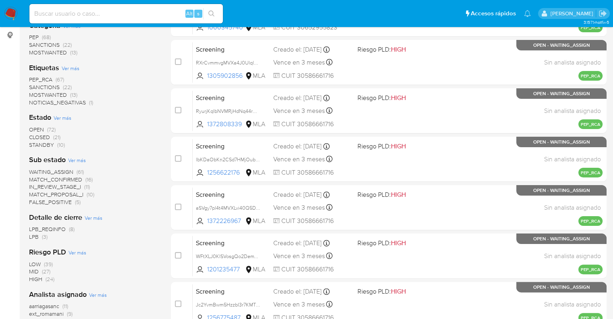
scroll to position [161, 0]
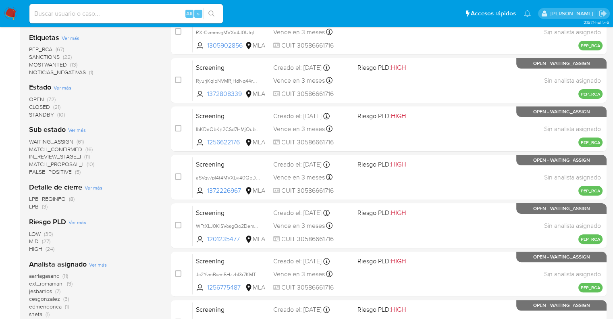
click at [37, 46] on span "PEP_RCA" at bounding box center [40, 49] width 23 height 8
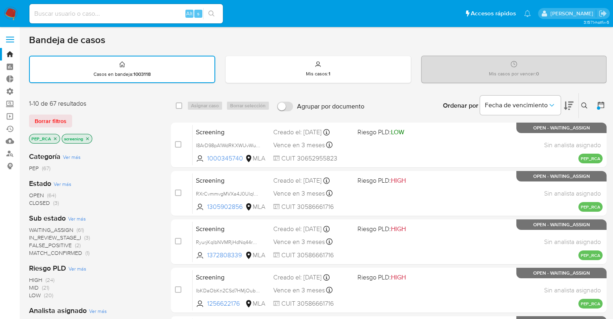
click at [600, 107] on icon at bounding box center [601, 105] width 8 height 8
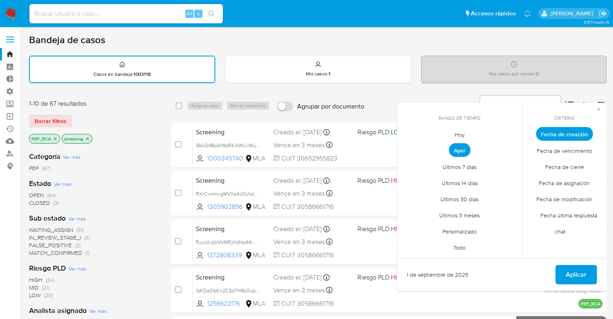
click at [453, 136] on span "Hoy" at bounding box center [459, 134] width 27 height 17
click at [568, 273] on span "Aplicar" at bounding box center [576, 275] width 21 height 18
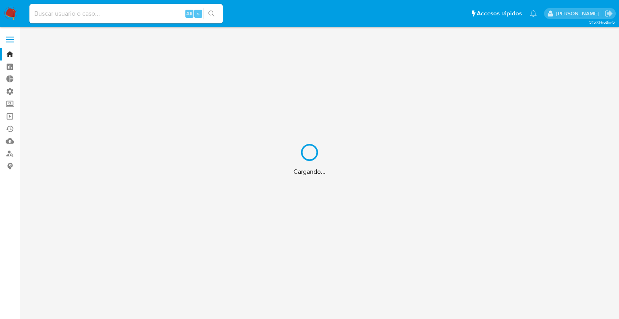
click at [11, 102] on div "Cargando..." at bounding box center [309, 159] width 619 height 319
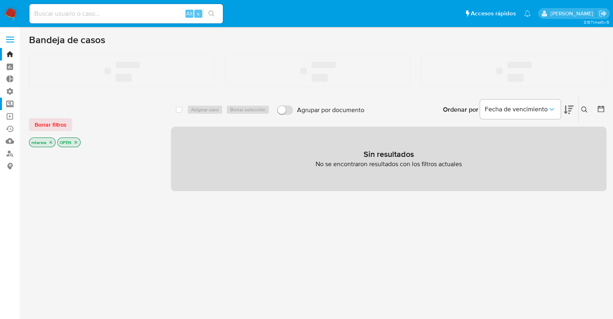
click at [11, 102] on label "Screening" at bounding box center [48, 104] width 96 height 13
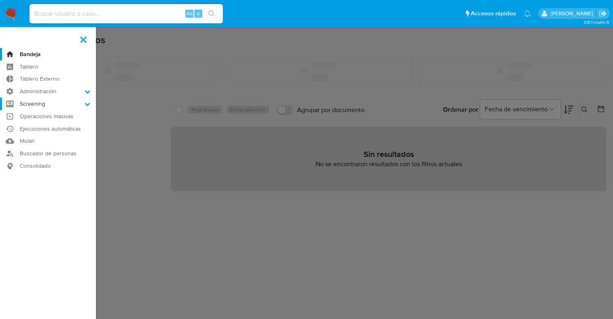
click at [0, 0] on input "Screening" at bounding box center [0, 0] width 0 height 0
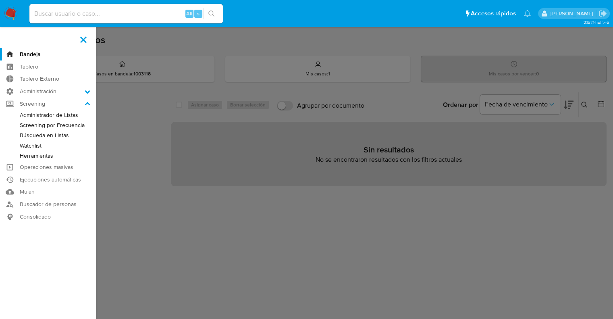
click at [24, 114] on link "Administrador de Listas" at bounding box center [48, 115] width 96 height 10
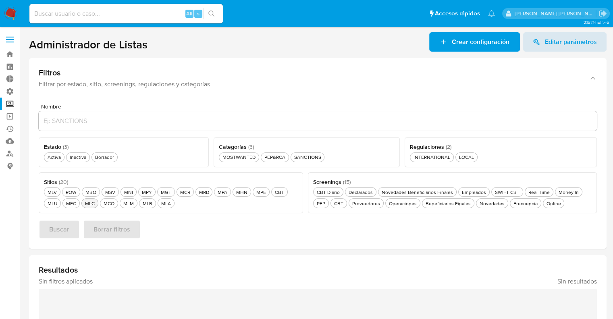
click at [92, 204] on div "MLC MLC" at bounding box center [89, 203] width 13 height 7
click at [57, 156] on div "Activa Activa" at bounding box center [54, 157] width 17 height 7
click at [512, 204] on div "Frecuencia Frecuencia" at bounding box center [525, 203] width 27 height 7
click at [283, 160] on div "PEP&RCA PEP&RCA" at bounding box center [275, 157] width 24 height 7
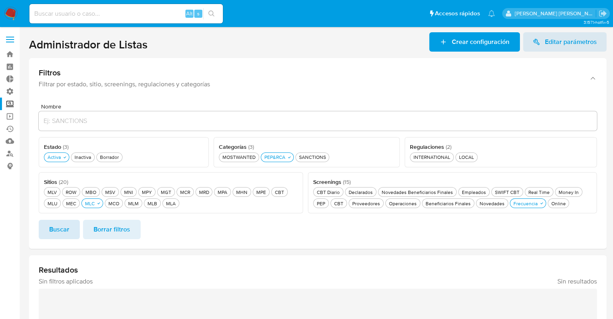
click at [73, 233] on button "Buscar" at bounding box center [59, 229] width 41 height 19
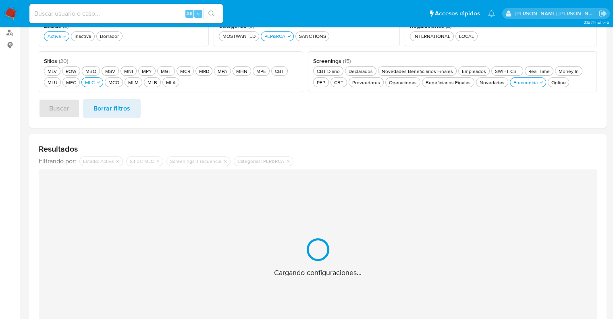
scroll to position [32, 0]
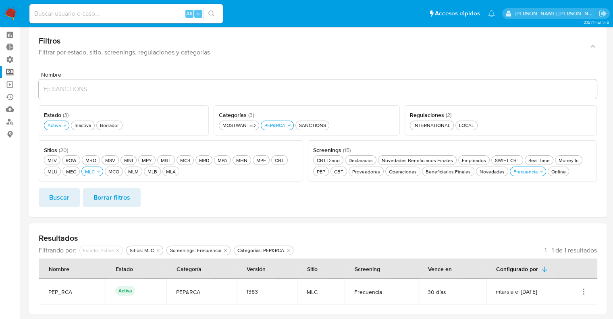
click at [582, 293] on icon "Acciones" at bounding box center [584, 292] width 8 height 8
click at [571, 234] on button "Ver detalles" at bounding box center [551, 230] width 73 height 21
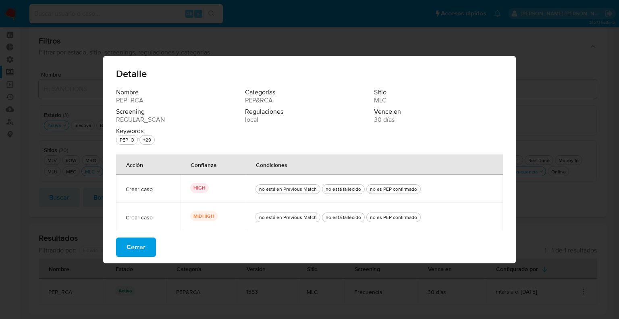
click at [144, 248] on span "Cerrar" at bounding box center [136, 247] width 19 height 18
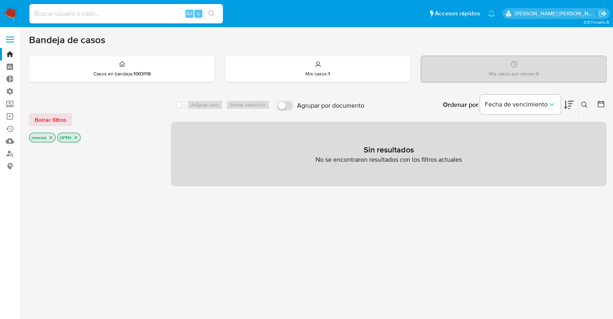
click at [154, 10] on input at bounding box center [126, 13] width 194 height 10
paste input "96283709"
type input "96283709"
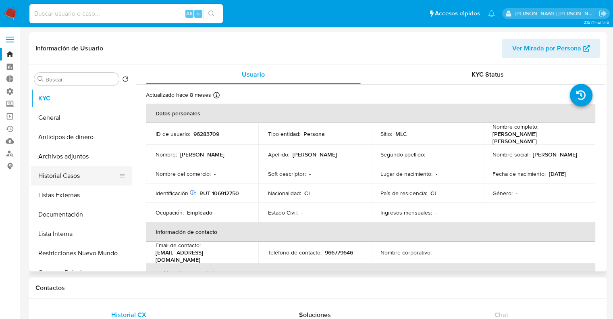
select select "10"
click at [85, 175] on button "Historial Casos" at bounding box center [78, 175] width 94 height 19
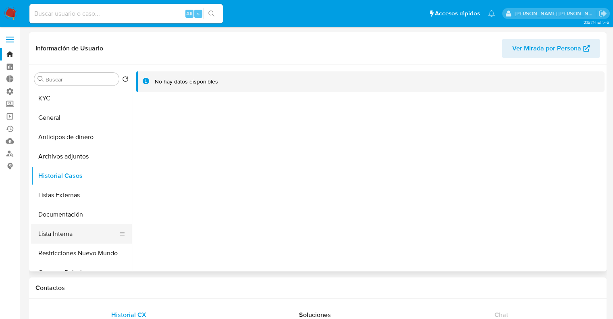
click at [86, 232] on button "Lista Interna" at bounding box center [78, 233] width 94 height 19
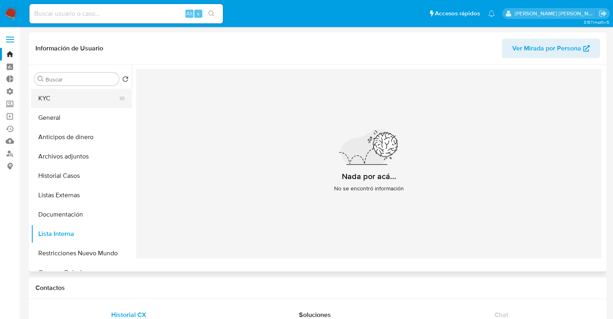
click at [82, 99] on button "KYC" at bounding box center [78, 98] width 94 height 19
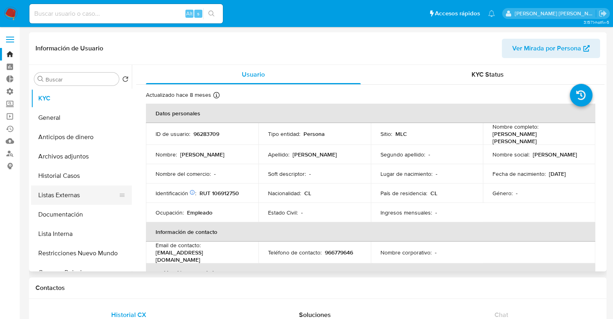
click at [96, 194] on button "Listas Externas" at bounding box center [78, 195] width 94 height 19
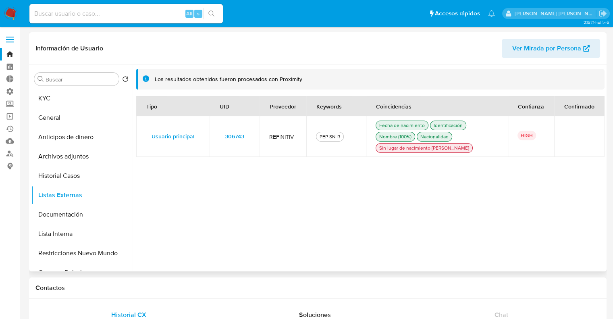
click at [225, 135] on span "306743" at bounding box center [234, 136] width 19 height 11
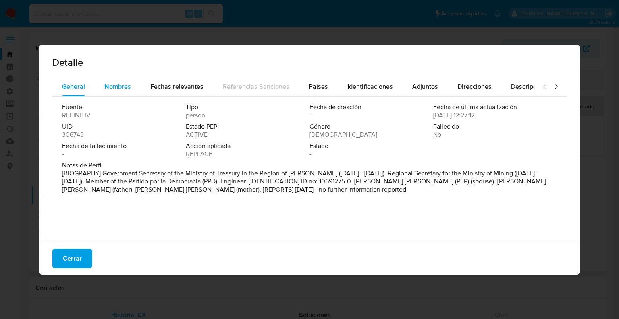
click at [126, 90] on span "Nombres" at bounding box center [117, 86] width 27 height 9
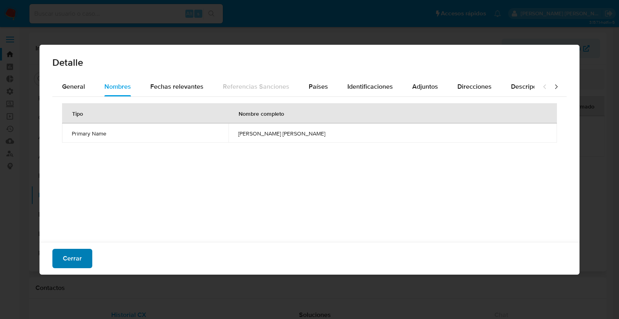
click at [84, 251] on button "Cerrar" at bounding box center [72, 258] width 40 height 19
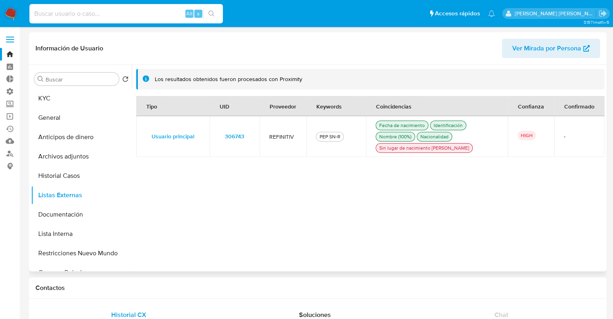
click at [156, 16] on input at bounding box center [126, 13] width 194 height 10
paste input "820369649"
type input "820369649"
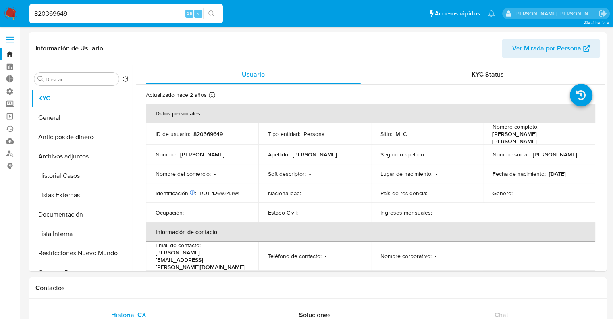
select select "10"
click at [100, 195] on button "Listas Externas" at bounding box center [78, 195] width 94 height 19
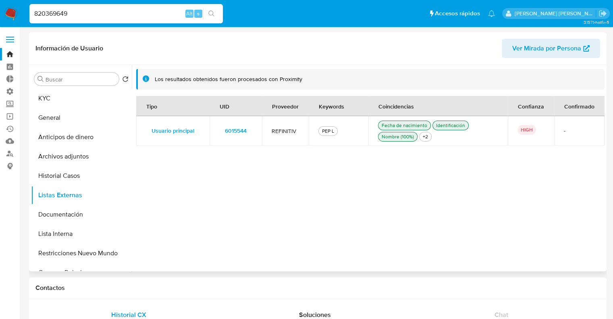
click at [235, 133] on span "6015544" at bounding box center [236, 130] width 22 height 11
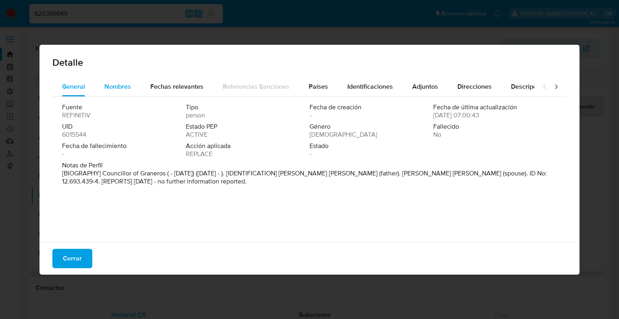
click at [117, 80] on div "Nombres" at bounding box center [117, 86] width 27 height 19
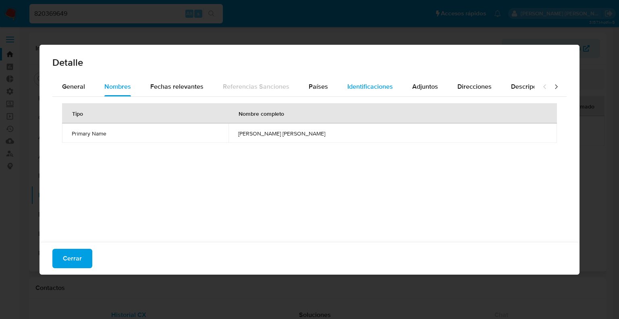
click at [348, 87] on span "Identificaciones" at bounding box center [371, 86] width 46 height 9
click at [327, 88] on button "Países" at bounding box center [318, 86] width 39 height 19
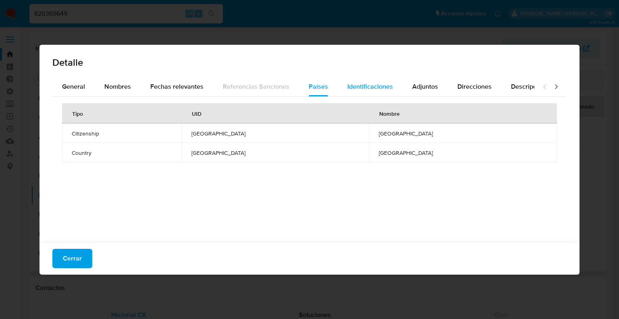
click at [348, 88] on span "Identificaciones" at bounding box center [371, 86] width 46 height 9
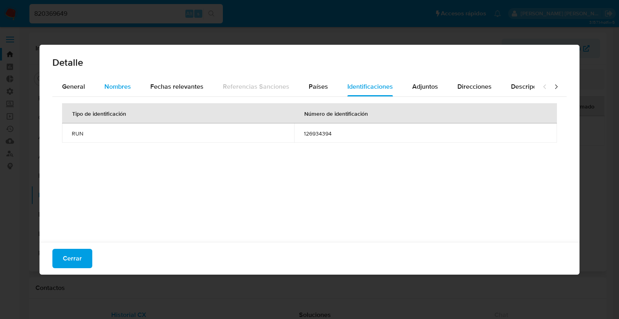
click at [106, 89] on span "Nombres" at bounding box center [117, 86] width 27 height 9
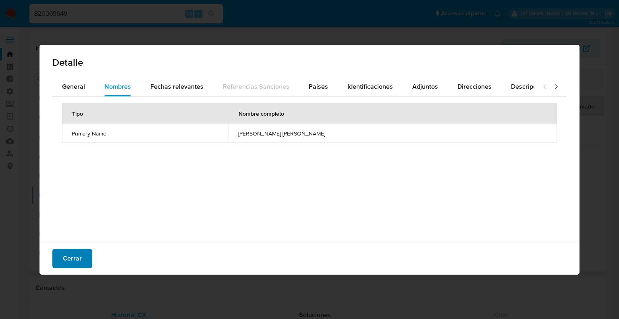
click at [85, 255] on button "Cerrar" at bounding box center [72, 258] width 40 height 19
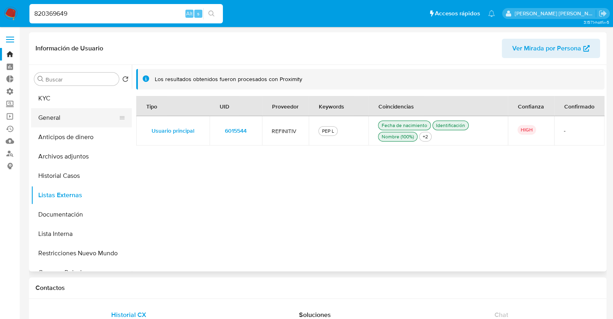
click at [74, 121] on button "General" at bounding box center [78, 117] width 94 height 19
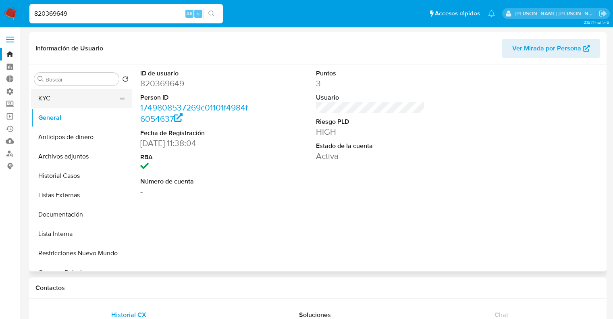
click at [80, 98] on button "KYC" at bounding box center [78, 98] width 94 height 19
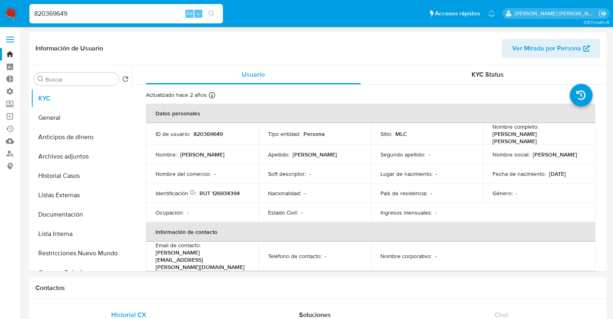
click at [165, 13] on input "820369649" at bounding box center [126, 13] width 194 height 10
paste input "701016660"
type input "701016660"
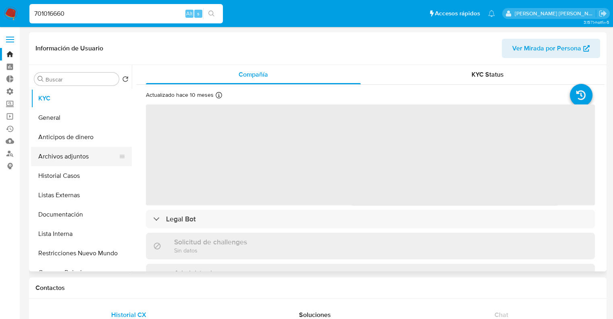
select select "10"
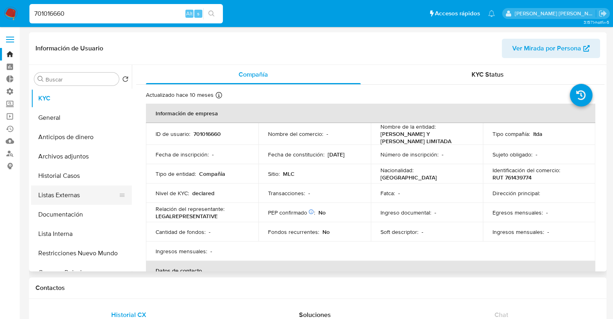
click at [87, 190] on button "Listas Externas" at bounding box center [78, 195] width 94 height 19
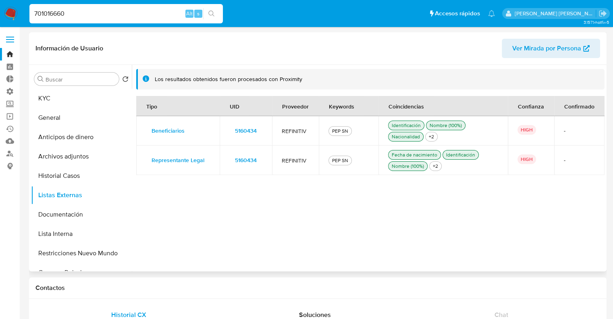
click at [238, 131] on span "5160434" at bounding box center [246, 130] width 22 height 11
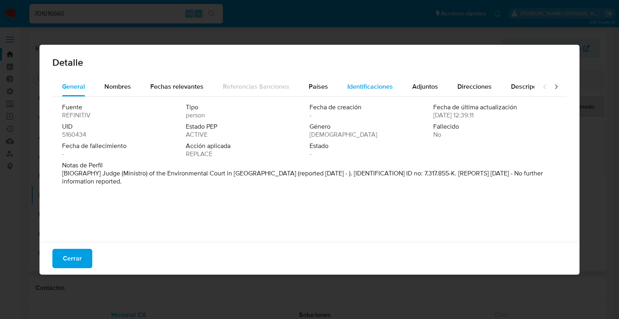
click at [348, 83] on span "Identificaciones" at bounding box center [371, 86] width 46 height 9
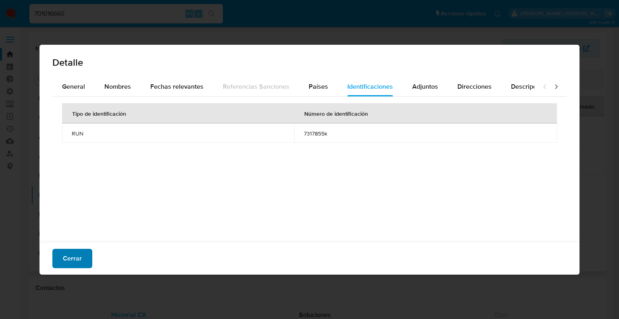
click at [82, 261] on button "Cerrar" at bounding box center [72, 258] width 40 height 19
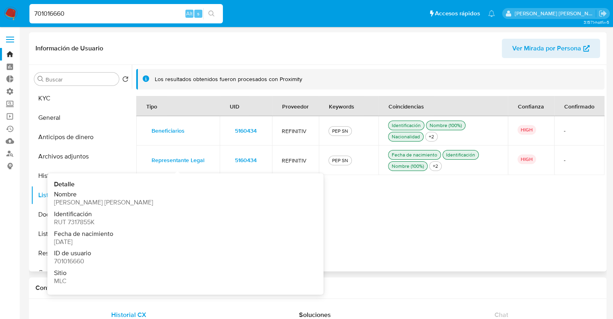
click at [167, 159] on span "Representante Legal" at bounding box center [178, 159] width 53 height 11
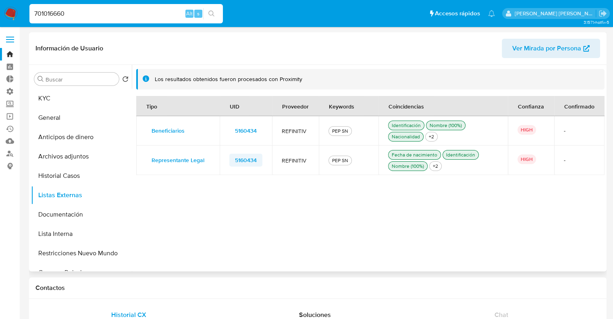
click at [238, 157] on span "5160434" at bounding box center [246, 159] width 22 height 11
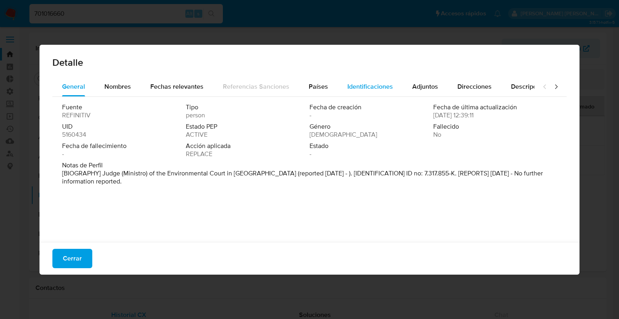
click at [348, 86] on span "Identificaciones" at bounding box center [371, 86] width 46 height 9
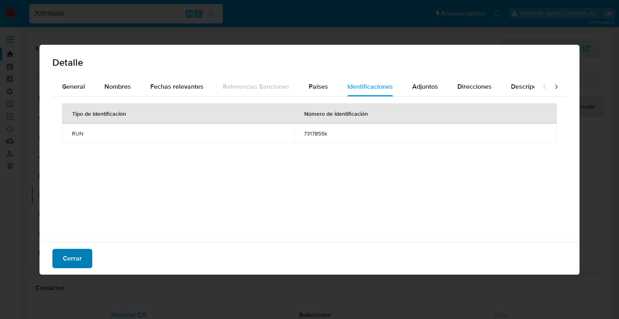
click at [87, 256] on button "Cerrar" at bounding box center [72, 258] width 40 height 19
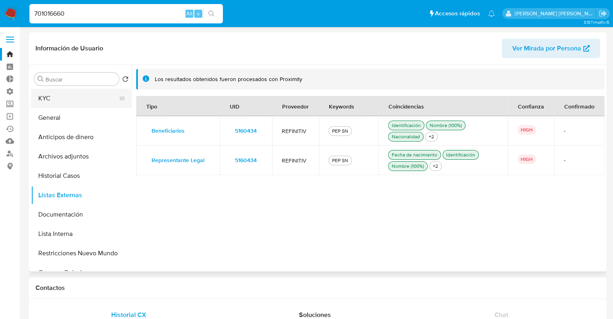
click at [87, 101] on button "KYC" at bounding box center [78, 98] width 94 height 19
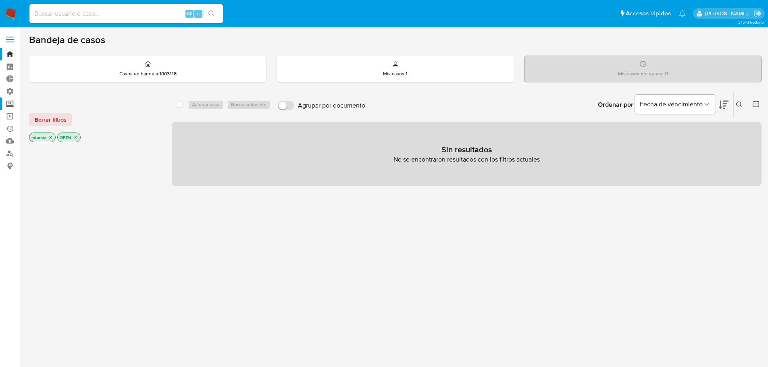
click at [13, 103] on label "Screening" at bounding box center [48, 104] width 96 height 13
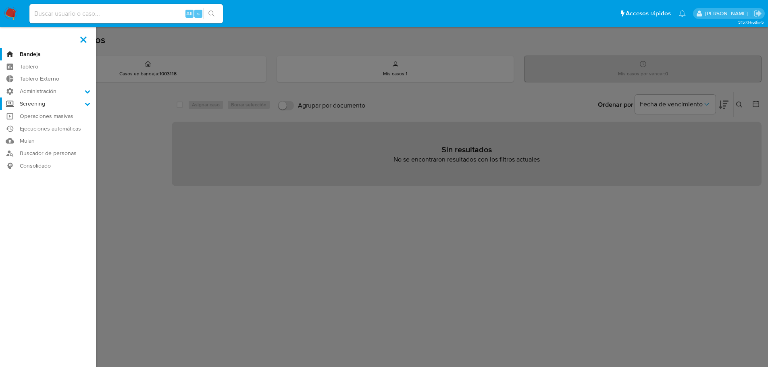
click at [0, 0] on input "Screening" at bounding box center [0, 0] width 0 height 0
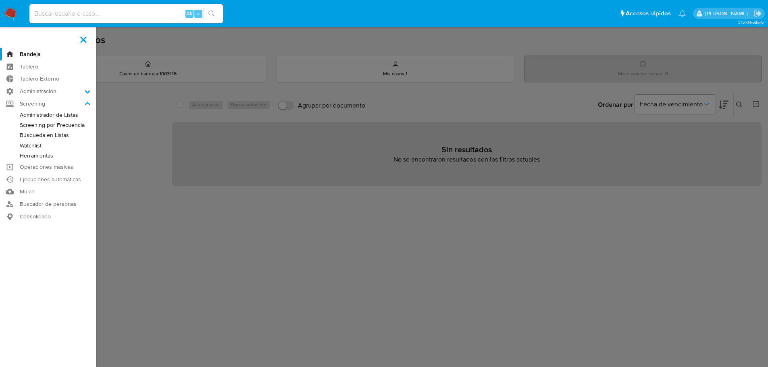
click at [21, 114] on link "Administrador de Listas" at bounding box center [48, 115] width 96 height 10
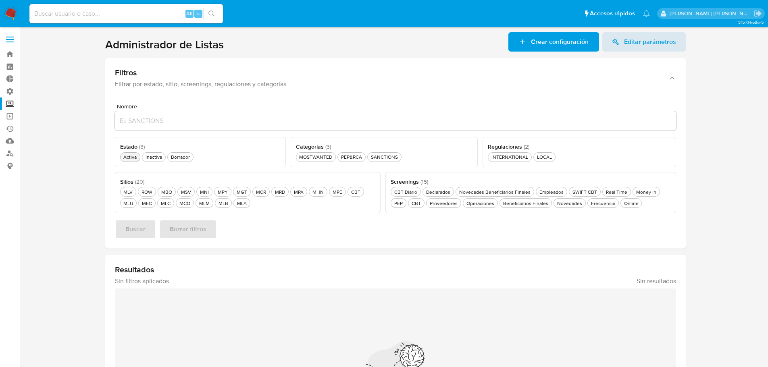
click at [122, 156] on div "Activa Activa" at bounding box center [130, 157] width 17 height 7
click at [192, 204] on button "MCO MCO" at bounding box center [185, 203] width 18 height 10
click at [330, 158] on div "MOSTWANTED MOSTWANTED" at bounding box center [316, 157] width 36 height 7
click at [140, 235] on span "Buscar" at bounding box center [135, 230] width 20 height 18
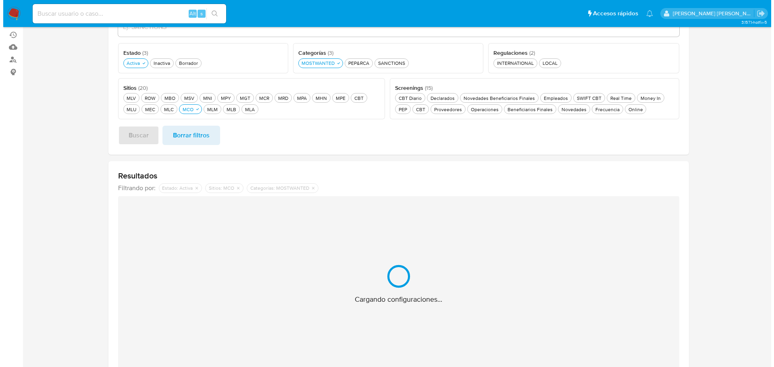
scroll to position [113, 0]
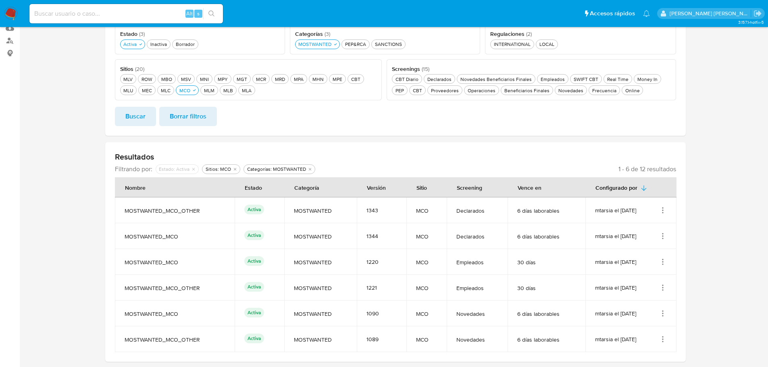
click at [664, 234] on icon "Acciones" at bounding box center [663, 236] width 8 height 8
click at [663, 252] on button "Ver detalles" at bounding box center [630, 254] width 73 height 21
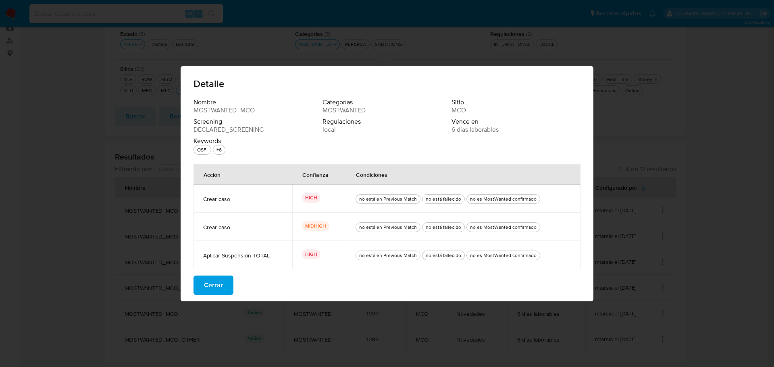
click at [224, 279] on button "Cerrar" at bounding box center [214, 285] width 40 height 19
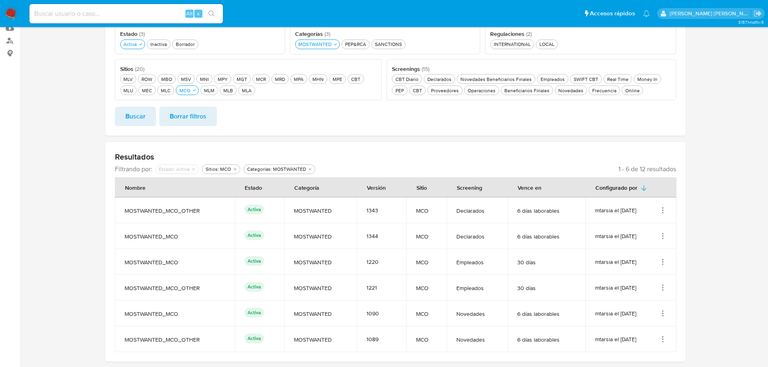
click at [660, 207] on icon "Acciones" at bounding box center [663, 210] width 8 height 8
click at [655, 224] on button "Ver detalles" at bounding box center [630, 229] width 73 height 21
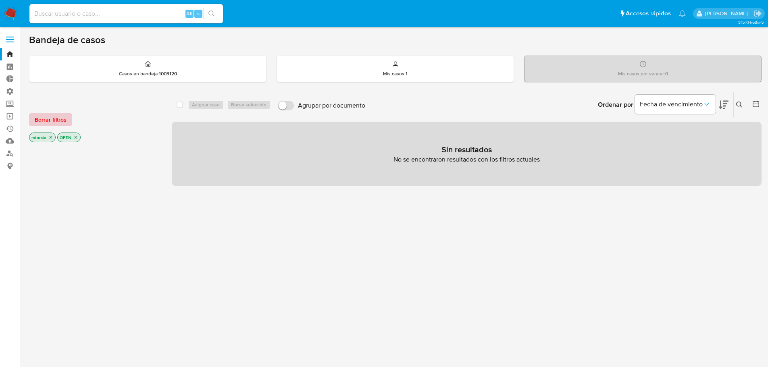
click at [67, 125] on button "Borrar filtros" at bounding box center [50, 119] width 43 height 13
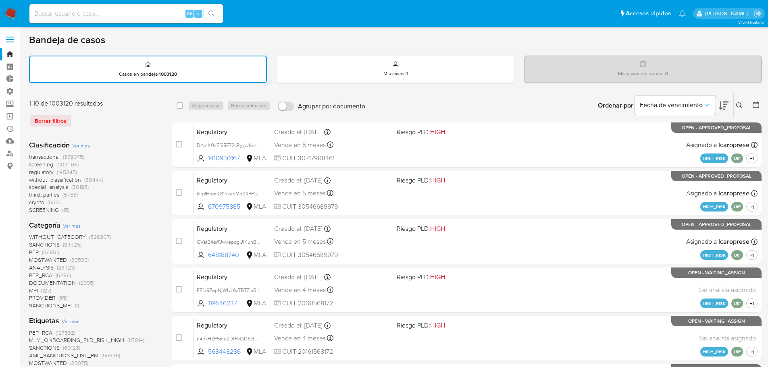
click at [33, 165] on span "screening" at bounding box center [41, 165] width 24 height 8
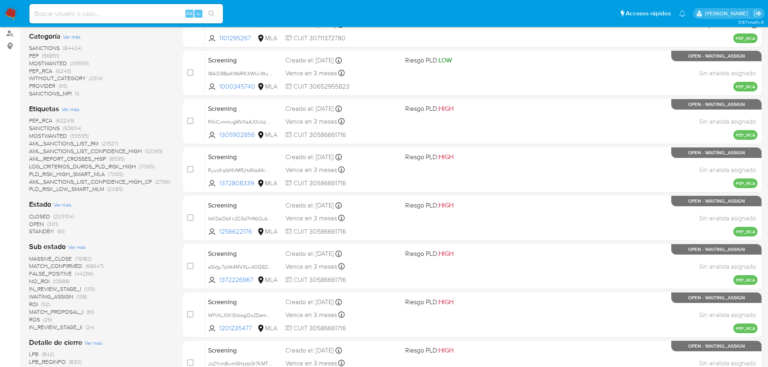
scroll to position [121, 0]
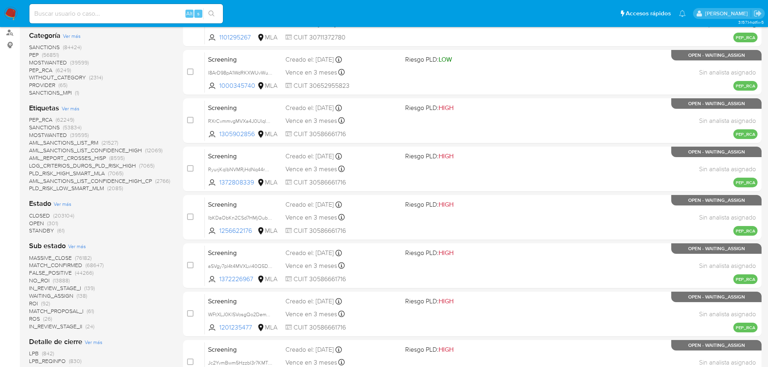
click at [37, 214] on span "CLOSED" at bounding box center [39, 216] width 21 height 8
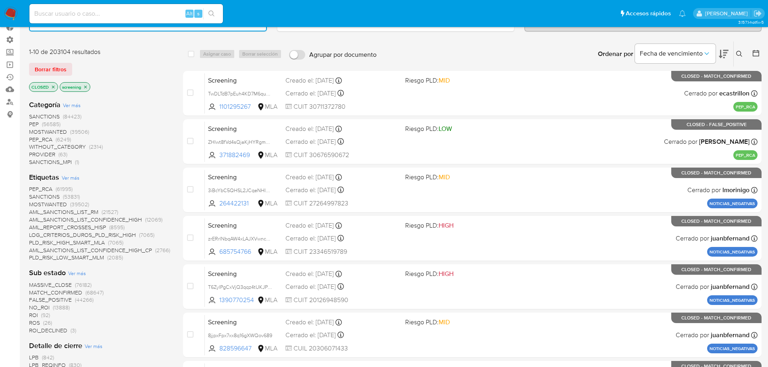
scroll to position [40, 0]
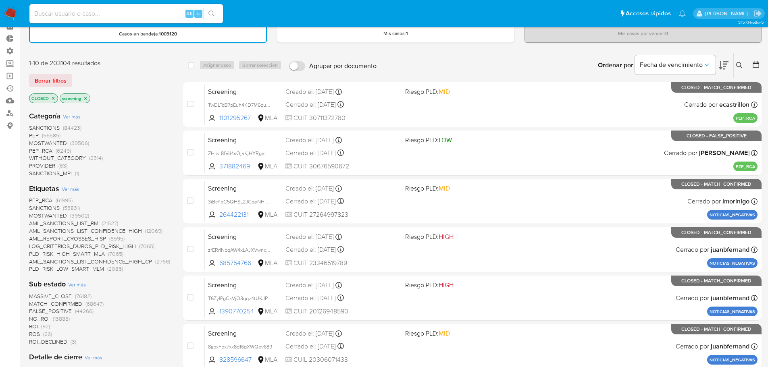
click at [36, 202] on span "PEP_RCA" at bounding box center [40, 200] width 23 height 8
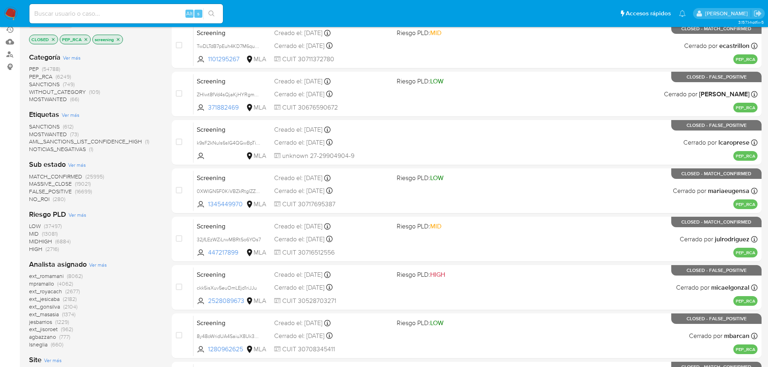
scroll to position [270, 0]
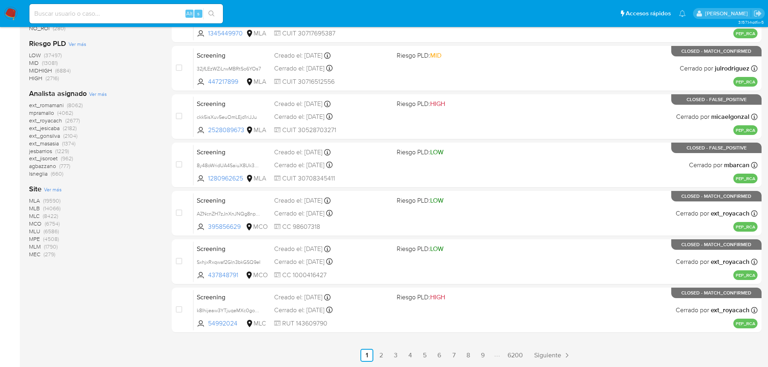
click at [32, 248] on span "MLM" at bounding box center [35, 247] width 12 height 8
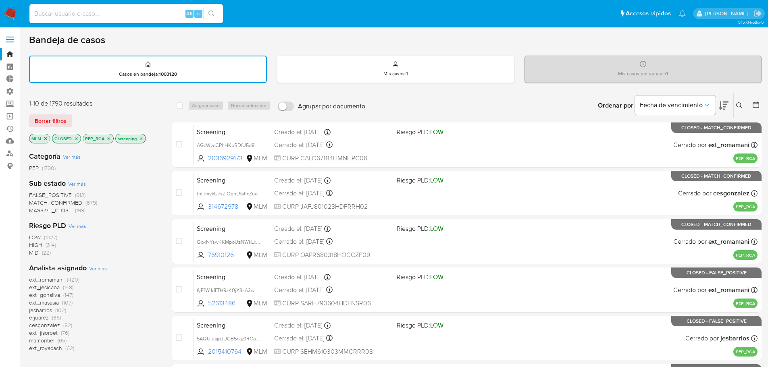
click at [757, 106] on icon at bounding box center [756, 105] width 8 height 8
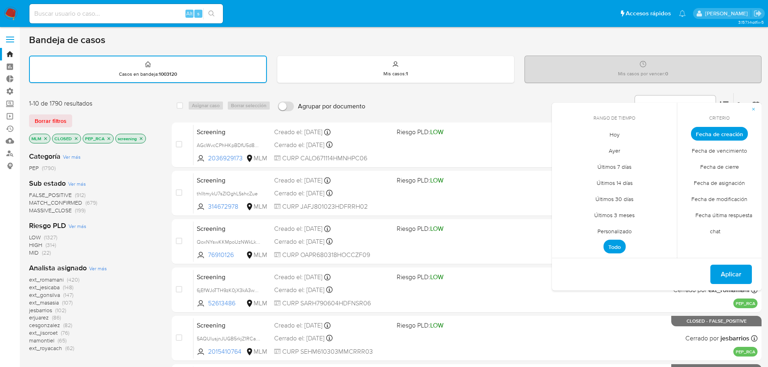
click at [607, 229] on span "Personalizado" at bounding box center [614, 231] width 51 height 17
click at [565, 146] on icon "Mes anterior" at bounding box center [564, 149] width 3 height 6
click at [584, 178] on button "1" at bounding box center [582, 178] width 13 height 13
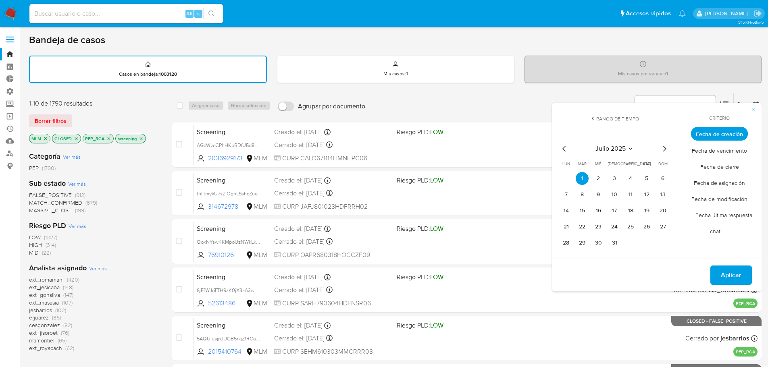
click at [668, 151] on icon "Mes siguiente" at bounding box center [665, 149] width 10 height 10
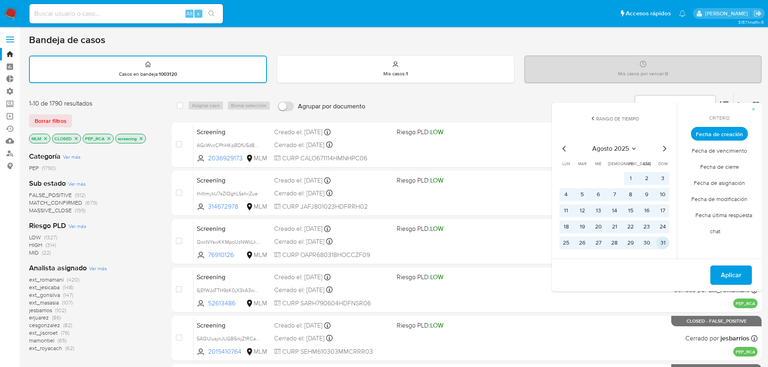
click at [663, 246] on button "31" at bounding box center [663, 243] width 13 height 13
click at [724, 273] on span "Aplicar" at bounding box center [731, 276] width 21 height 18
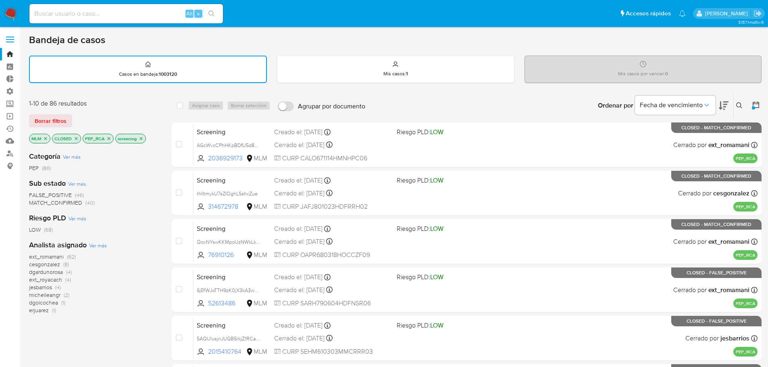
click at [136, 111] on div "1-10 de 86 resultados Borrar filtros MLM CLOSED PEP_RCA screening" at bounding box center [93, 122] width 129 height 46
click at [579, 17] on ul "Pausado Ver notificaciones Alt s Accesos rápidos Presiona las siguientes teclas…" at bounding box center [357, 13] width 665 height 20
click at [32, 265] on span "cesgonzalez" at bounding box center [44, 265] width 31 height 8
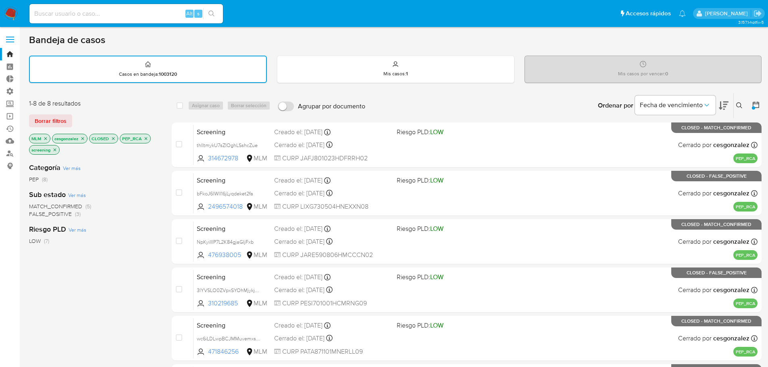
click at [83, 138] on icon "close-filter" at bounding box center [82, 138] width 3 height 3
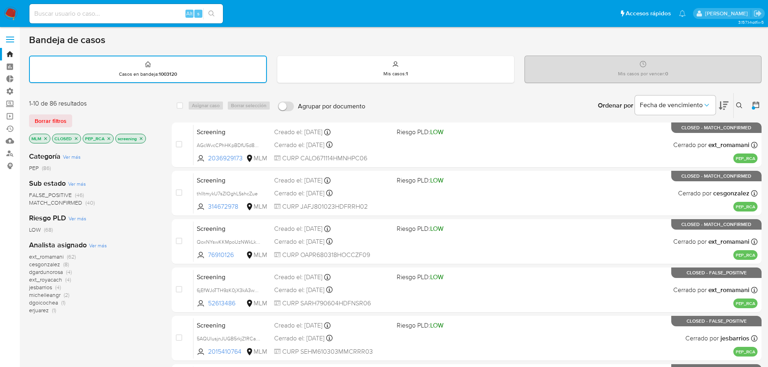
click at [33, 272] on span "dgardunorosa" at bounding box center [46, 272] width 34 height 8
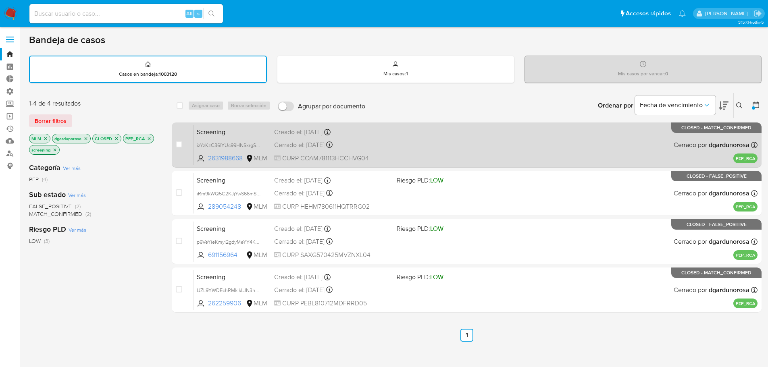
click at [254, 125] on div "Screening izYzKzC36lYUc99HNSxrgS0y 2631988668 MLM Creado el: 15/08/2025 Creado …" at bounding box center [476, 145] width 564 height 41
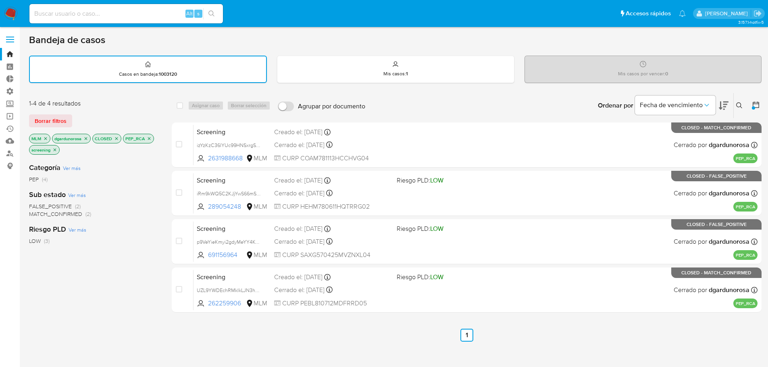
click at [86, 140] on icon "close-filter" at bounding box center [85, 138] width 5 height 5
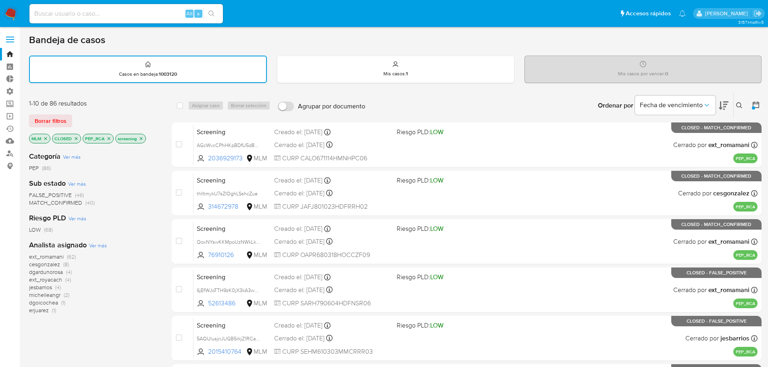
click at [31, 296] on span "michelleangr" at bounding box center [44, 295] width 31 height 8
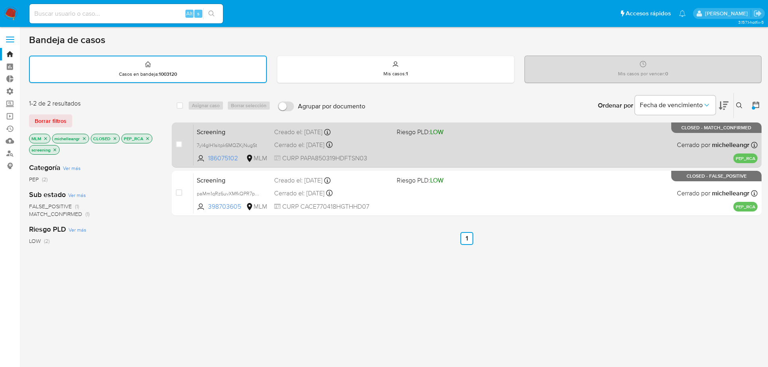
click at [244, 134] on span "Screening" at bounding box center [232, 131] width 71 height 10
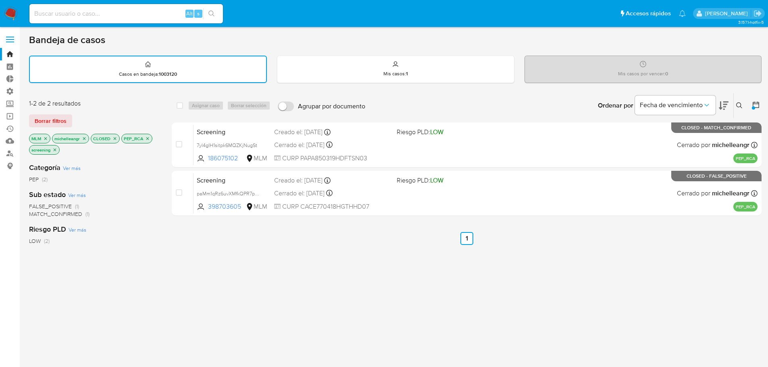
click at [86, 138] on icon "close-filter" at bounding box center [84, 138] width 5 height 5
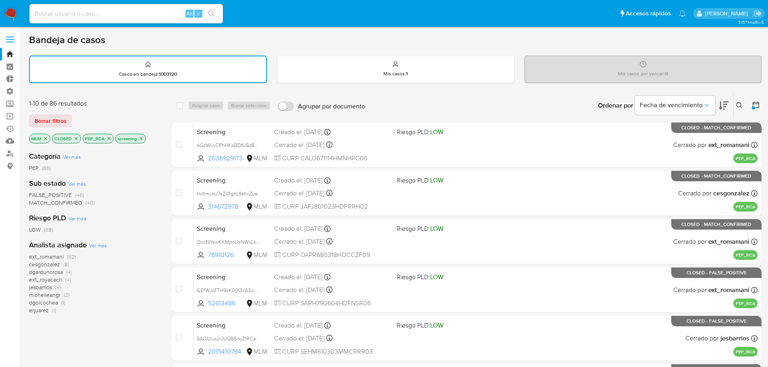
click at [754, 106] on div at bounding box center [753, 107] width 3 height 3
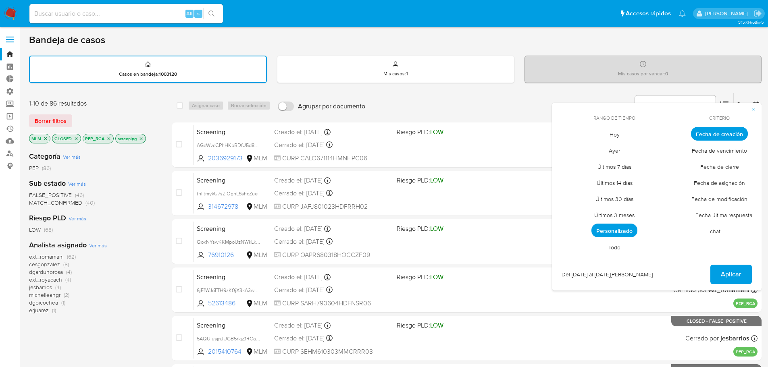
click at [498, 34] on div "Bandeja de casos" at bounding box center [395, 40] width 733 height 12
click at [591, 92] on div "Bandeja de casos Casos en bandeja : 1003120 Mis casos : 1 Mis casos por vencer …" at bounding box center [395, 333] width 733 height 599
click at [757, 108] on button "button" at bounding box center [754, 109] width 16 height 13
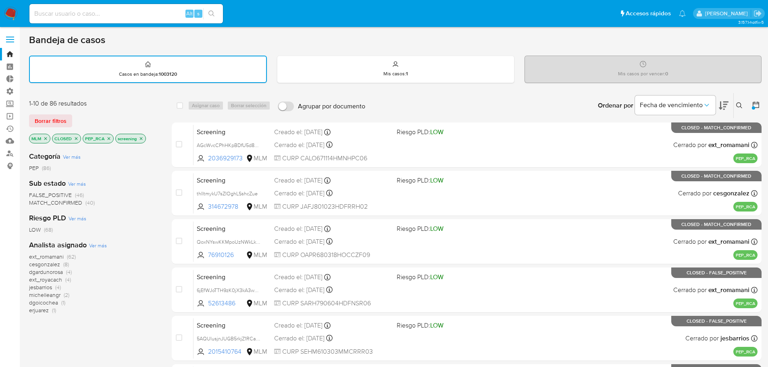
click at [33, 265] on span "cesgonzalez" at bounding box center [44, 265] width 31 height 8
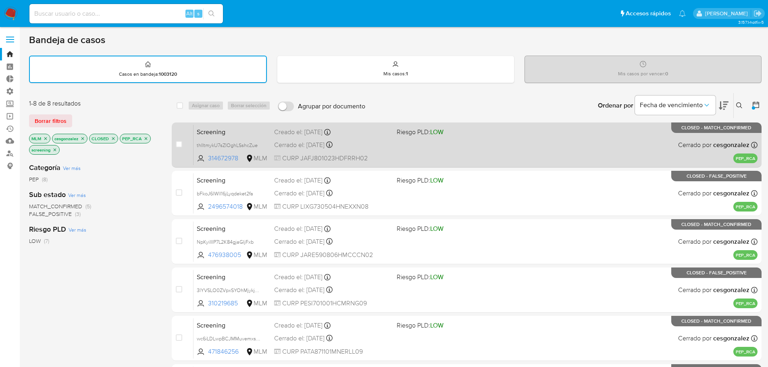
click at [256, 129] on span "Screening" at bounding box center [232, 131] width 71 height 10
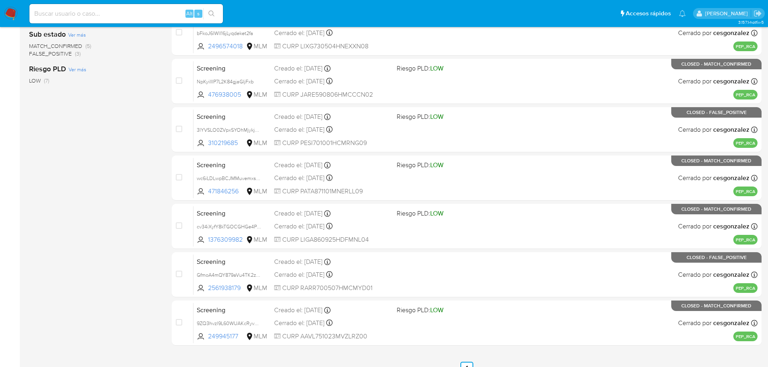
scroll to position [161, 0]
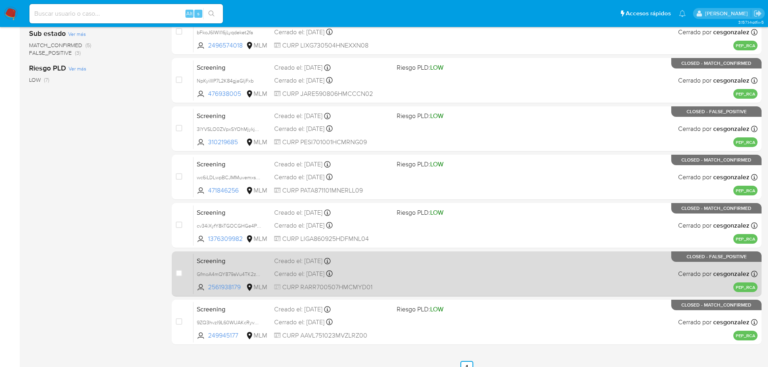
click at [386, 263] on div "Creado el: 17/07/2025 Creado el: 17/07/2025 01:12:03" at bounding box center [332, 261] width 116 height 9
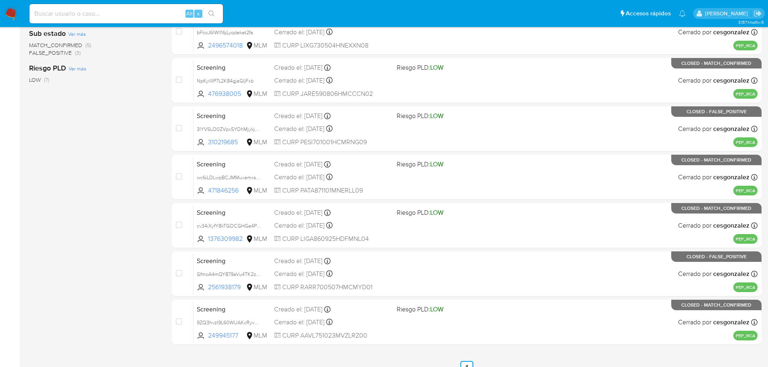
scroll to position [0, 0]
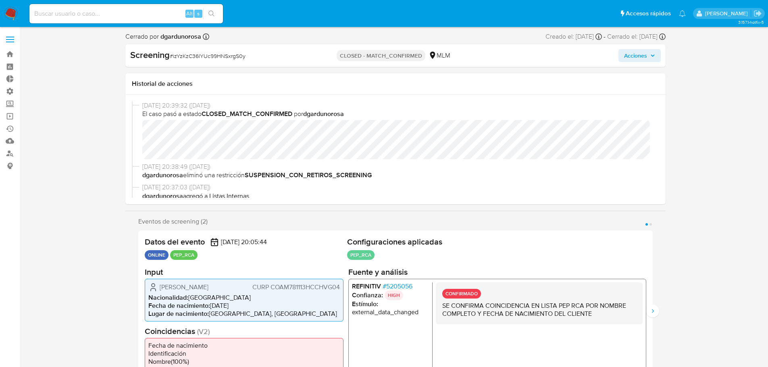
select select "10"
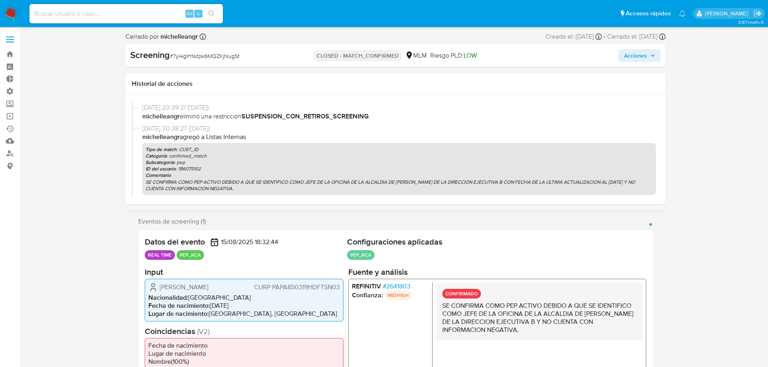
select select "10"
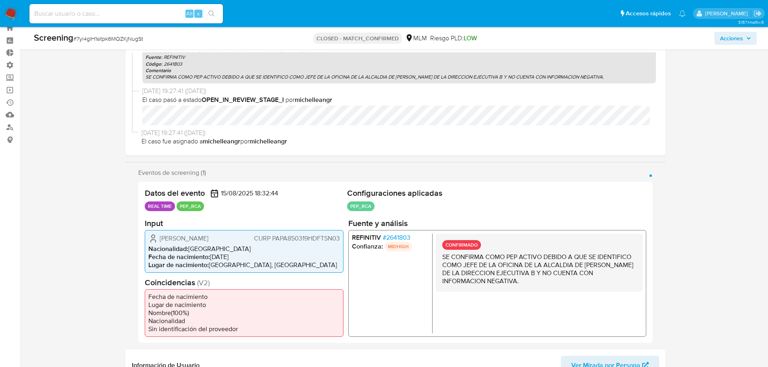
scroll to position [40, 0]
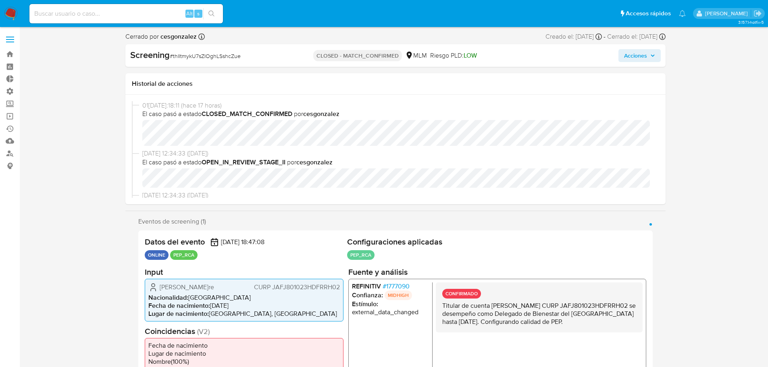
select select "10"
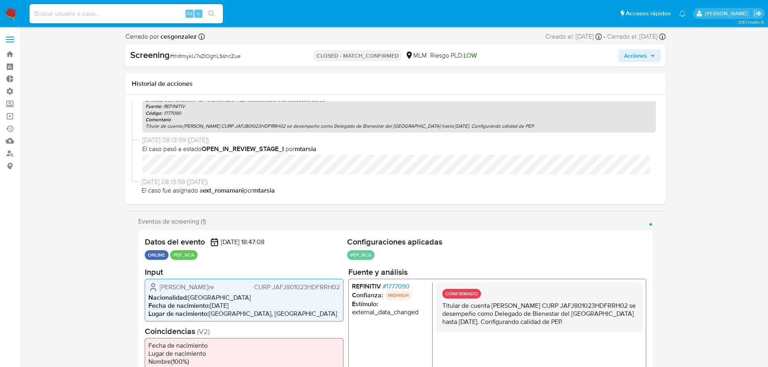
scroll to position [396, 0]
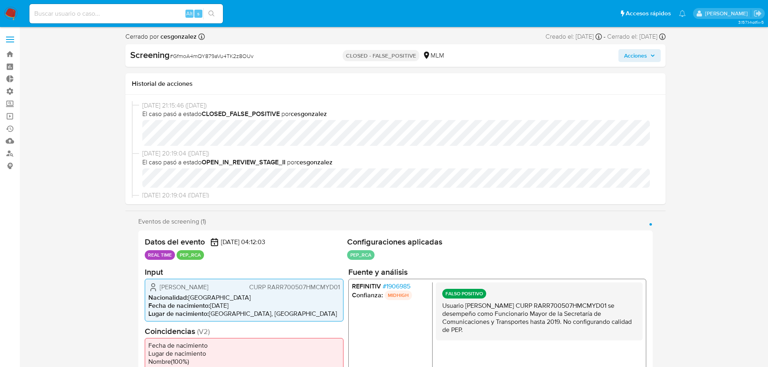
select select "10"
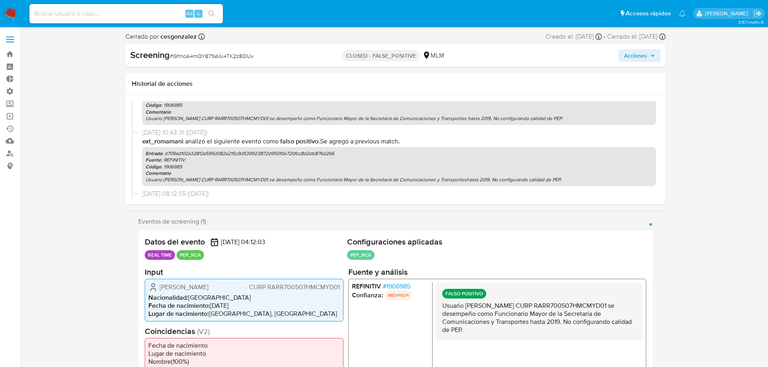
scroll to position [363, 0]
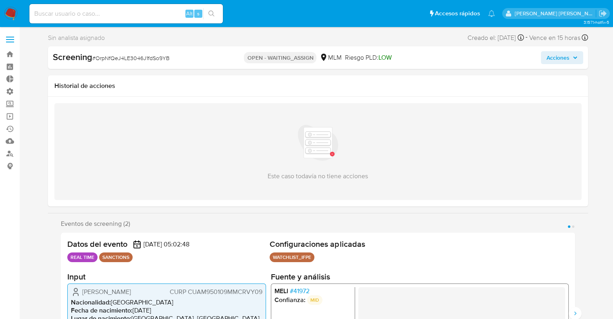
select select "10"
